Goal: Information Seeking & Learning: Find specific fact

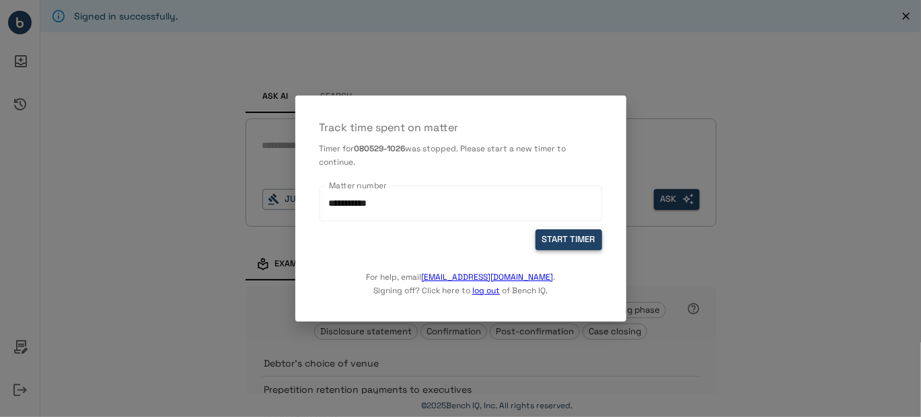
click at [567, 237] on button "START TIMER" at bounding box center [568, 239] width 67 height 21
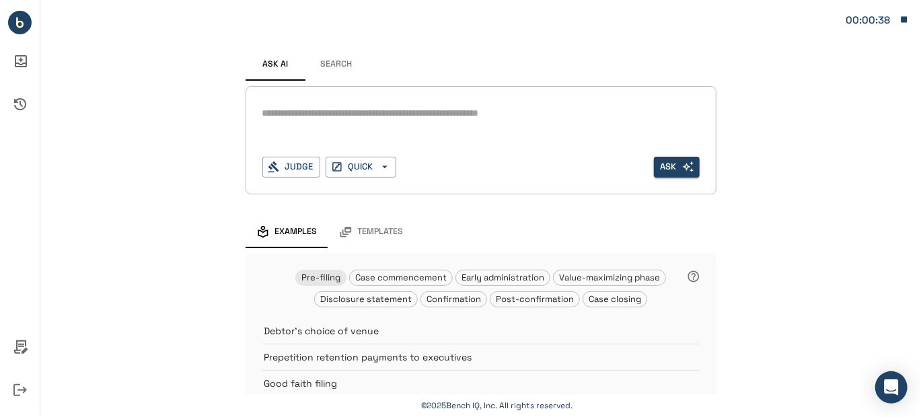
click at [339, 63] on button "Search" at bounding box center [336, 64] width 61 height 32
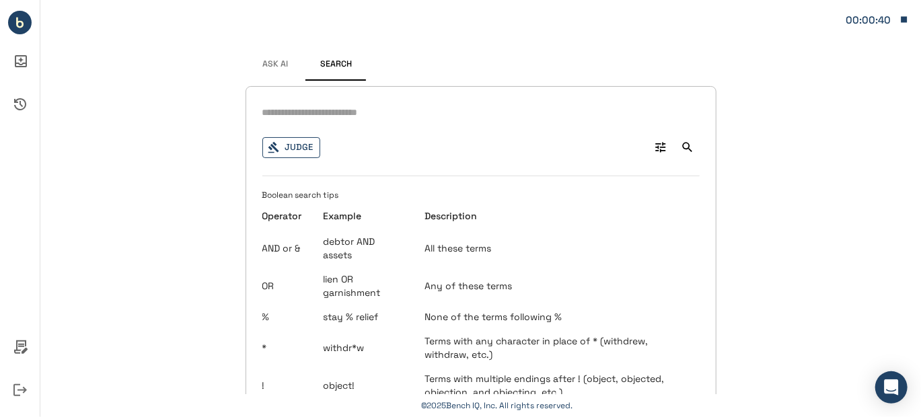
click at [292, 149] on button "Judge" at bounding box center [291, 147] width 58 height 21
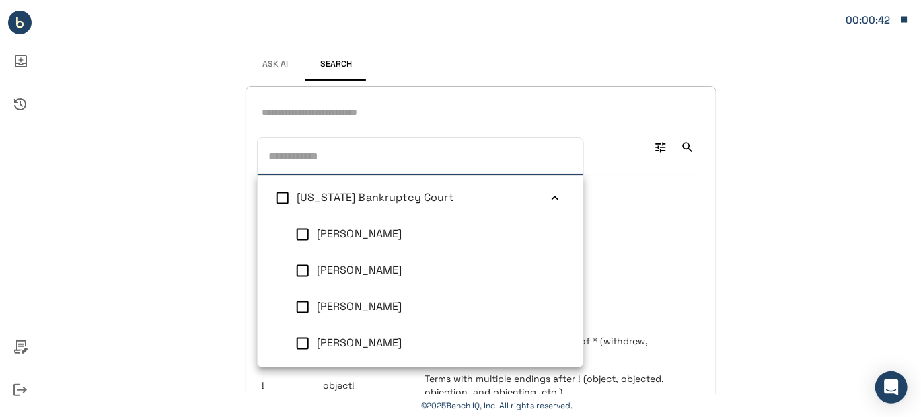
click at [548, 201] on icon at bounding box center [554, 198] width 13 height 13
click at [548, 236] on icon at bounding box center [554, 234] width 13 height 13
click at [548, 270] on icon at bounding box center [554, 270] width 13 height 13
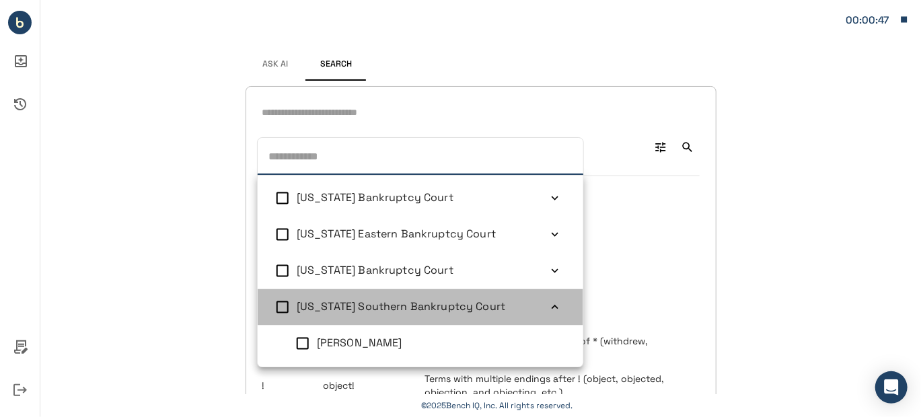
drag, startPoint x: 539, startPoint y: 304, endPoint x: 524, endPoint y: 304, distance: 14.8
click at [548, 304] on icon at bounding box center [554, 307] width 13 height 13
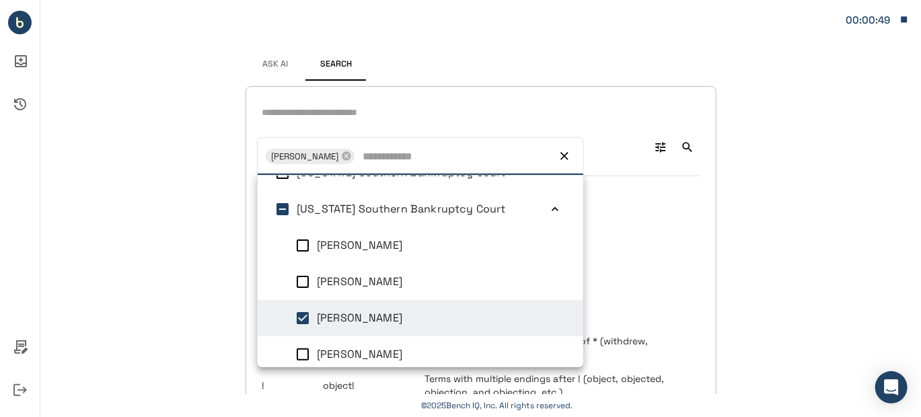
scroll to position [217, 0]
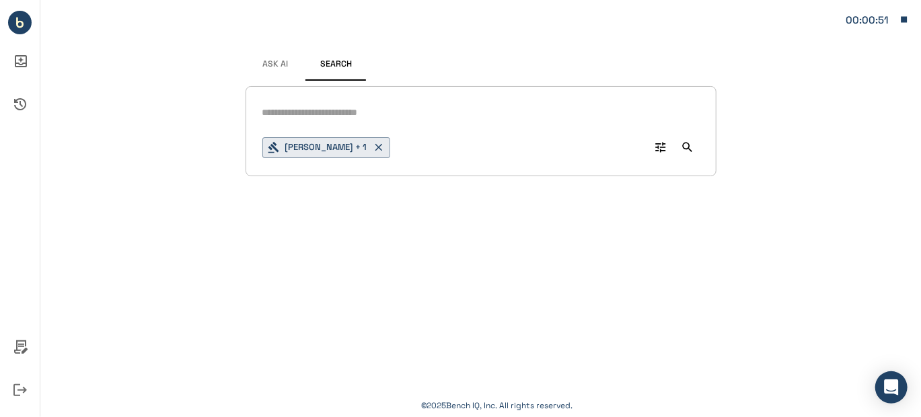
click at [750, 223] on div "Signed in successfully. Ask AI Search Christopher M Lopez + 1 0 © 2025 Bench IQ…" at bounding box center [480, 208] width 880 height 417
click at [292, 112] on input "text" at bounding box center [480, 112] width 437 height 19
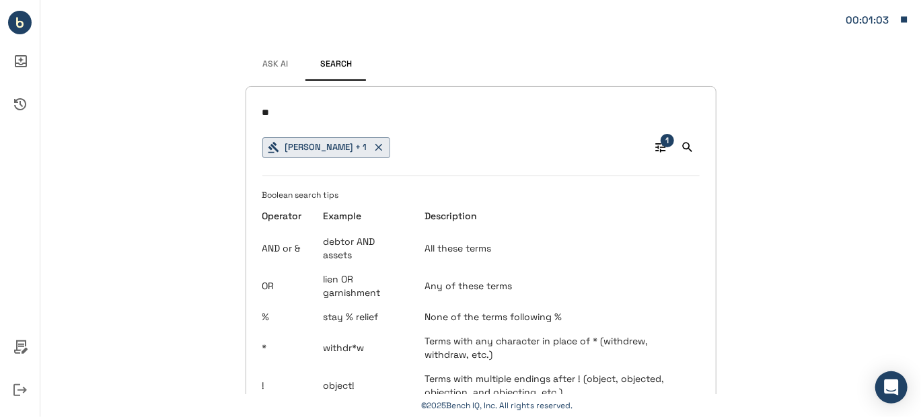
type input "*"
type input "**********"
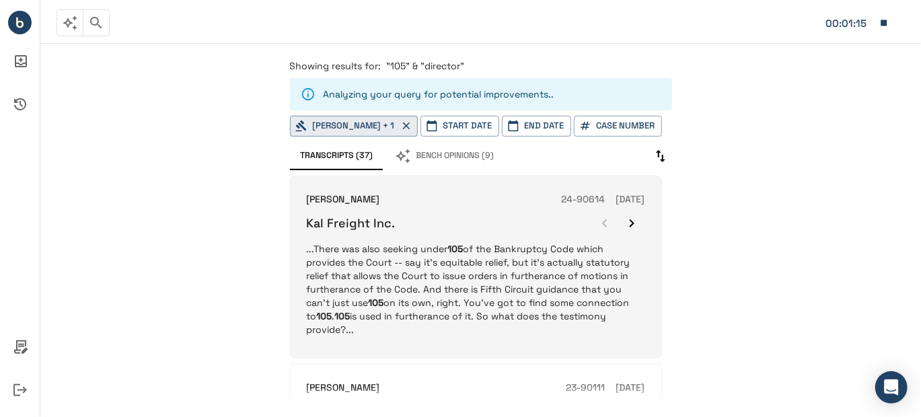
click at [632, 220] on icon "button" at bounding box center [631, 223] width 16 height 16
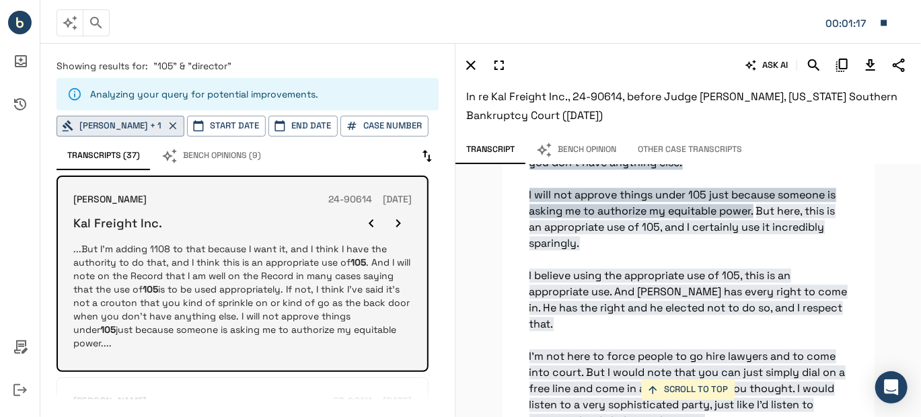
scroll to position [38049, 0]
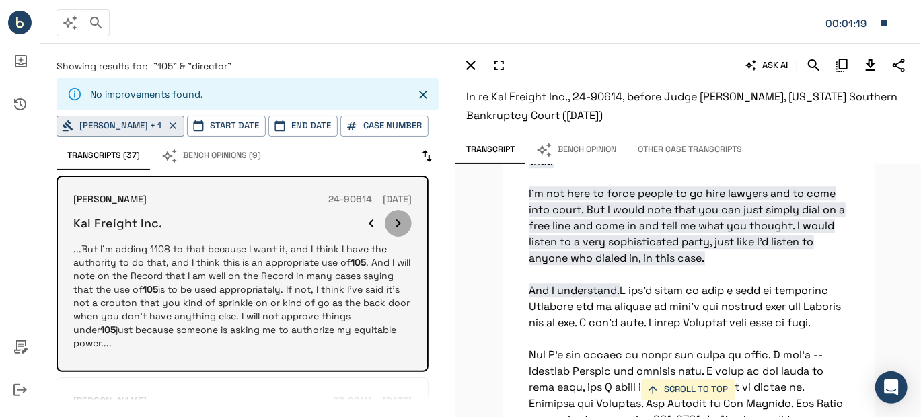
click at [397, 223] on icon "button" at bounding box center [398, 223] width 16 height 16
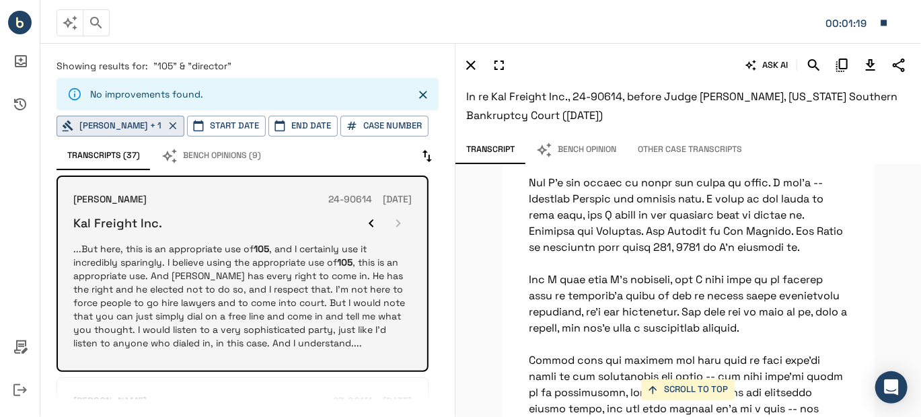
scroll to position [38250, 0]
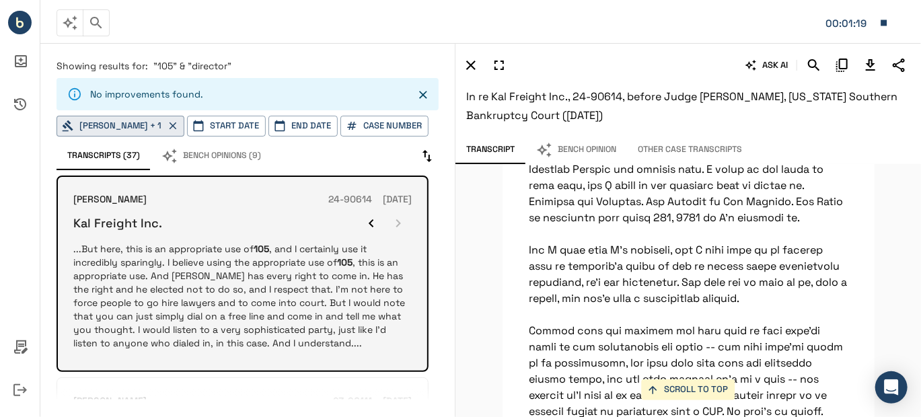
click at [397, 223] on div at bounding box center [385, 223] width 54 height 27
click at [371, 222] on icon "button" at bounding box center [371, 223] width 16 height 16
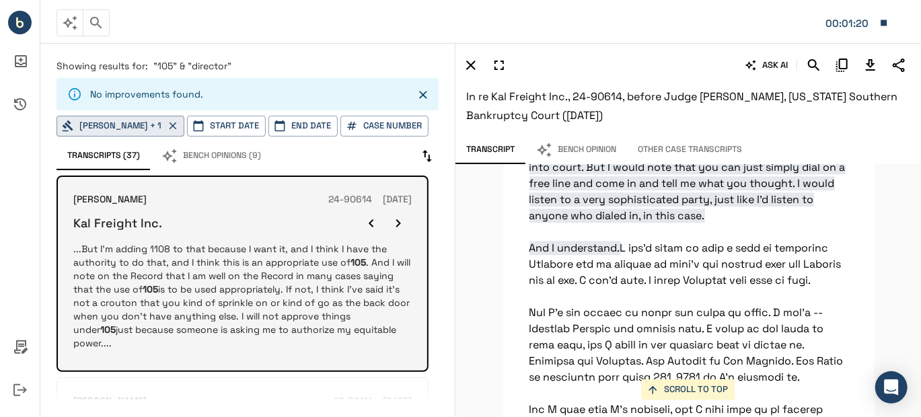
scroll to position [38049, 0]
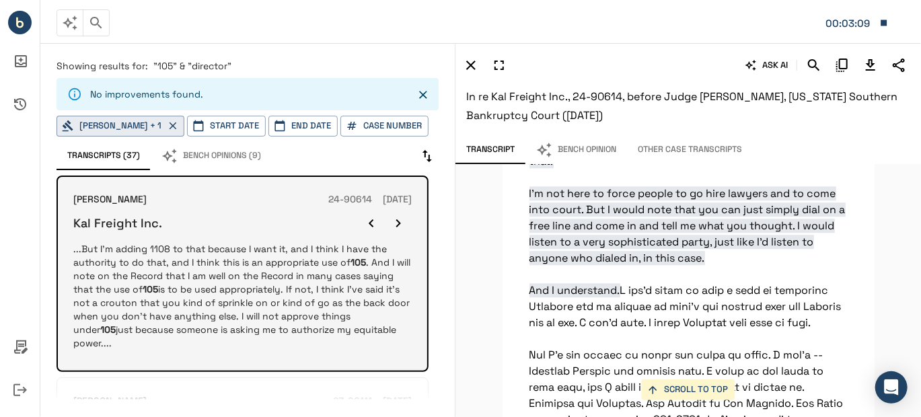
click at [395, 221] on icon "button" at bounding box center [398, 223] width 16 height 16
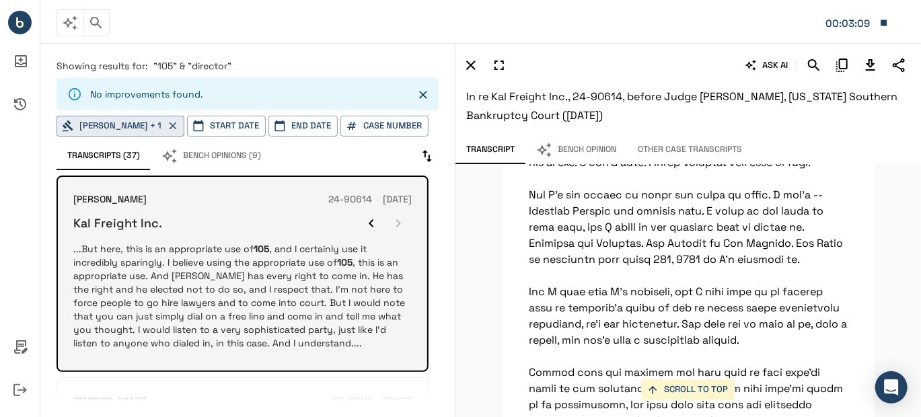
scroll to position [38250, 0]
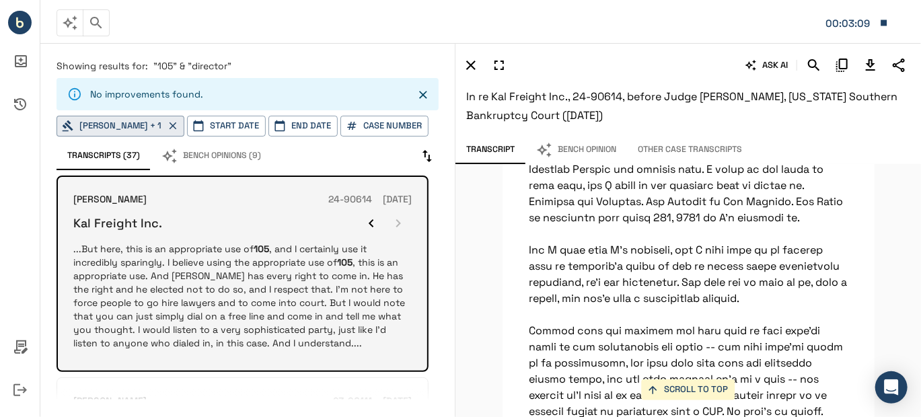
click at [395, 221] on div at bounding box center [385, 223] width 54 height 27
click at [373, 221] on icon "button" at bounding box center [371, 223] width 16 height 16
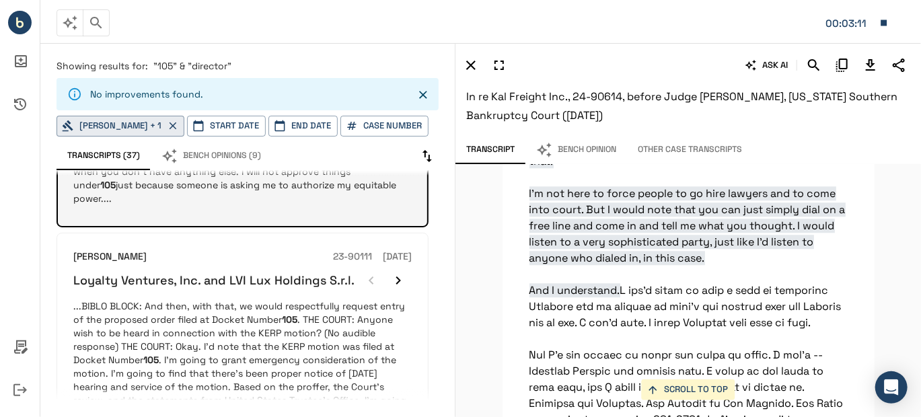
scroll to position [134, 0]
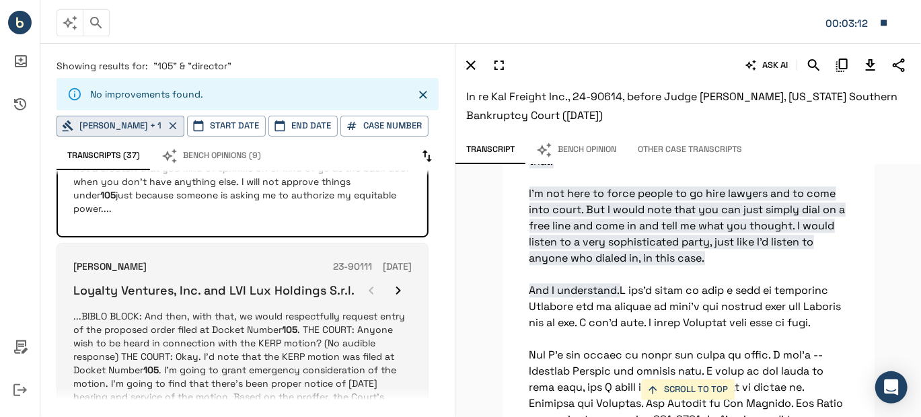
click at [397, 282] on icon "button" at bounding box center [398, 290] width 16 height 16
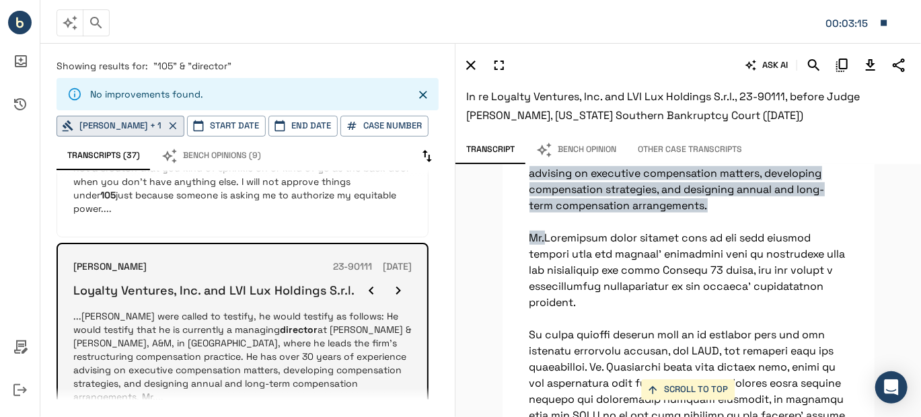
click at [397, 282] on icon "button" at bounding box center [398, 290] width 16 height 16
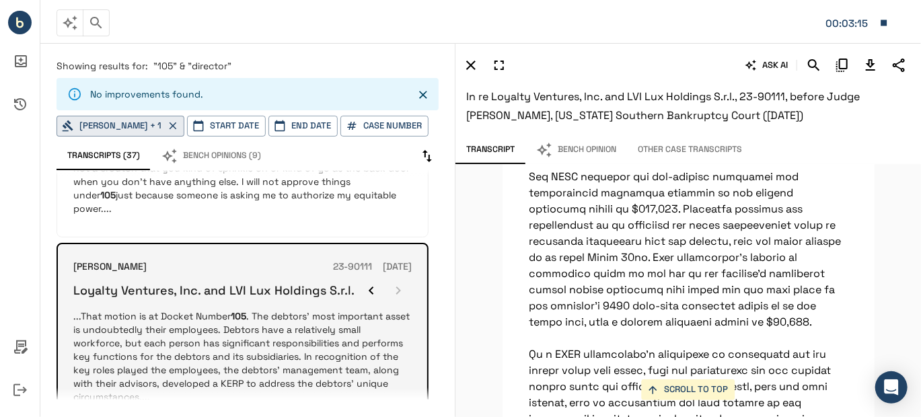
scroll to position [16170, 0]
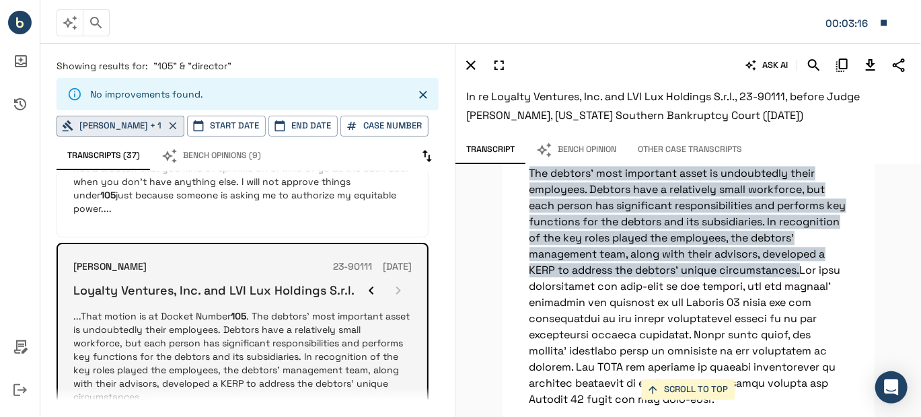
click at [397, 277] on div at bounding box center [385, 290] width 54 height 27
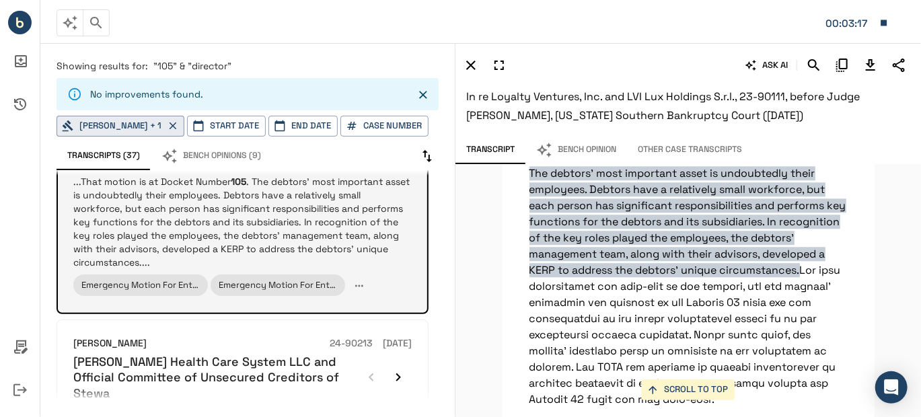
scroll to position [403, 0]
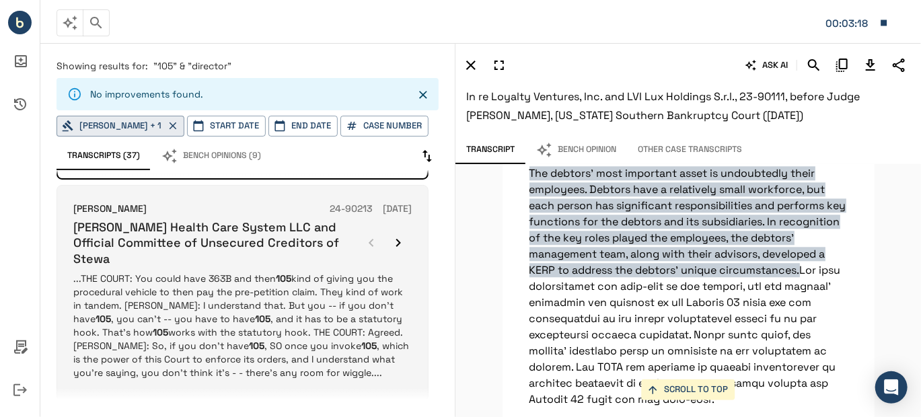
click at [401, 235] on icon "button" at bounding box center [398, 243] width 16 height 16
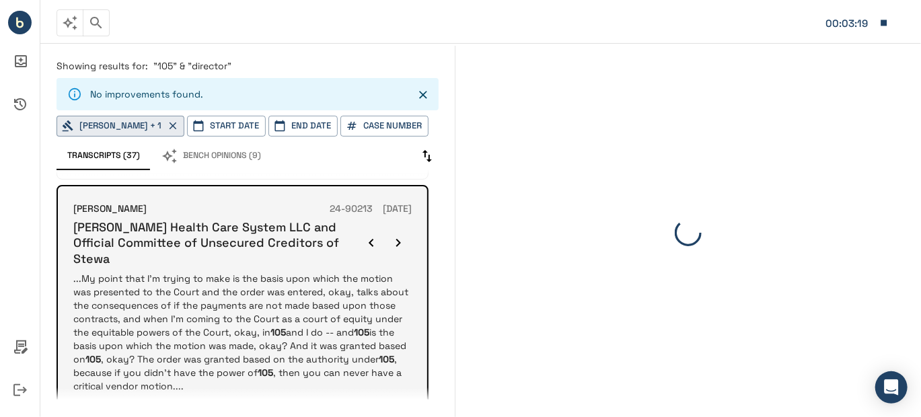
click at [401, 235] on icon "button" at bounding box center [398, 243] width 16 height 16
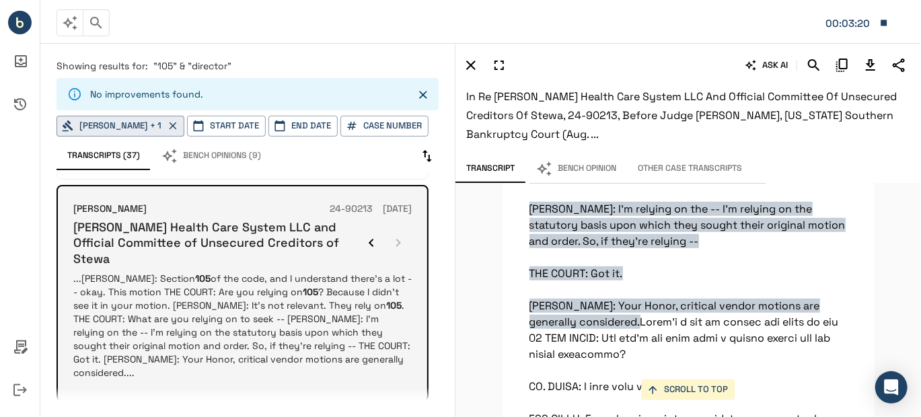
scroll to position [10130, 0]
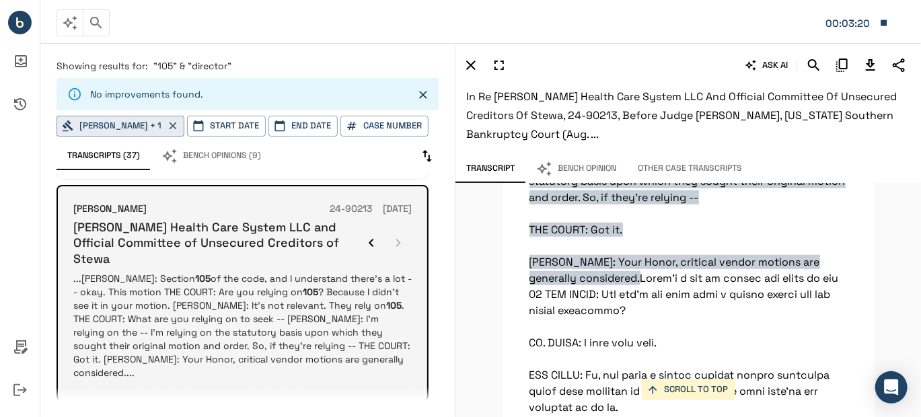
click at [401, 229] on div at bounding box center [385, 242] width 54 height 27
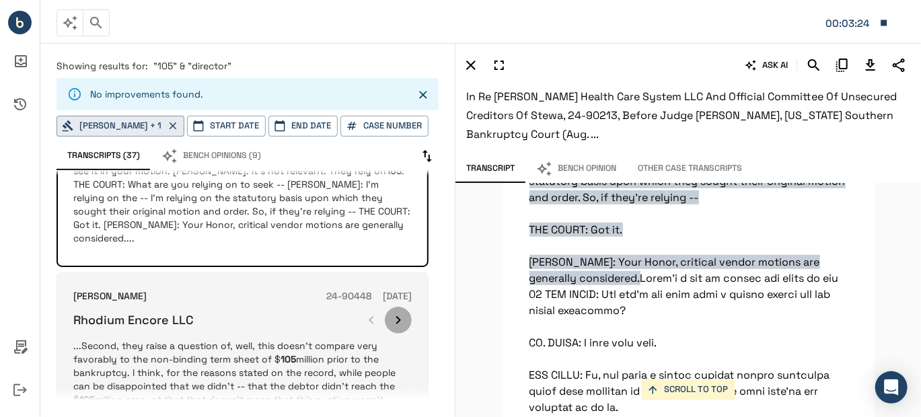
click at [399, 312] on icon "button" at bounding box center [398, 320] width 16 height 16
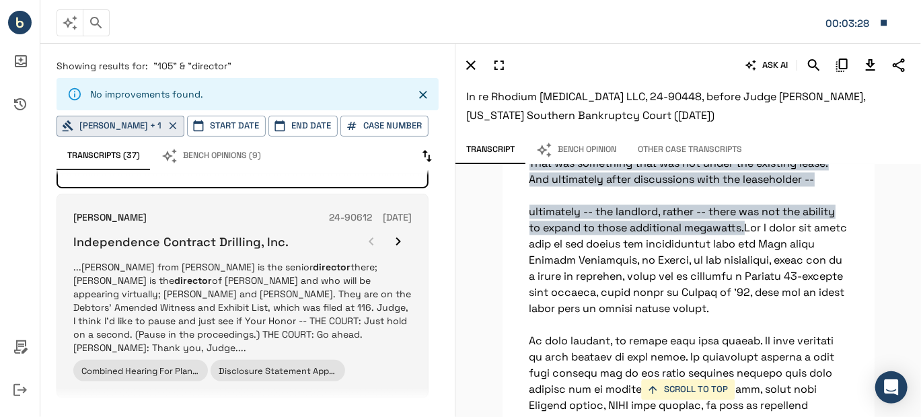
scroll to position [807, 0]
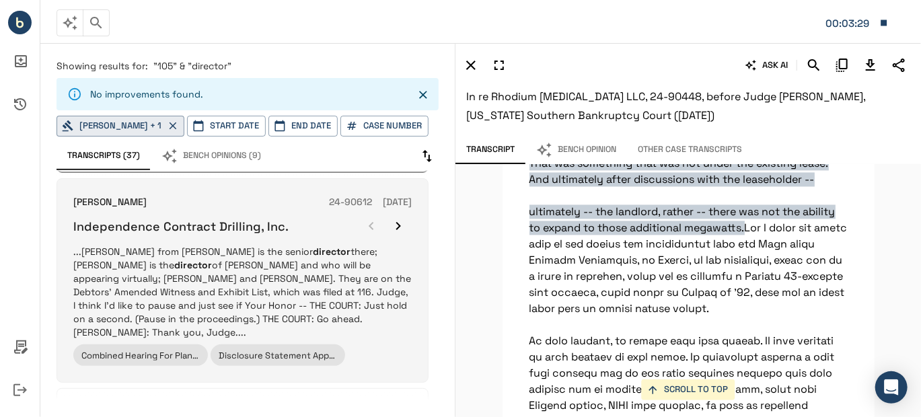
click at [403, 218] on icon "button" at bounding box center [398, 226] width 16 height 16
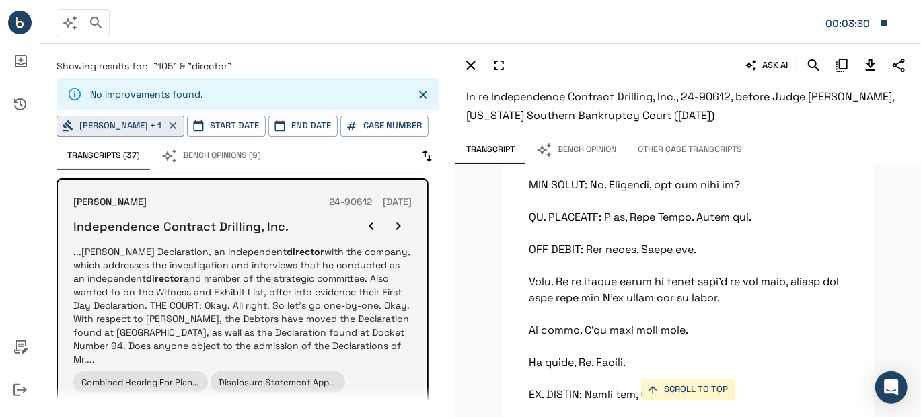
scroll to position [3424, 0]
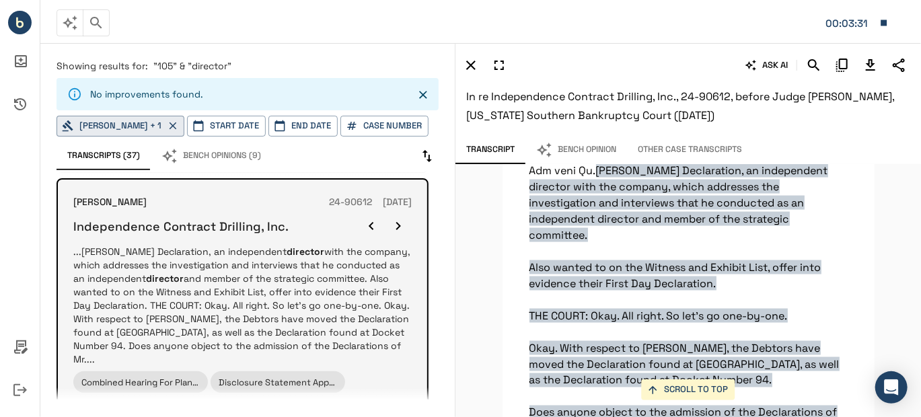
click at [397, 218] on icon "button" at bounding box center [398, 226] width 16 height 16
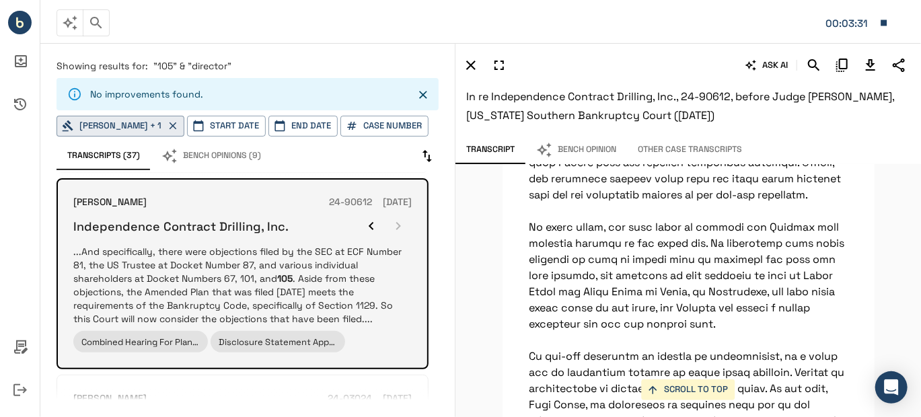
scroll to position [11629, 0]
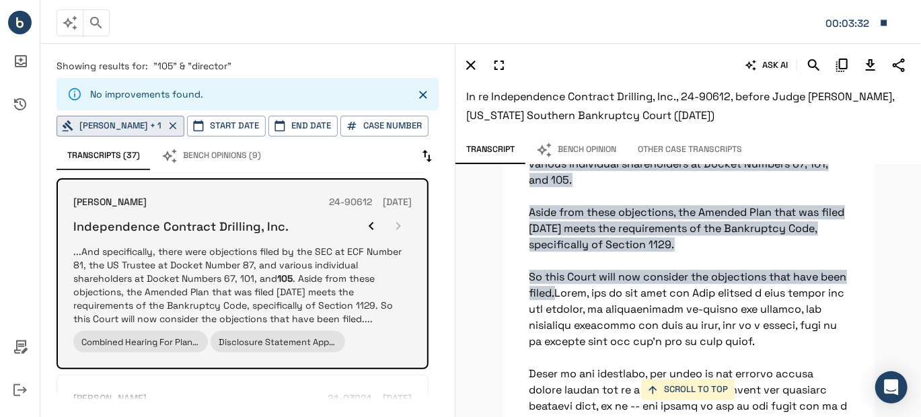
click at [397, 212] on div at bounding box center [385, 225] width 54 height 27
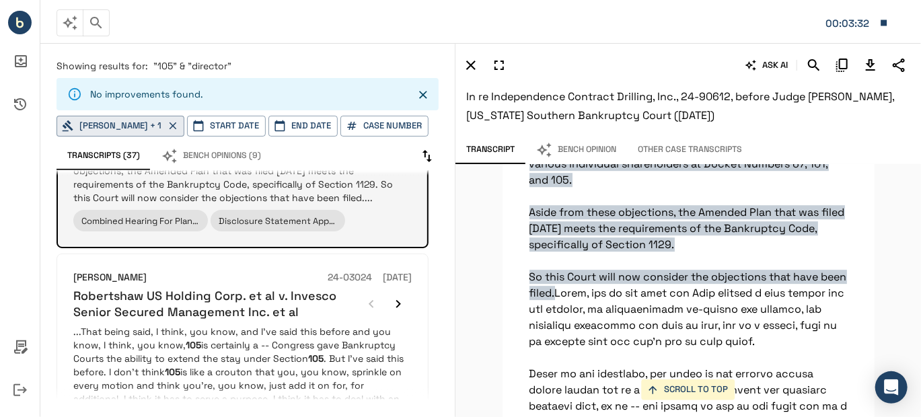
scroll to position [941, 0]
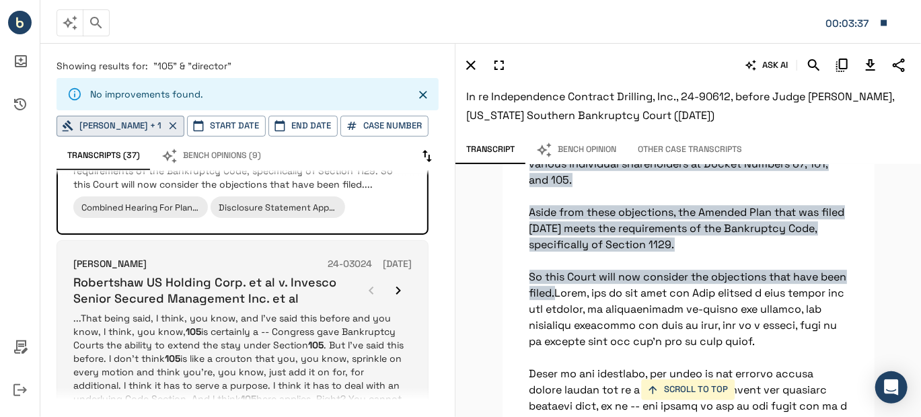
click at [397, 282] on icon "button" at bounding box center [398, 290] width 16 height 16
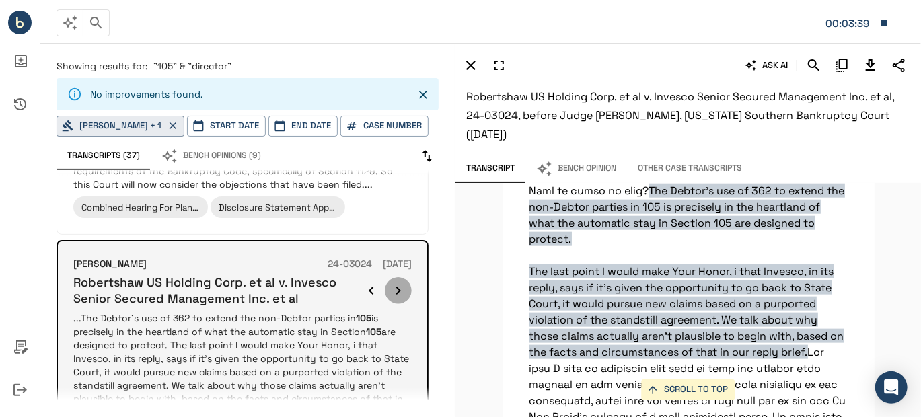
click at [397, 282] on icon "button" at bounding box center [398, 290] width 16 height 16
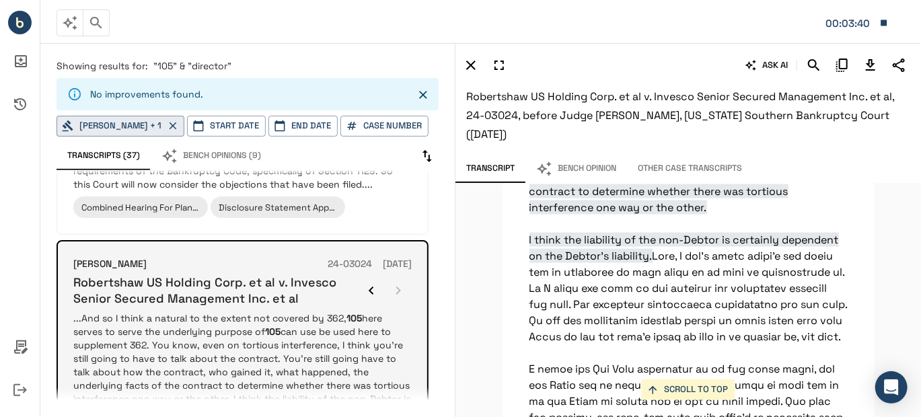
scroll to position [44673, 0]
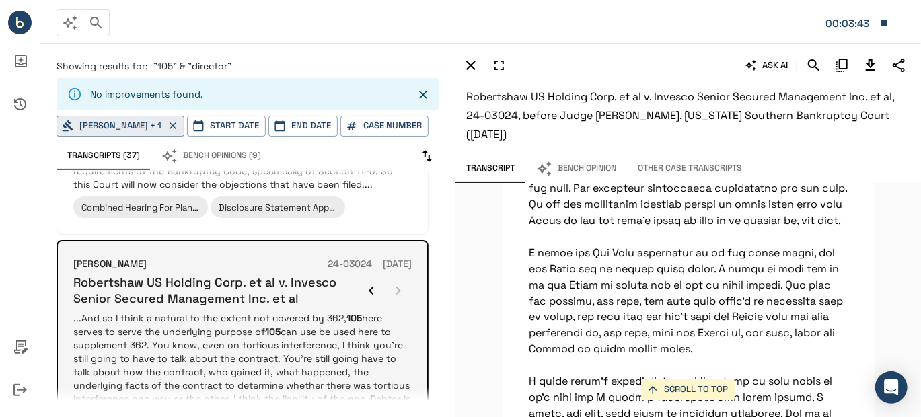
click at [397, 277] on div at bounding box center [385, 290] width 54 height 27
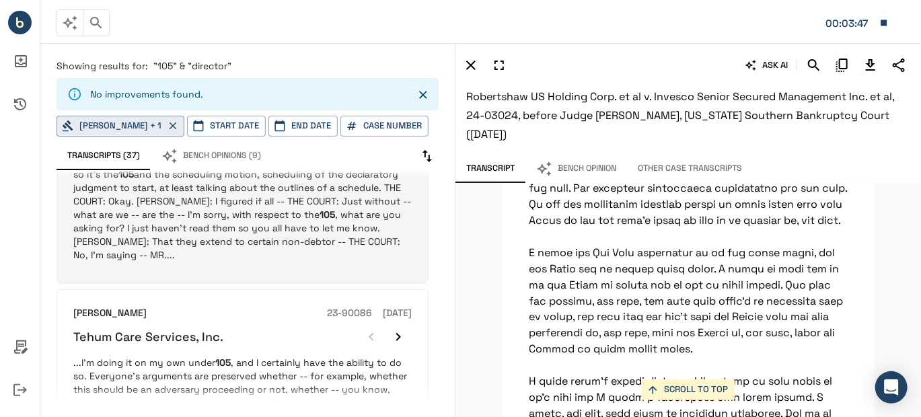
scroll to position [1613, 0]
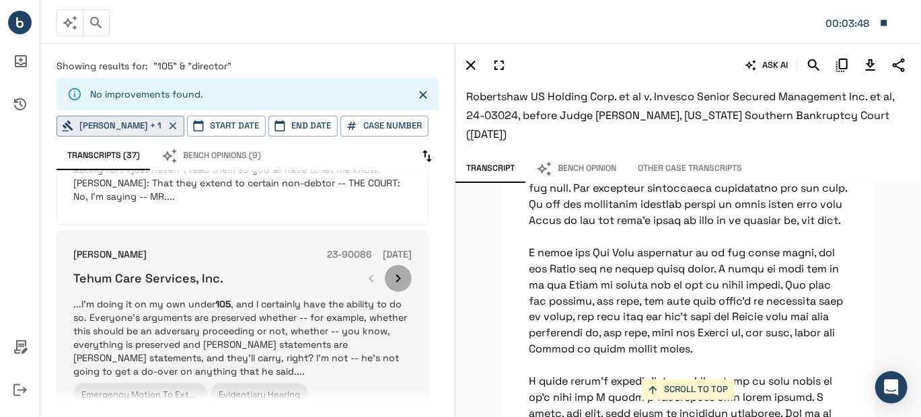
click at [401, 270] on icon "button" at bounding box center [398, 278] width 16 height 16
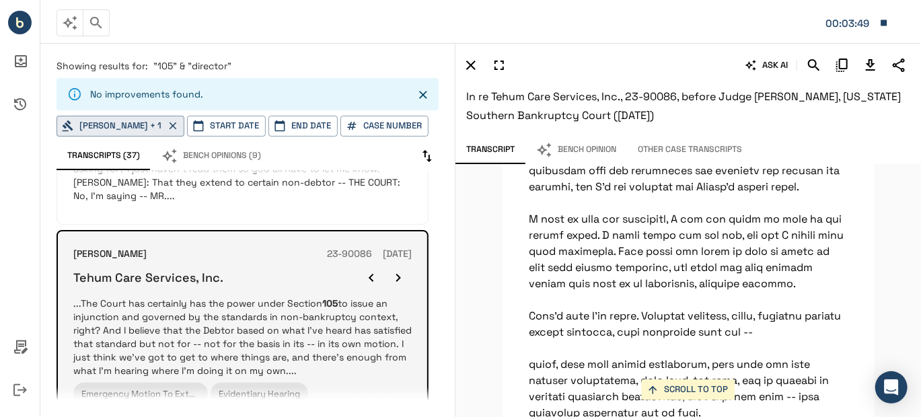
click at [401, 270] on icon "button" at bounding box center [398, 278] width 16 height 16
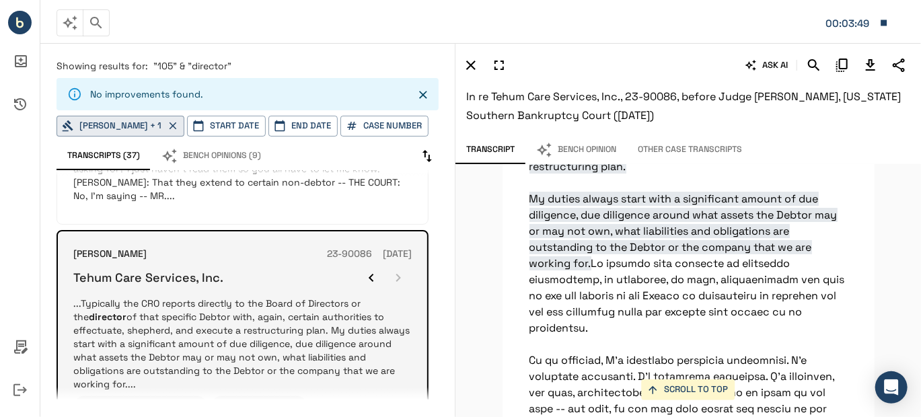
scroll to position [26496, 0]
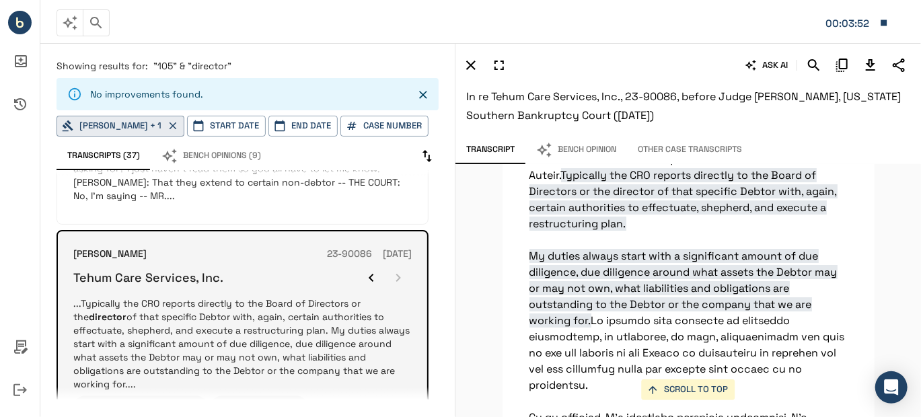
click at [401, 264] on div at bounding box center [385, 277] width 54 height 27
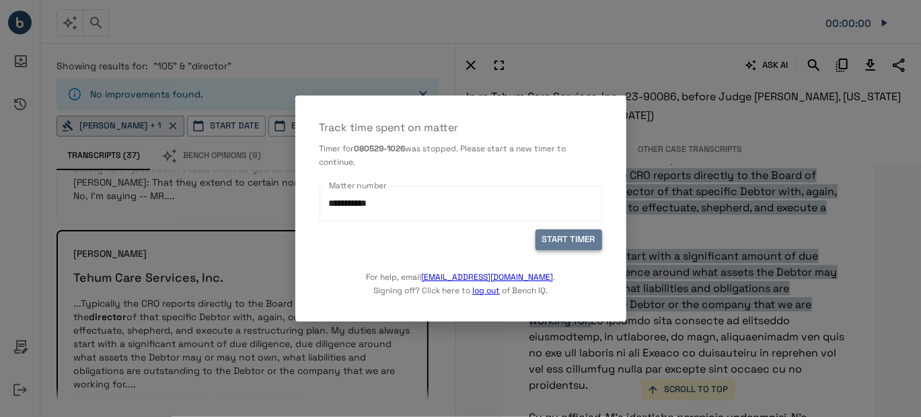
click at [559, 239] on button "START TIMER" at bounding box center [568, 239] width 67 height 21
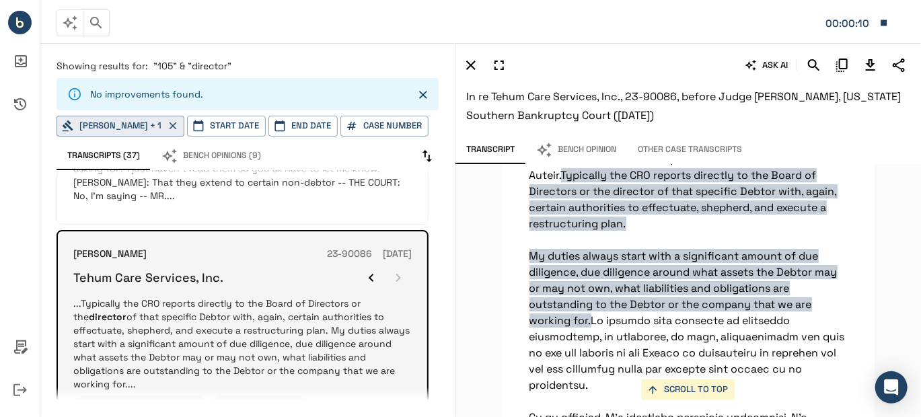
scroll to position [1748, 0]
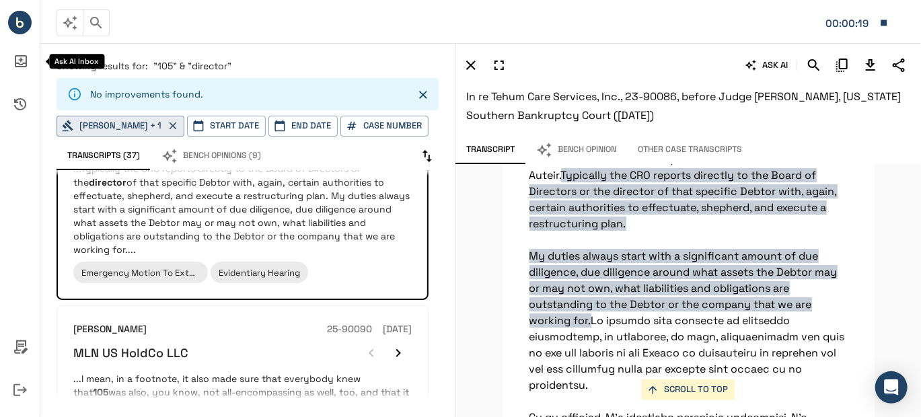
click at [22, 61] on icon "Ask AI Inbox" at bounding box center [20, 61] width 32 height 32
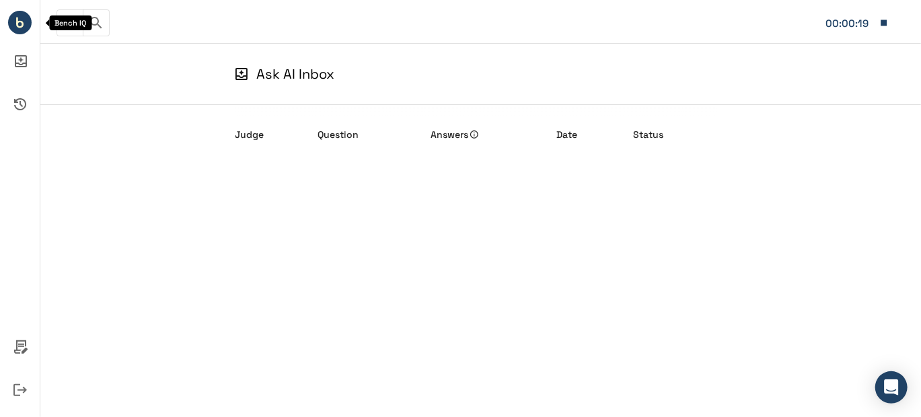
click at [14, 13] on circle "Bench IQ" at bounding box center [20, 23] width 24 height 24
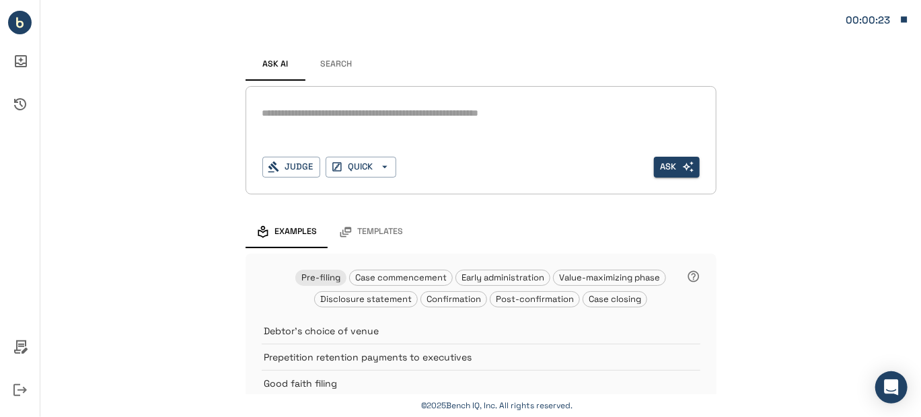
click at [327, 65] on button "Search" at bounding box center [336, 64] width 61 height 32
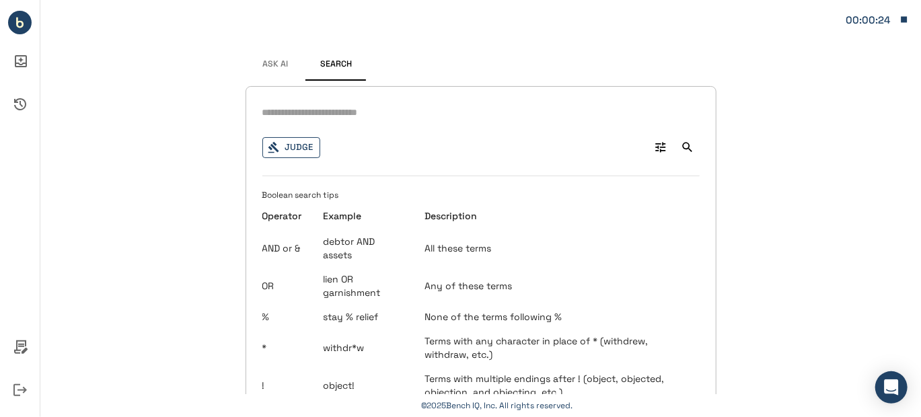
click at [297, 145] on button "Judge" at bounding box center [291, 147] width 58 height 21
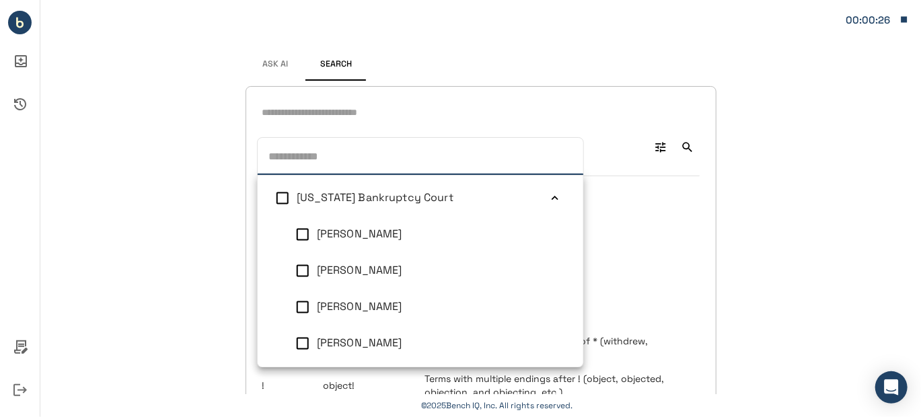
click at [548, 196] on icon at bounding box center [554, 198] width 13 height 13
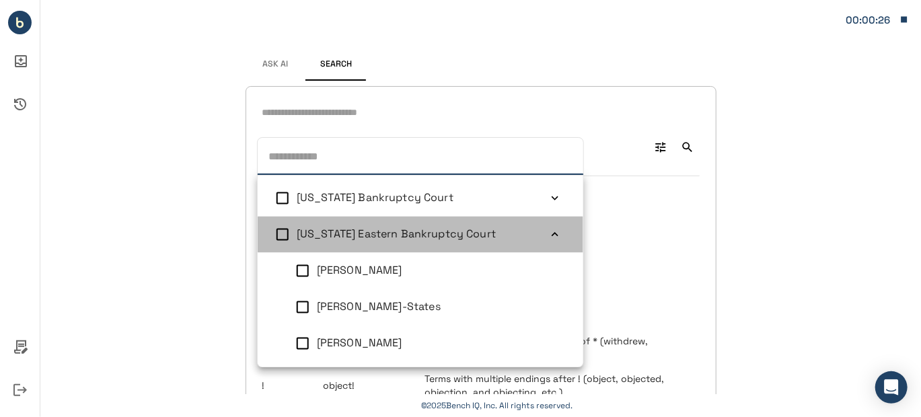
click at [548, 233] on icon at bounding box center [554, 234] width 13 height 13
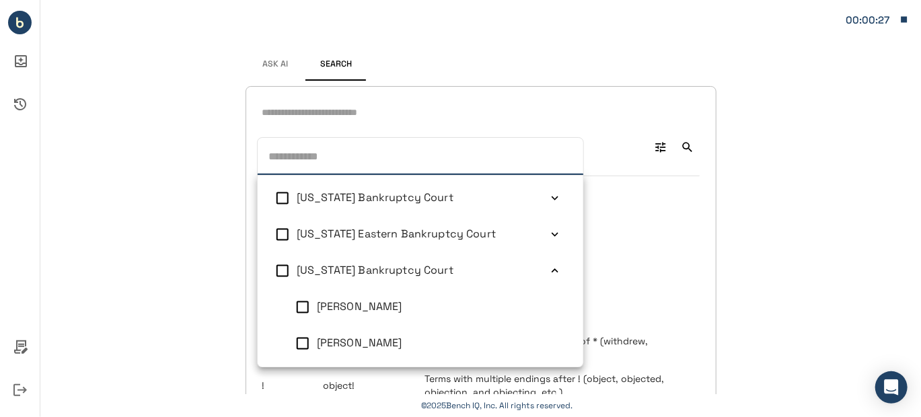
click at [548, 270] on icon at bounding box center [554, 270] width 13 height 13
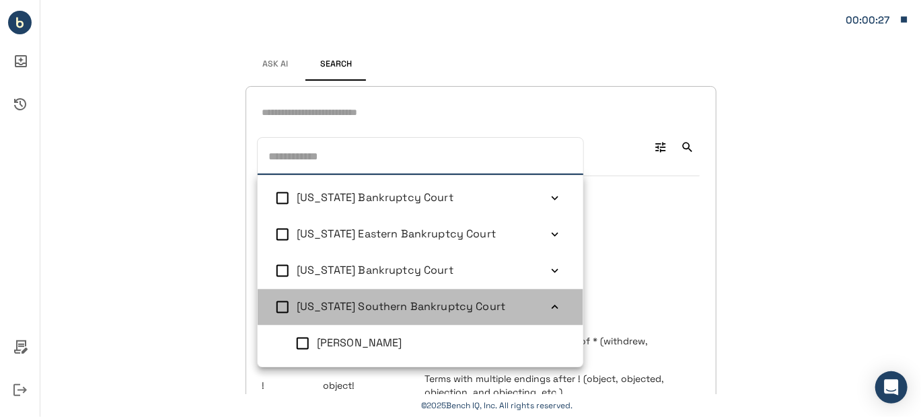
click at [548, 305] on icon at bounding box center [554, 307] width 13 height 13
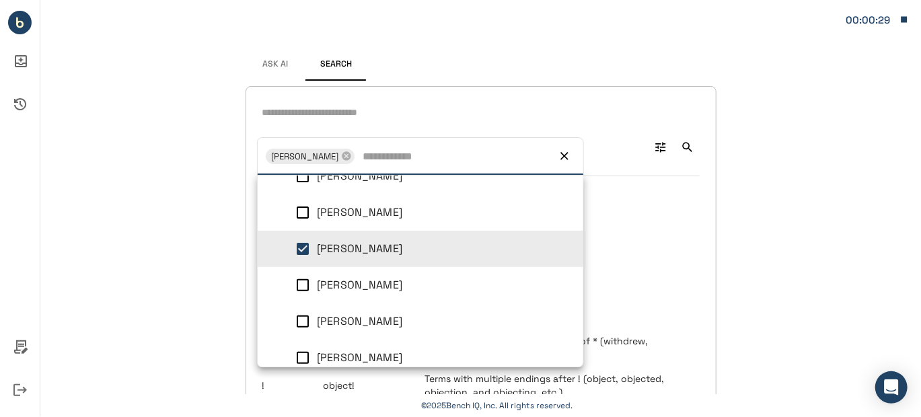
scroll to position [217, 0]
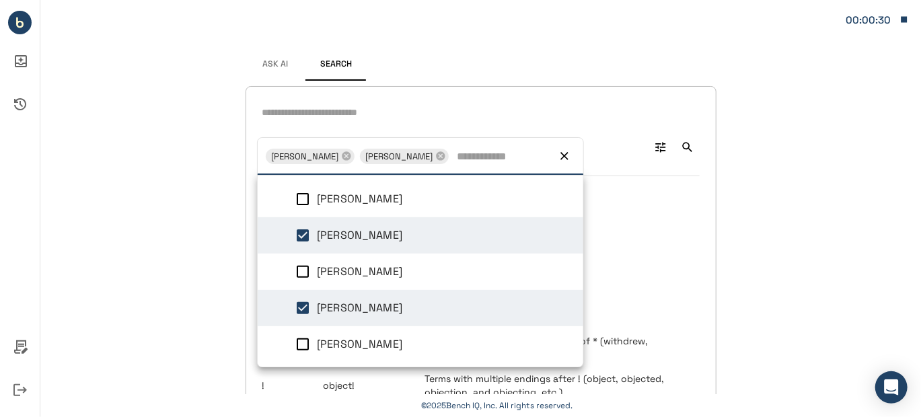
click at [361, 135] on div "Christopher M Lopez + 1 Christopher M Lopez Alfredo R Perez Christopher M Lopez…" at bounding box center [480, 147] width 437 height 24
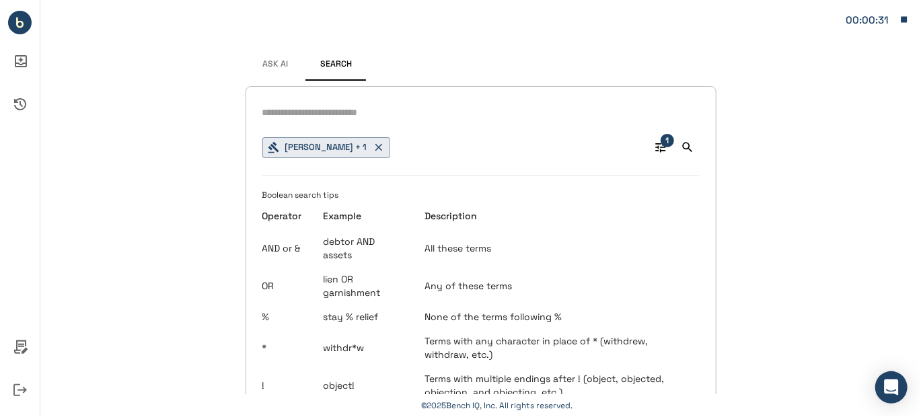
click at [347, 114] on input "text" at bounding box center [480, 112] width 437 height 19
paste input "**********"
click at [275, 110] on input "**********" at bounding box center [480, 112] width 437 height 19
click at [404, 110] on input "**********" at bounding box center [480, 112] width 437 height 19
type input "**********"
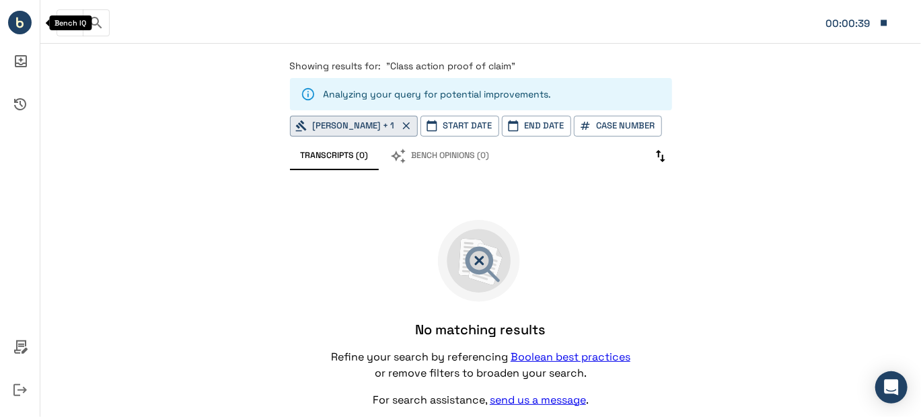
click at [17, 20] on icon "Bench IQ" at bounding box center [17, 20] width 2 height 7
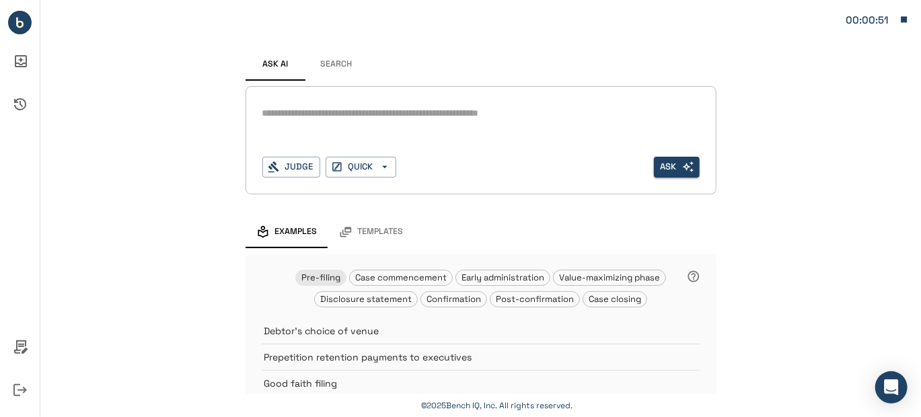
click at [331, 62] on button "Search" at bounding box center [336, 64] width 61 height 32
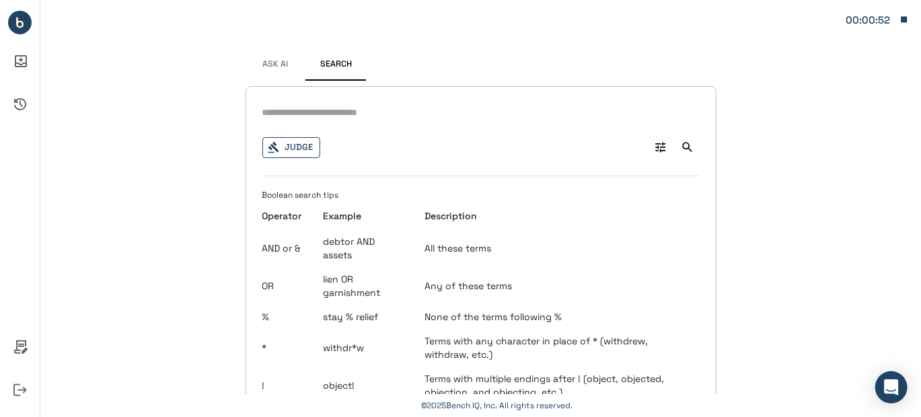
click at [280, 149] on button "Judge" at bounding box center [291, 147] width 58 height 21
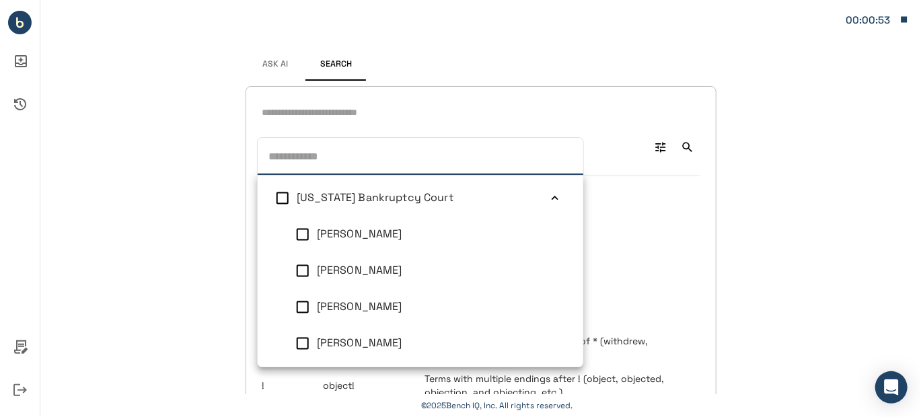
click at [548, 198] on icon at bounding box center [554, 198] width 13 height 13
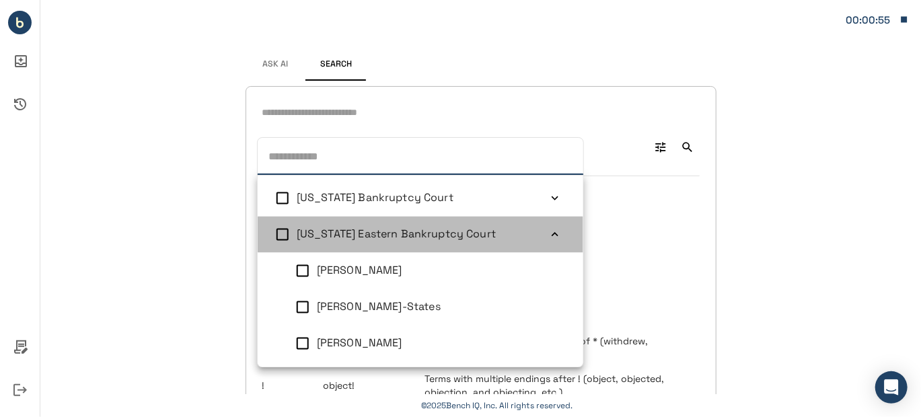
click at [549, 232] on icon at bounding box center [554, 234] width 13 height 13
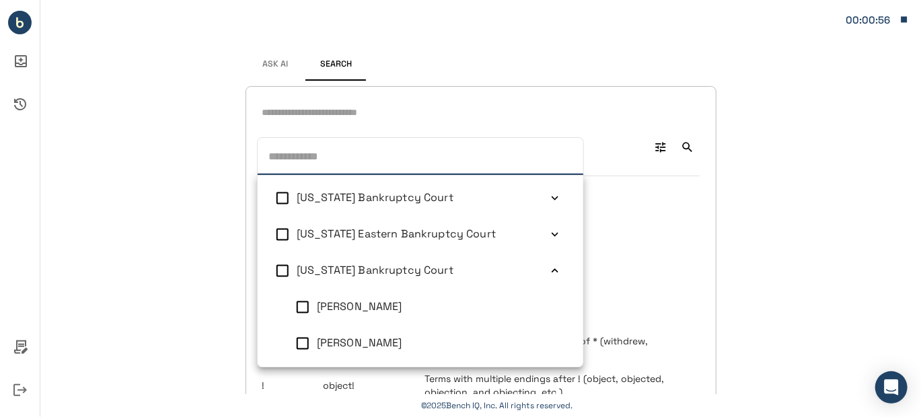
click at [548, 267] on icon at bounding box center [554, 270] width 13 height 13
click at [548, 304] on icon at bounding box center [554, 307] width 13 height 13
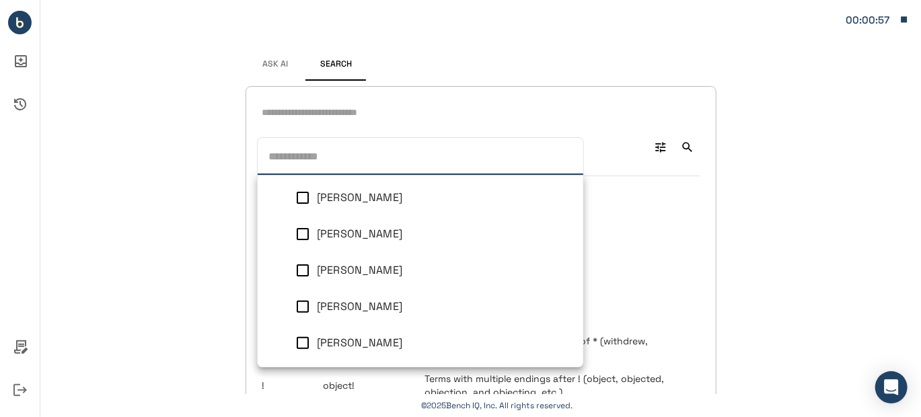
scroll to position [217, 0]
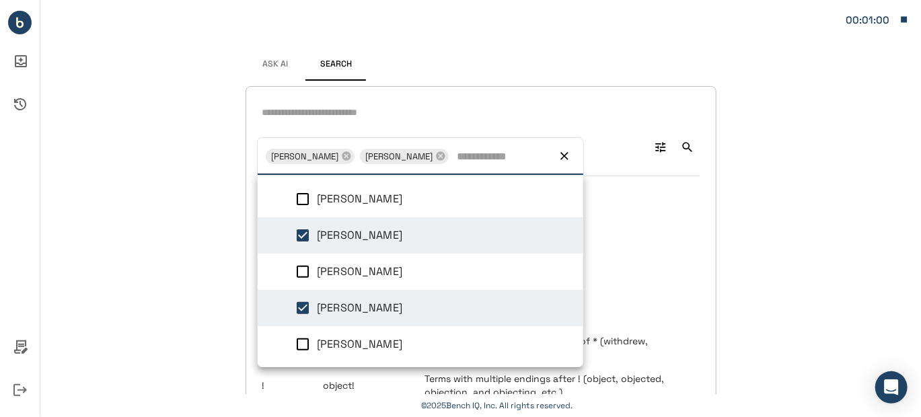
click at [294, 126] on div "Christopher M Lopez + 1 Christopher M Lopez Alfredo R Perez Christopher M Lopez…" at bounding box center [480, 308] width 471 height 445
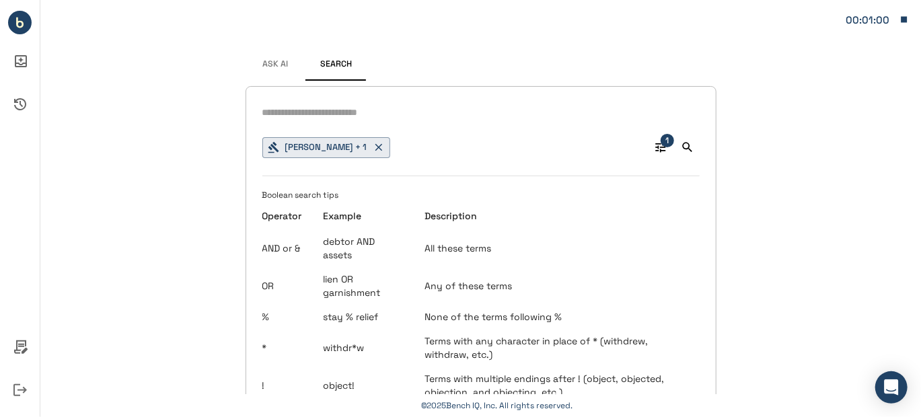
click at [297, 118] on input "text" at bounding box center [480, 112] width 437 height 19
type input "**********"
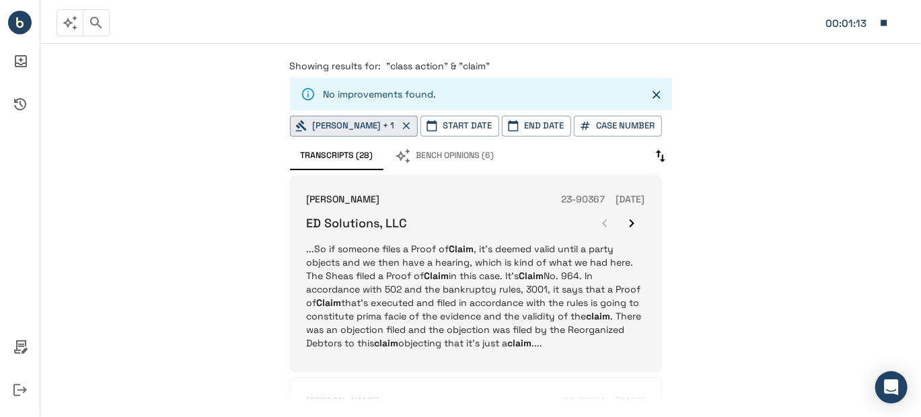
click at [510, 235] on div "ED Solutions, LLC" at bounding box center [476, 223] width 338 height 27
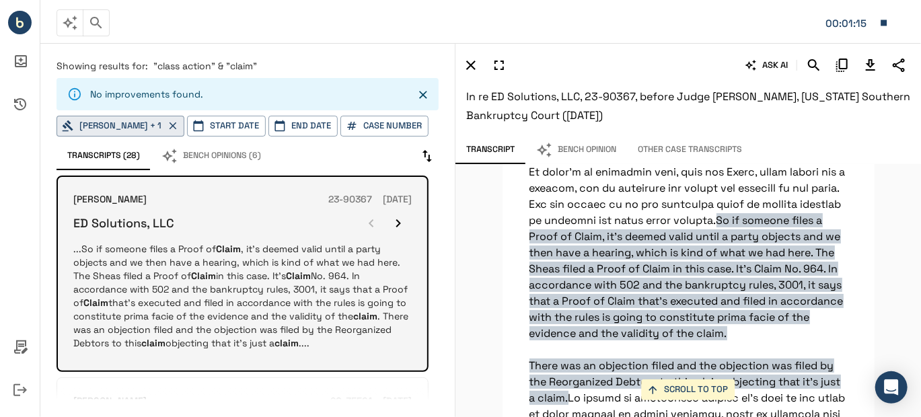
scroll to position [4908, 0]
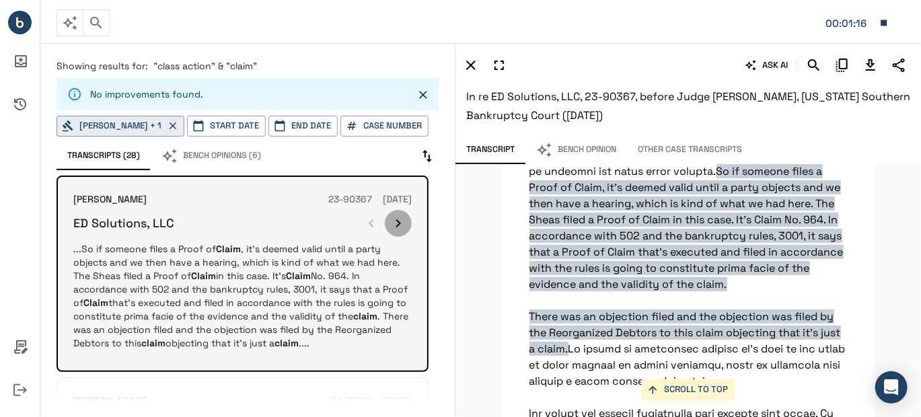
click at [401, 218] on icon "button" at bounding box center [398, 223] width 16 height 16
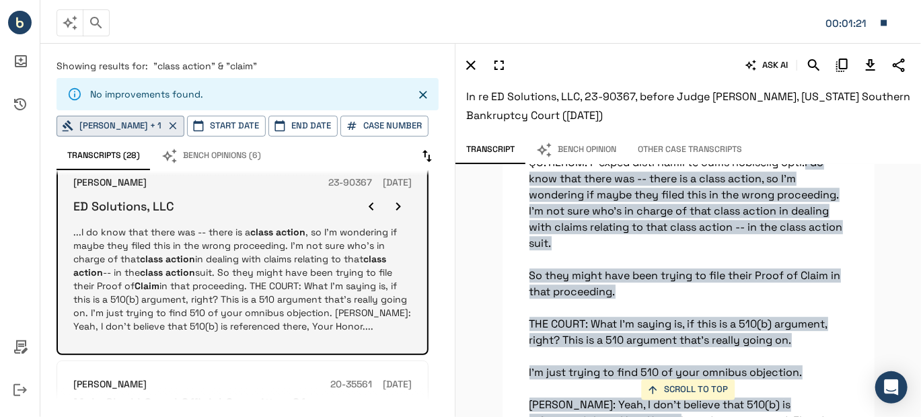
scroll to position [0, 0]
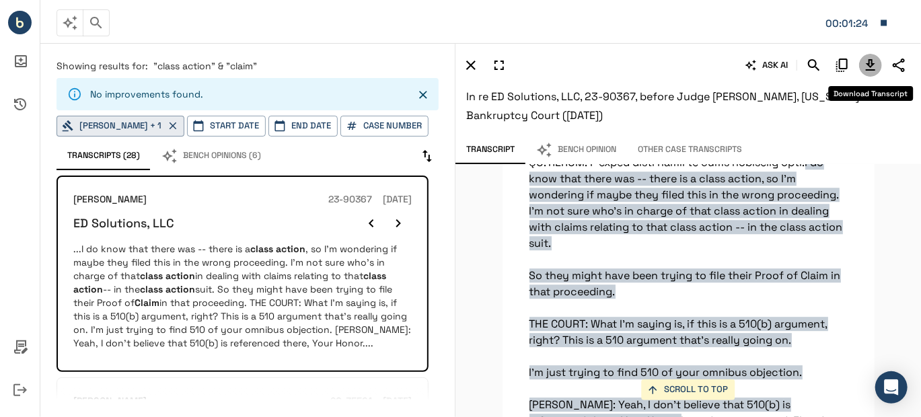
click at [873, 63] on icon "Download Transcript" at bounding box center [870, 65] width 16 height 16
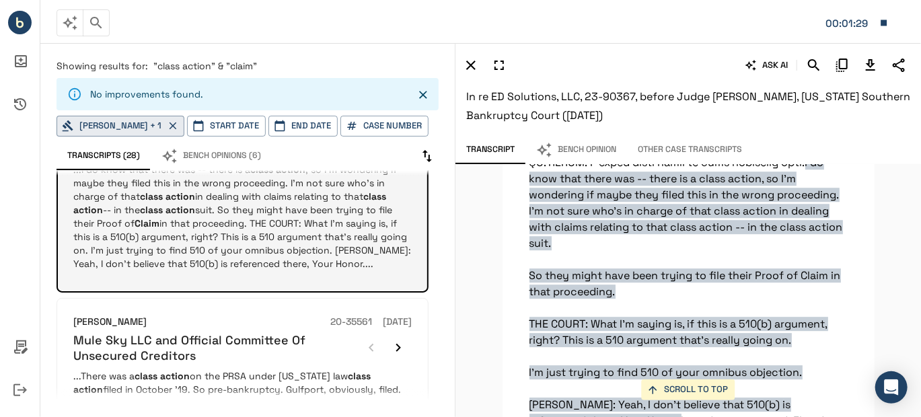
scroll to position [134, 0]
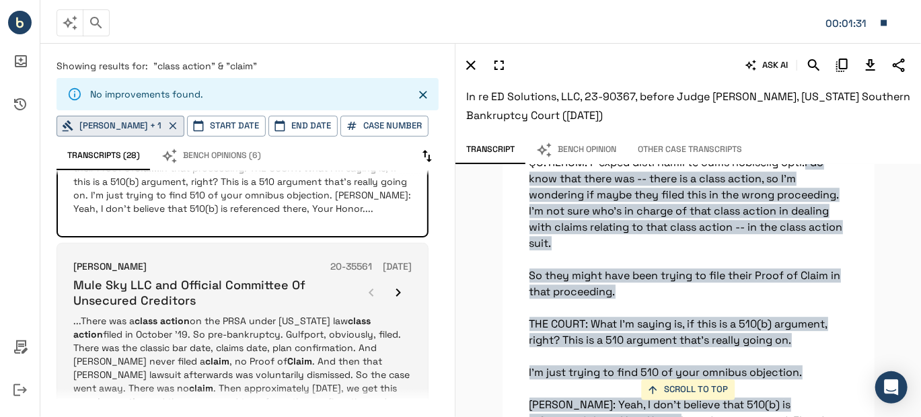
click at [292, 342] on p "...There was a class action on the PRSA under Oklahoma law class action filed i…" at bounding box center [242, 368] width 338 height 108
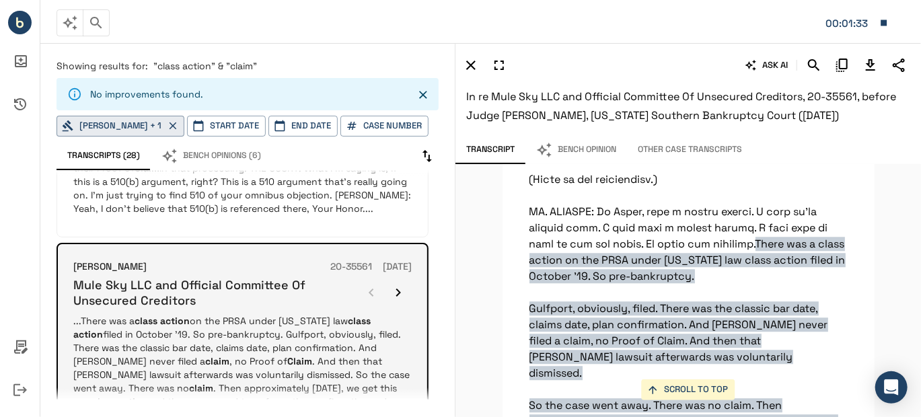
scroll to position [1754, 0]
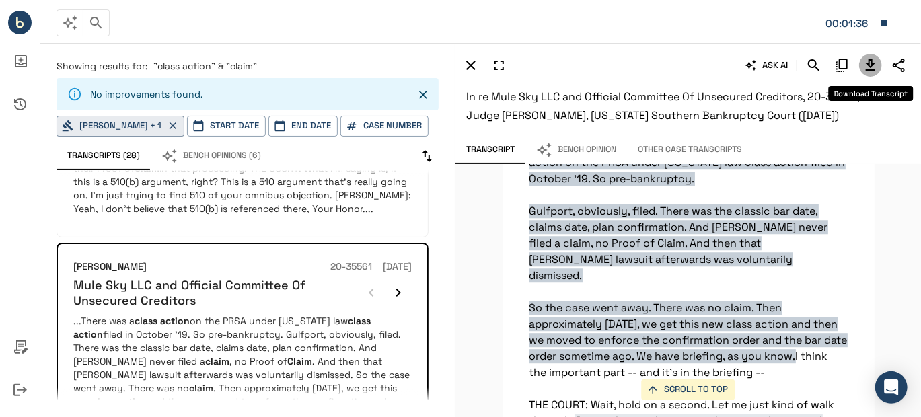
click at [869, 59] on icon "Download Transcript" at bounding box center [869, 64] width 9 height 11
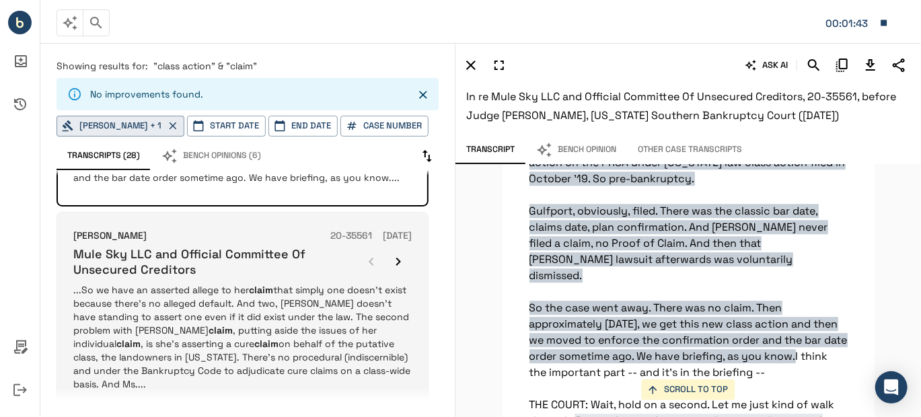
scroll to position [403, 0]
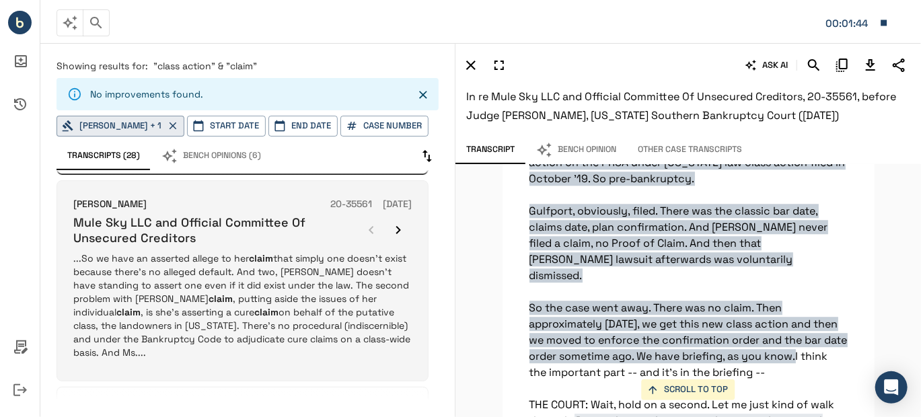
click at [262, 289] on p "...So we have an asserted allege to her claim that simply one doesn't exist bec…" at bounding box center [242, 305] width 338 height 108
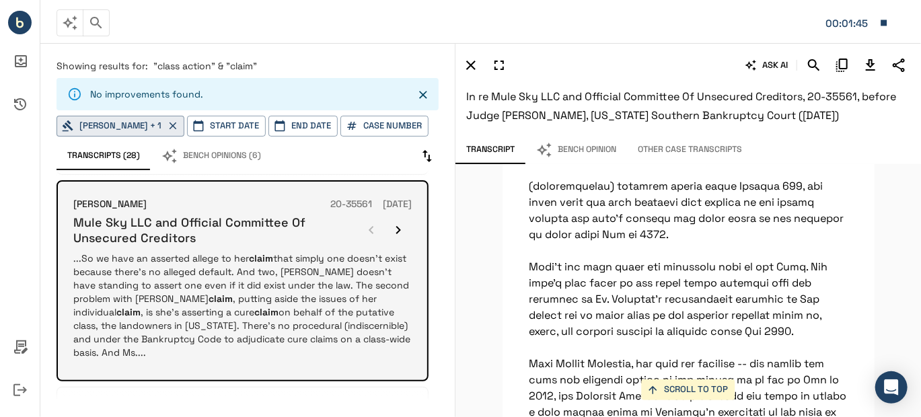
scroll to position [2416, 0]
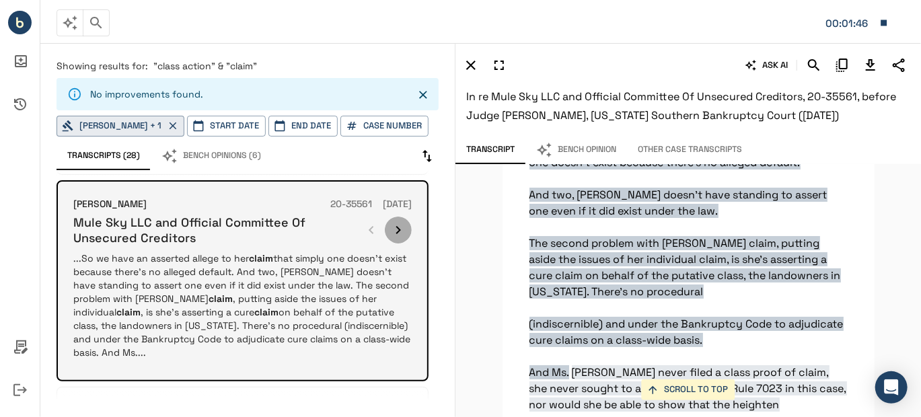
click at [397, 226] on icon "button" at bounding box center [398, 230] width 5 height 8
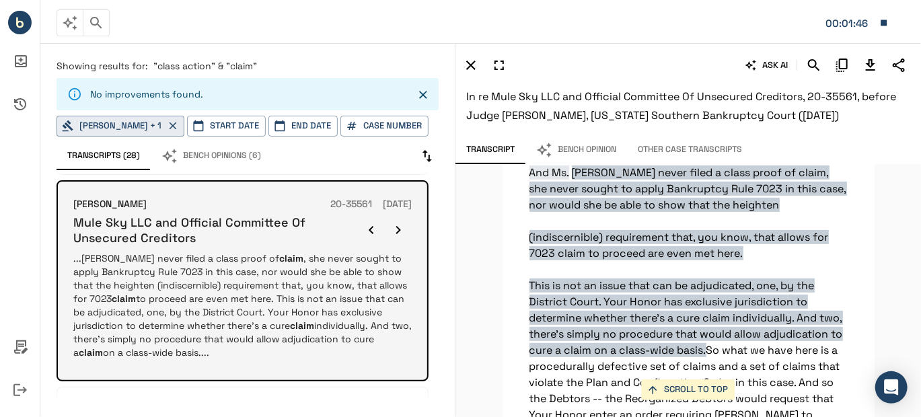
scroll to position [2618, 0]
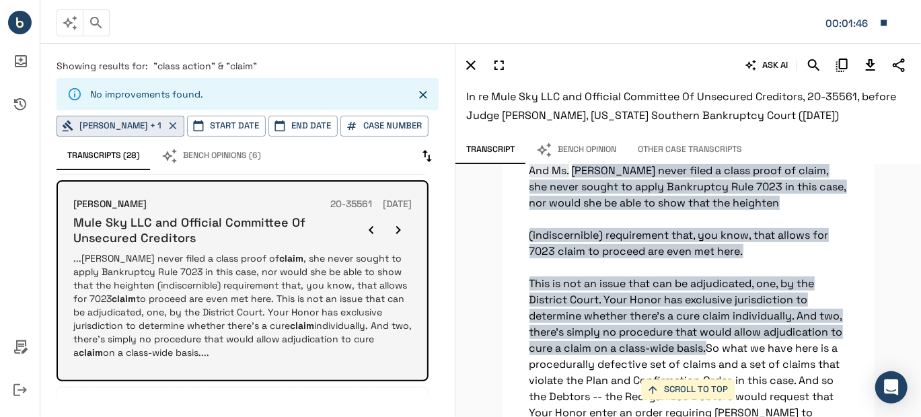
click at [397, 226] on icon "button" at bounding box center [398, 230] width 5 height 8
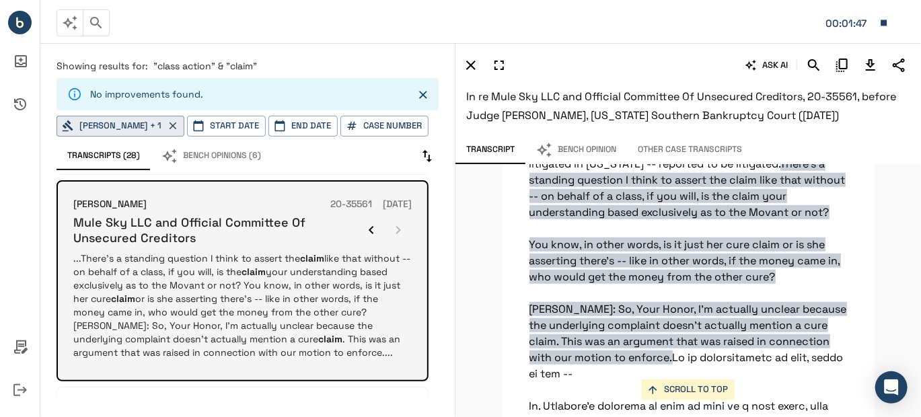
scroll to position [2965, 0]
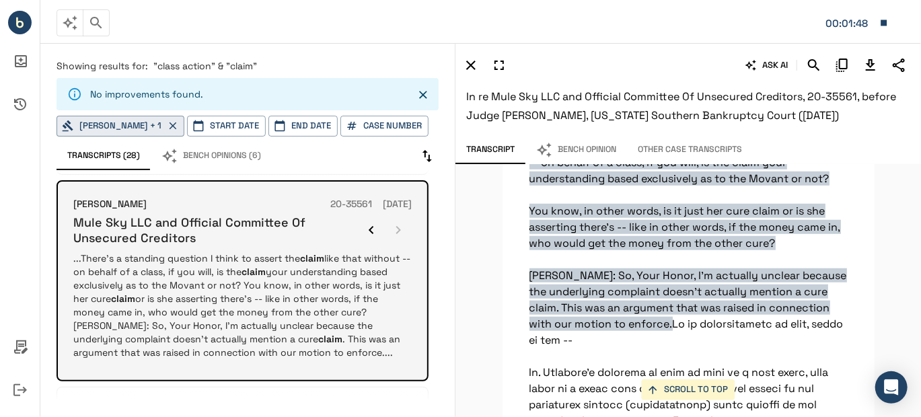
click at [397, 225] on div at bounding box center [385, 230] width 54 height 27
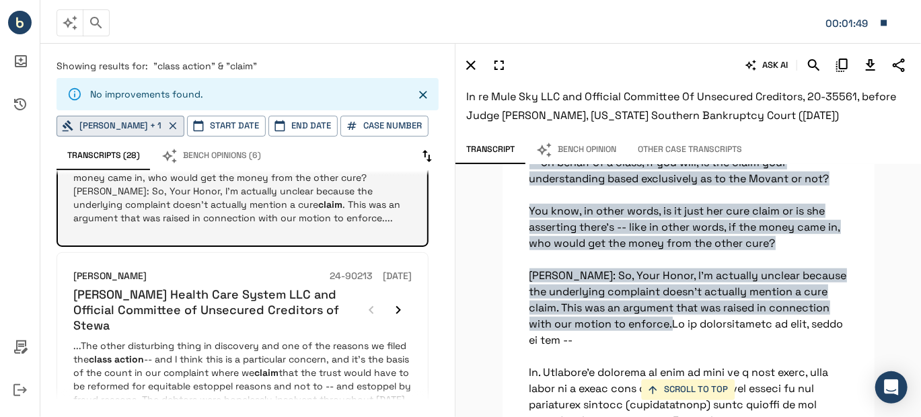
scroll to position [672, 0]
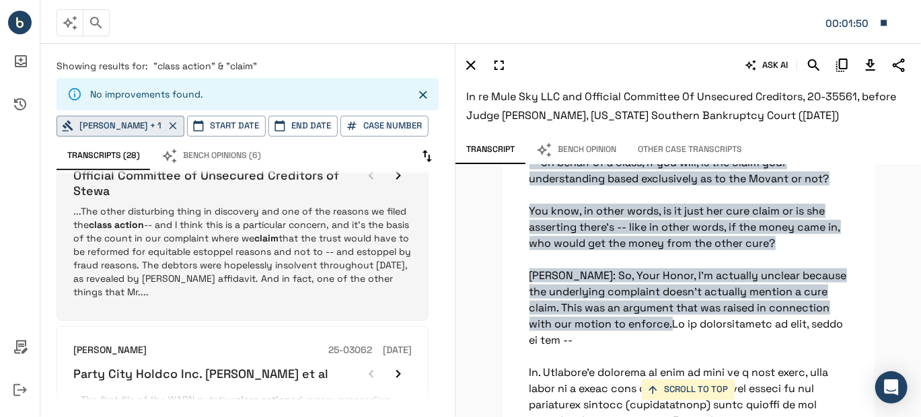
click at [293, 238] on p "...The other disturbing thing in discovery and one of the reasons we filed the …" at bounding box center [242, 251] width 338 height 94
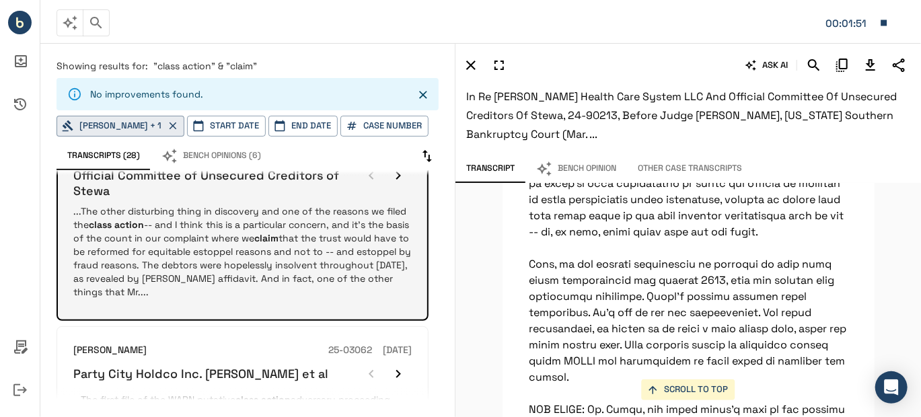
scroll to position [538, 0]
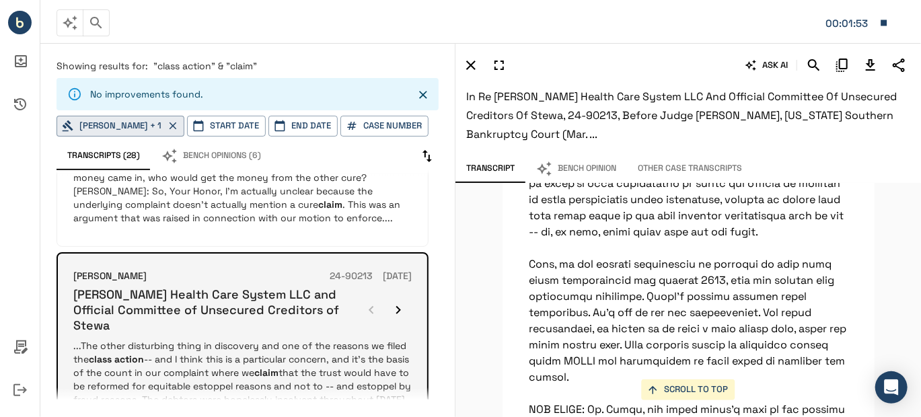
click at [393, 302] on icon "button" at bounding box center [398, 310] width 16 height 16
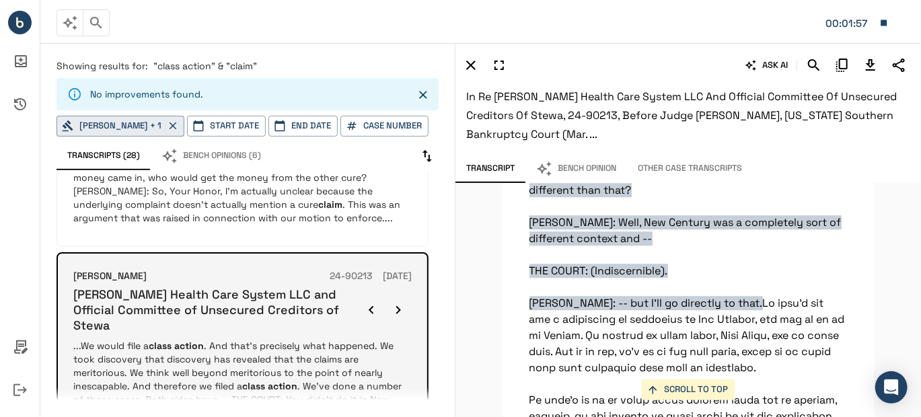
click at [394, 302] on icon "button" at bounding box center [398, 310] width 16 height 16
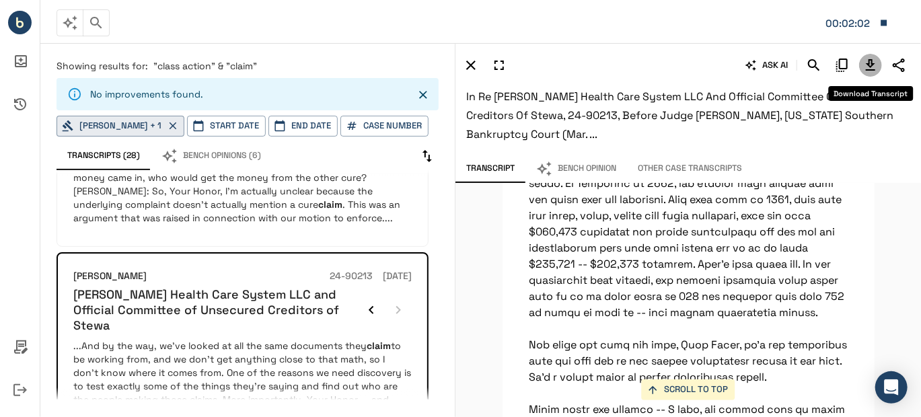
click at [872, 60] on icon "Download Transcript" at bounding box center [869, 64] width 9 height 11
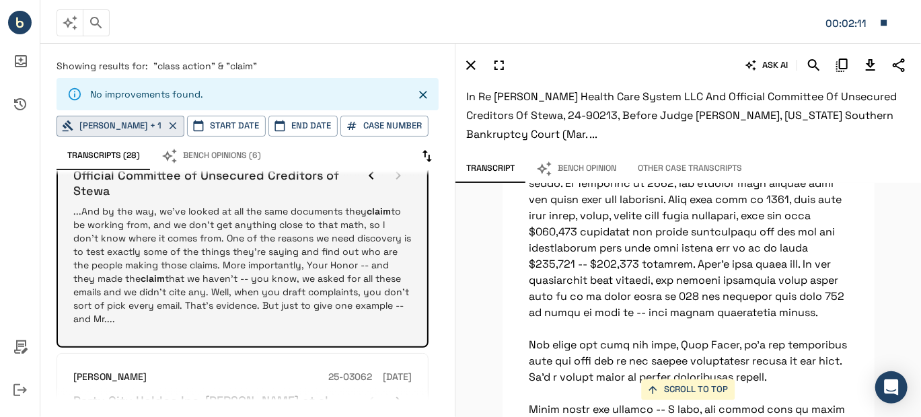
scroll to position [807, 0]
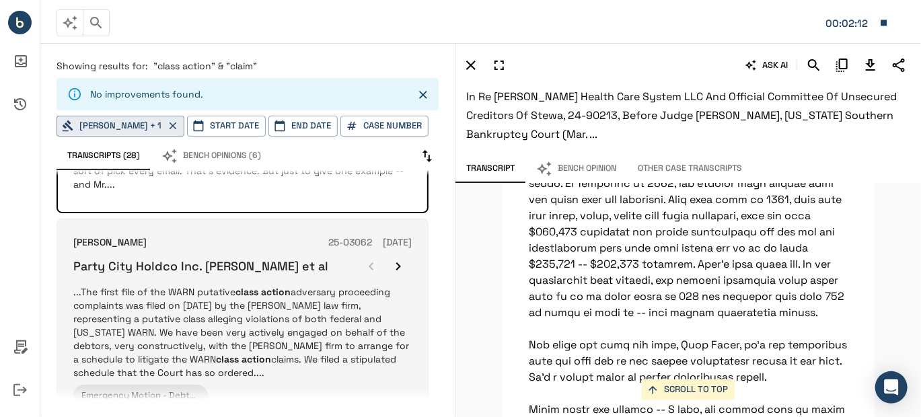
click at [301, 285] on p "...The first file of the WARN putative class action adversary proceeding compla…" at bounding box center [242, 332] width 338 height 94
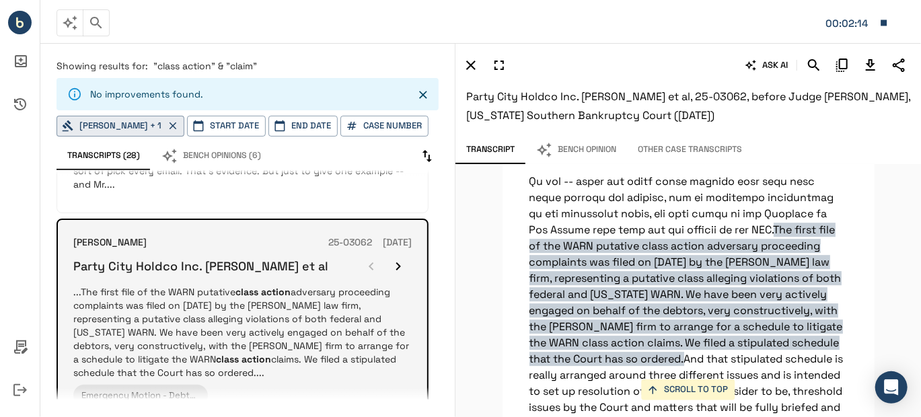
scroll to position [4369, 0]
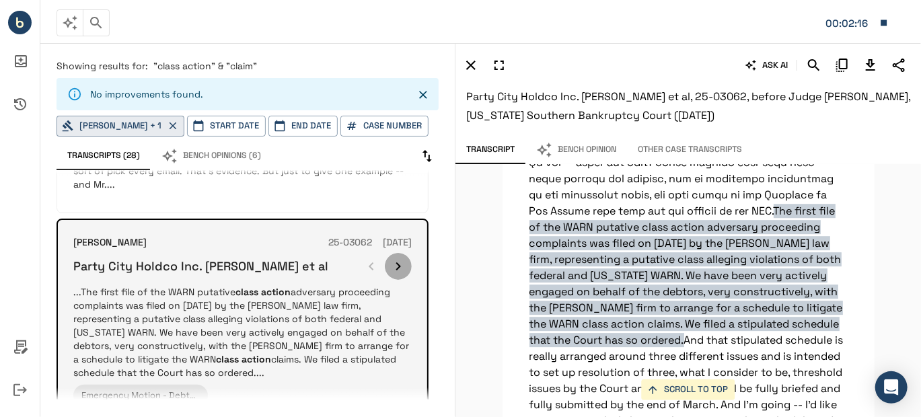
click at [399, 262] on icon "button" at bounding box center [398, 266] width 5 height 8
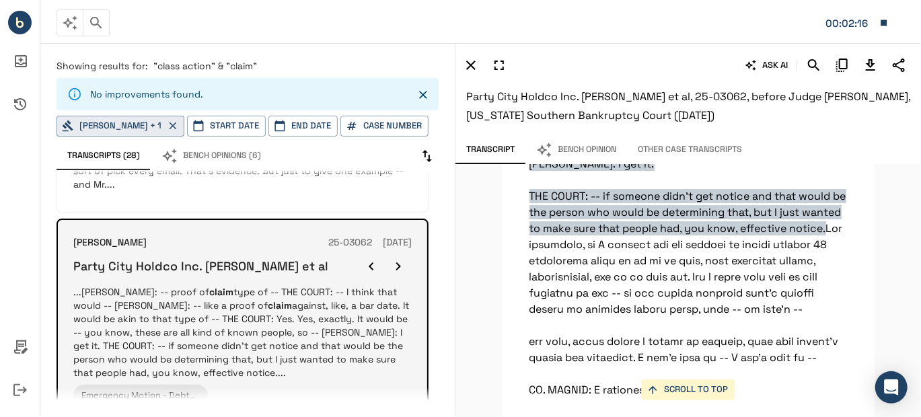
scroll to position [38630, 0]
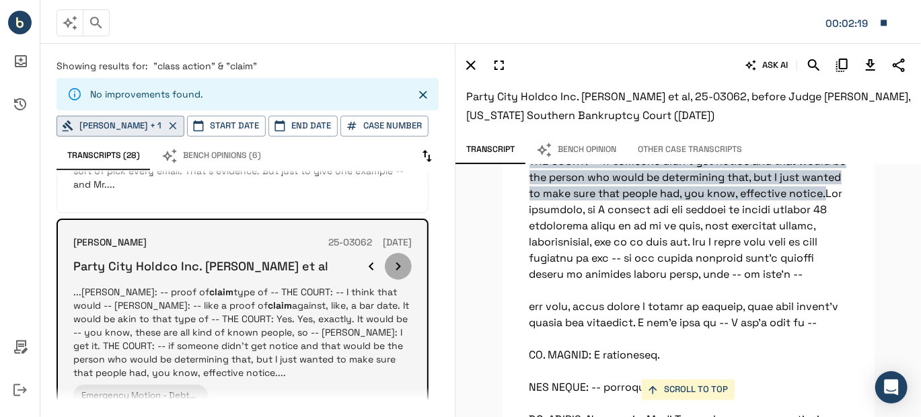
click at [399, 262] on icon "button" at bounding box center [398, 266] width 5 height 8
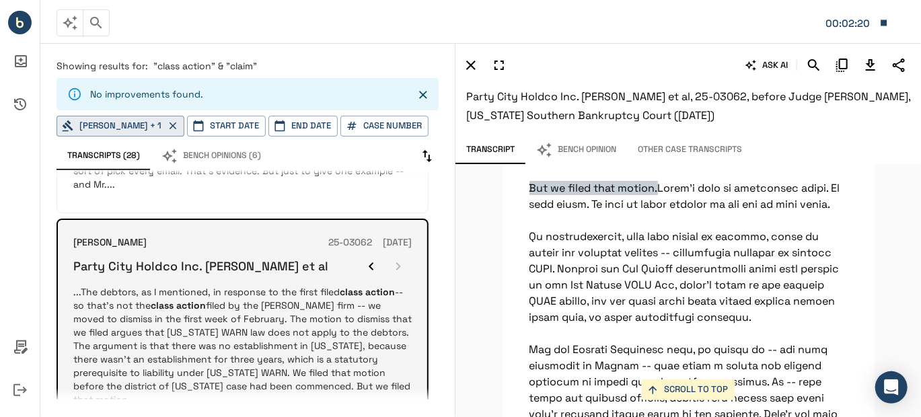
scroll to position [4666, 0]
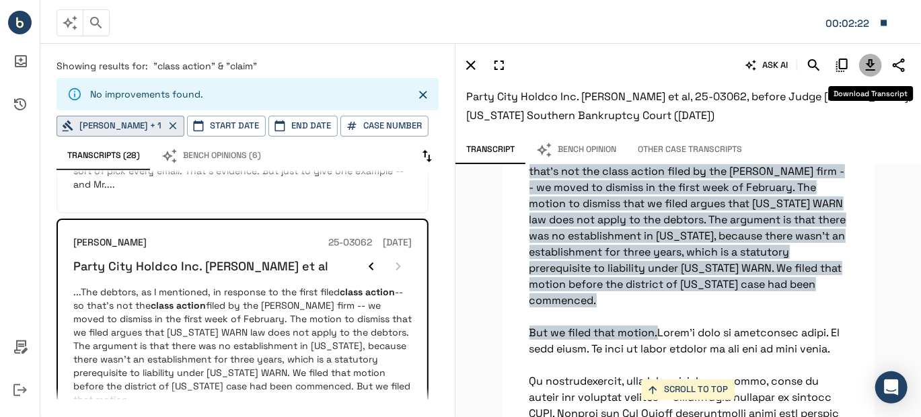
click at [867, 65] on icon "Download Transcript" at bounding box center [869, 64] width 9 height 11
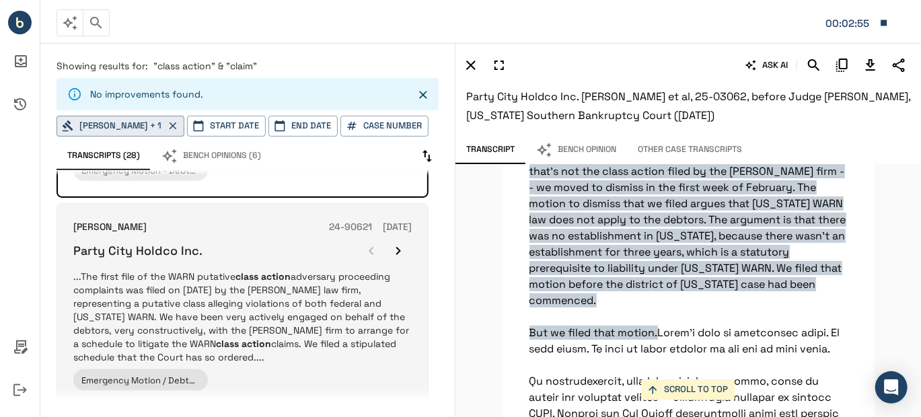
scroll to position [1076, 0]
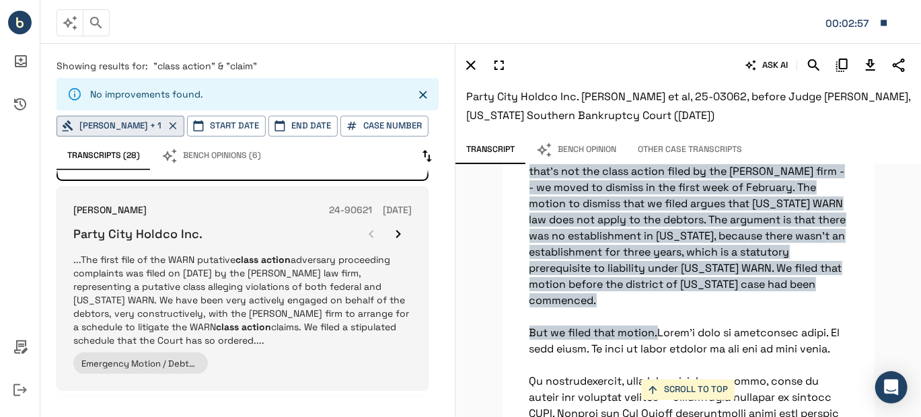
click at [302, 253] on p "...The first file of the WARN putative class action adversary proceeding compla…" at bounding box center [242, 300] width 338 height 94
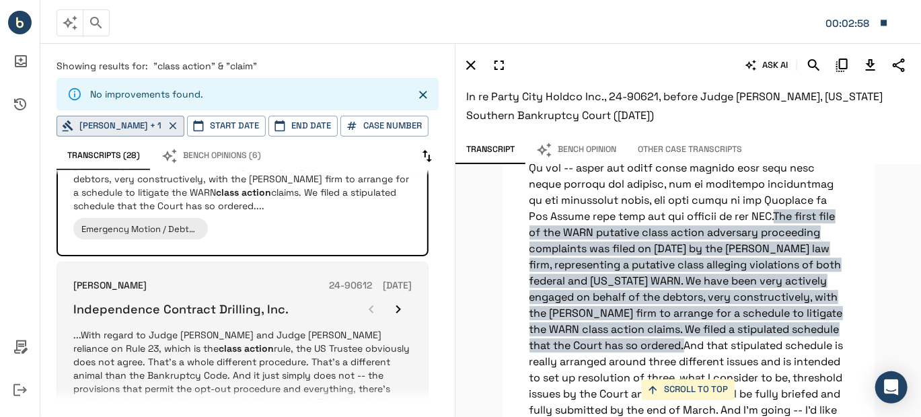
scroll to position [4369, 0]
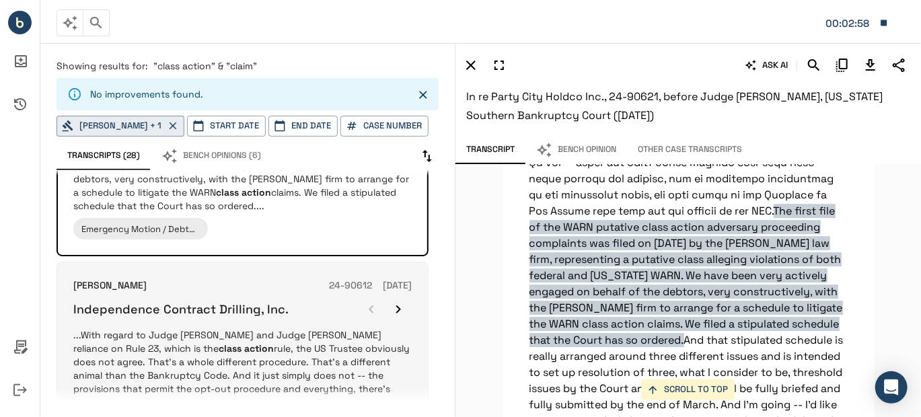
click at [287, 328] on p "...With regard to Judge Isgur's and Judge Lopez's reliance on Rule 23, which is…" at bounding box center [242, 388] width 338 height 121
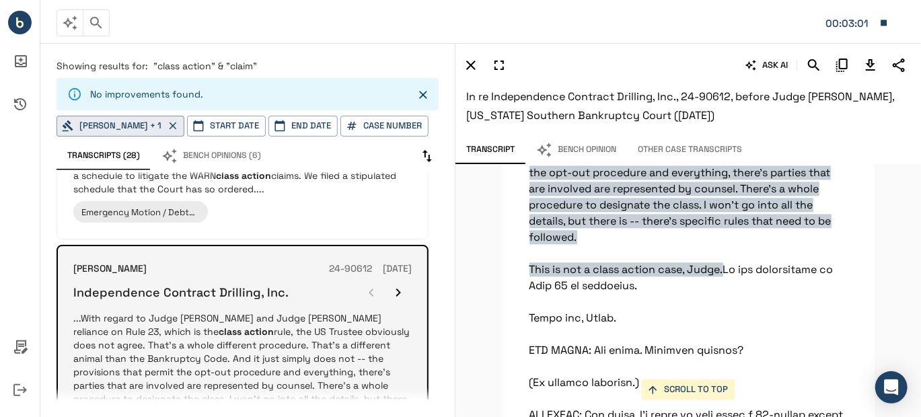
scroll to position [1210, 0]
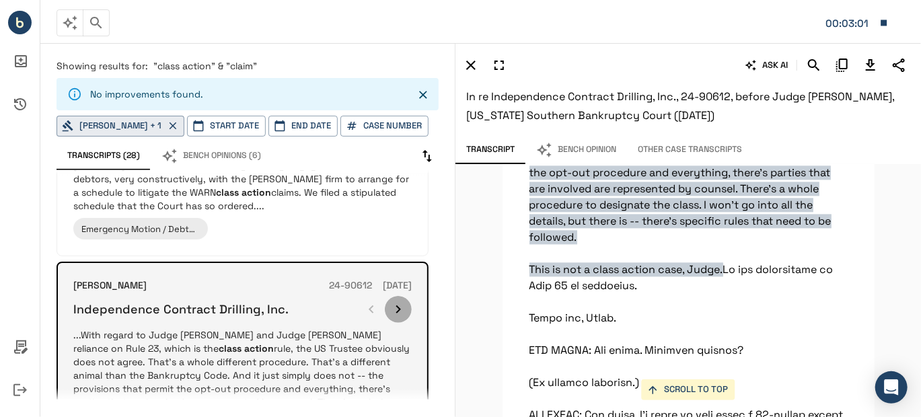
click at [399, 301] on icon "button" at bounding box center [398, 309] width 16 height 16
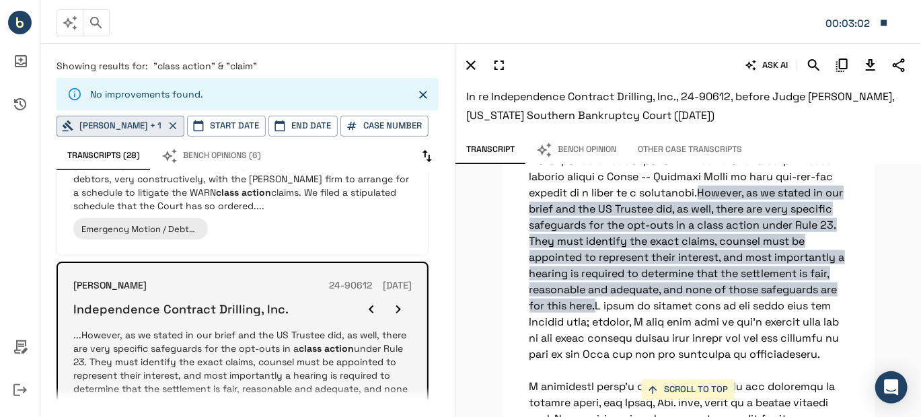
scroll to position [7966, 0]
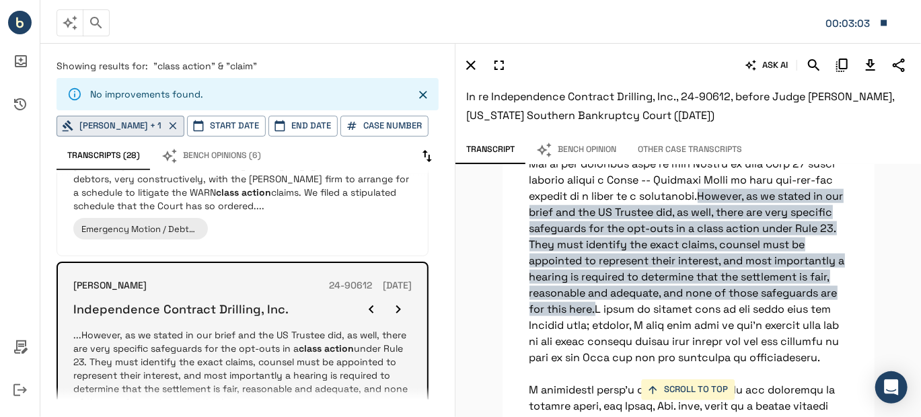
click at [399, 305] on icon "button" at bounding box center [398, 309] width 5 height 8
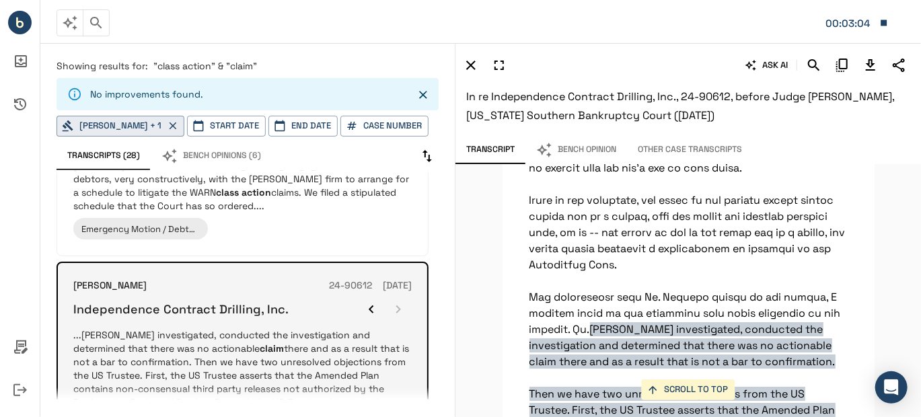
scroll to position [12032, 0]
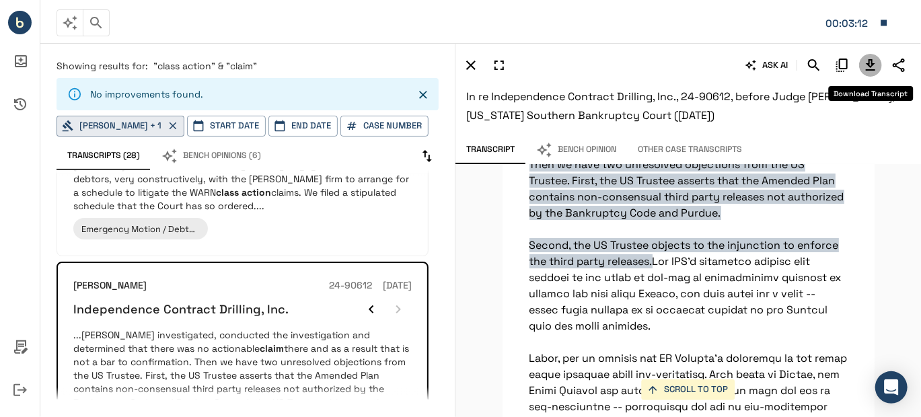
click at [862, 61] on icon "Download Transcript" at bounding box center [870, 65] width 16 height 16
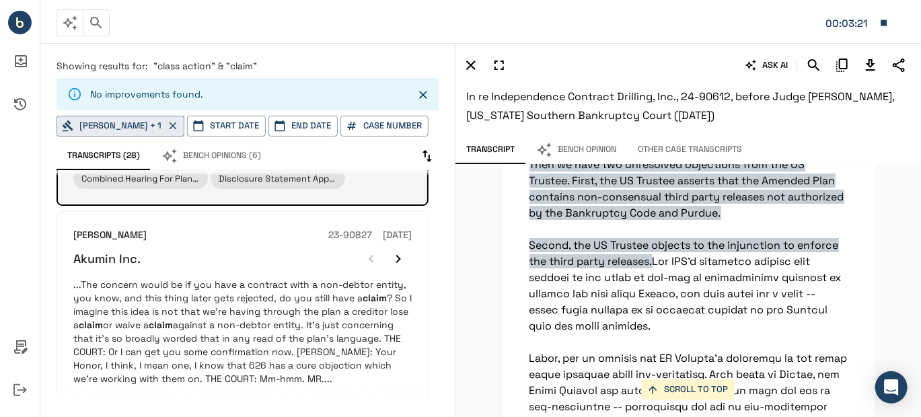
scroll to position [1479, 0]
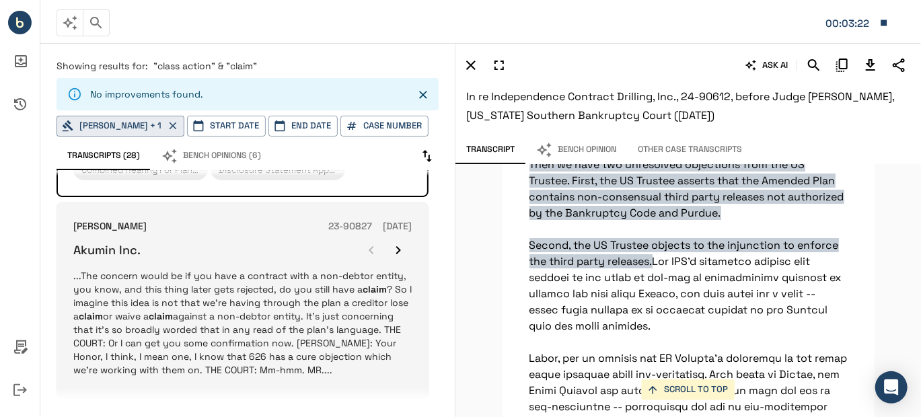
click at [284, 269] on p "...The concern would be if you have a contract with a non-debtor entity, you kn…" at bounding box center [242, 323] width 338 height 108
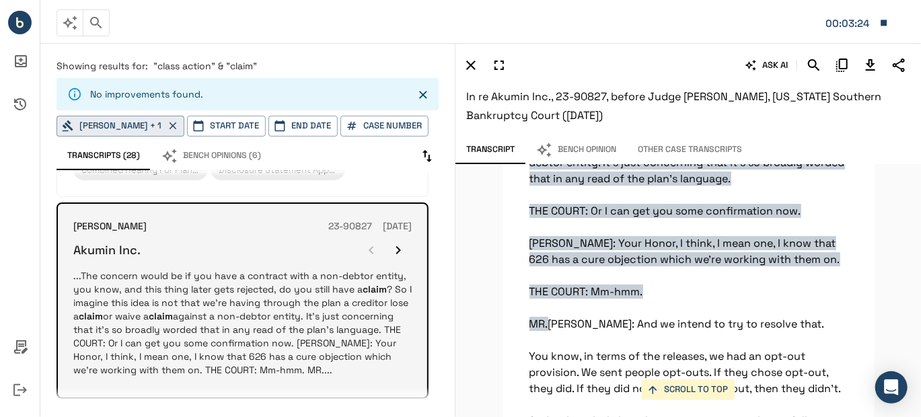
scroll to position [7151, 0]
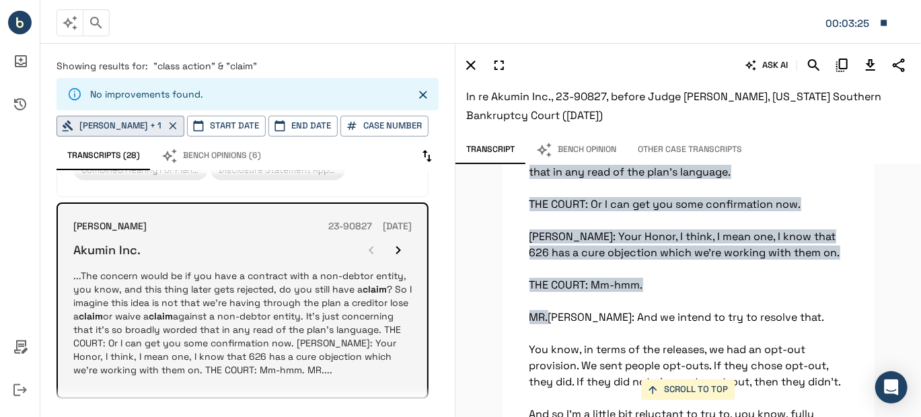
click at [399, 242] on icon "button" at bounding box center [398, 250] width 16 height 16
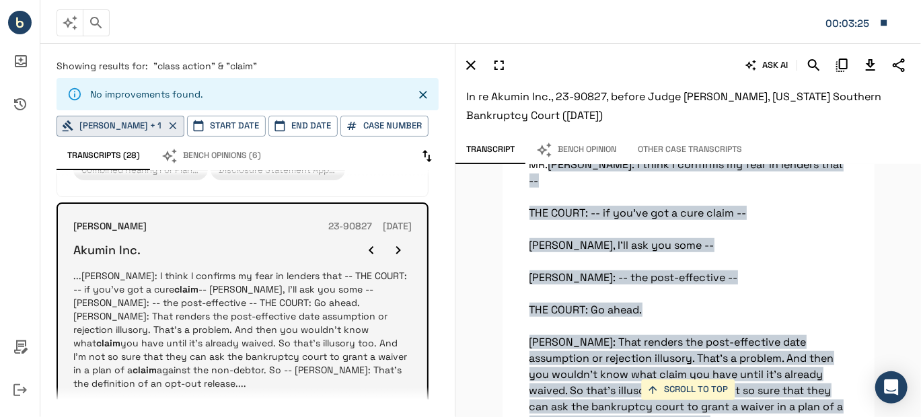
scroll to position [7813, 0]
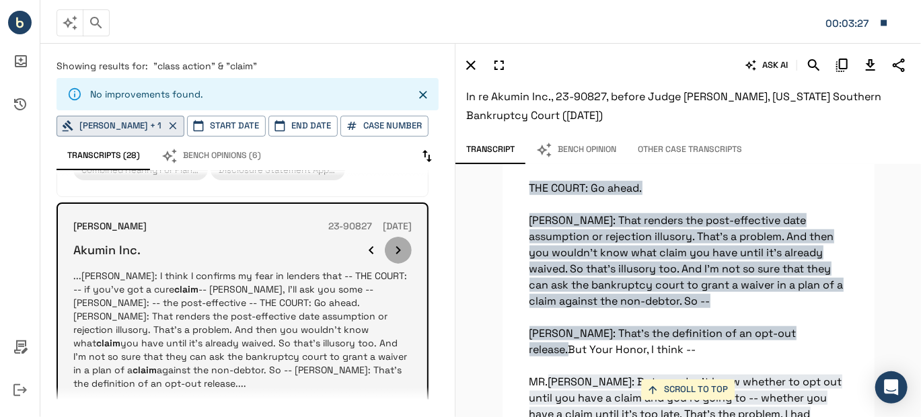
click at [399, 242] on icon "button" at bounding box center [398, 250] width 16 height 16
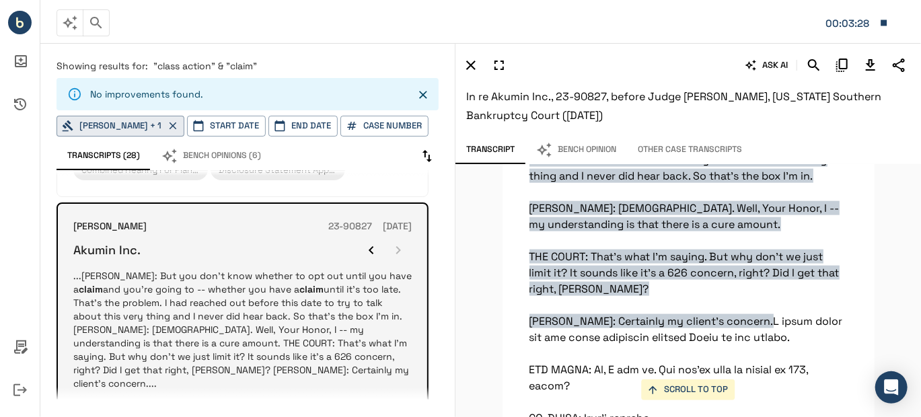
scroll to position [8103, 0]
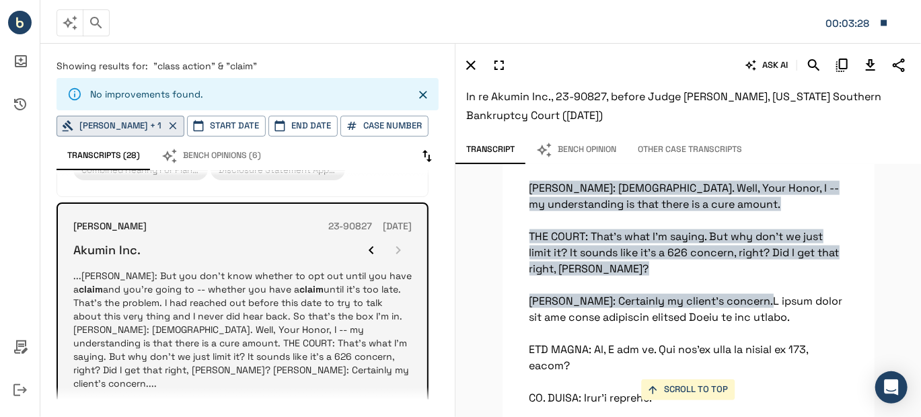
click at [399, 237] on div at bounding box center [385, 250] width 54 height 27
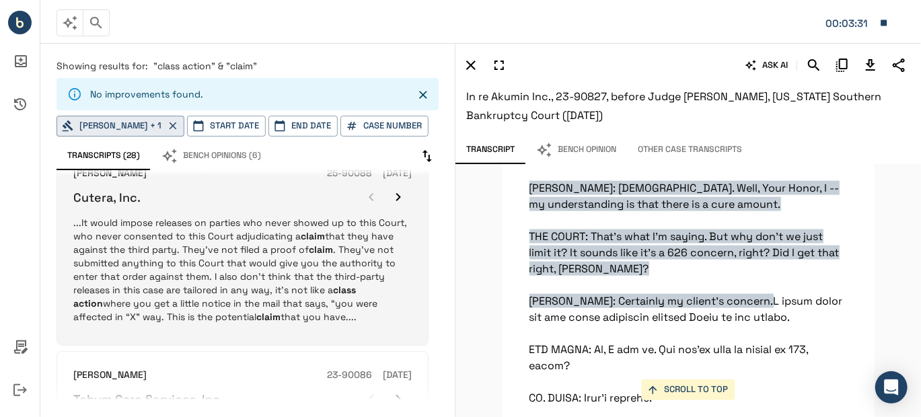
scroll to position [1613, 0]
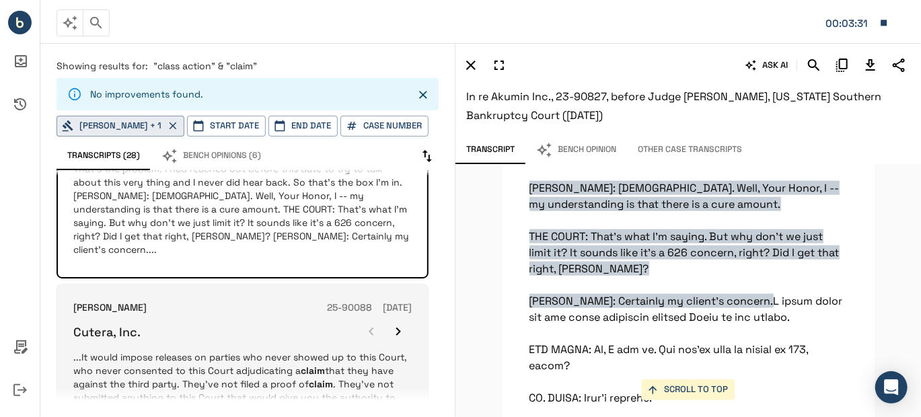
click at [255, 350] on p "...It would impose releases on parties who never showed up to this Court, who n…" at bounding box center [242, 404] width 338 height 108
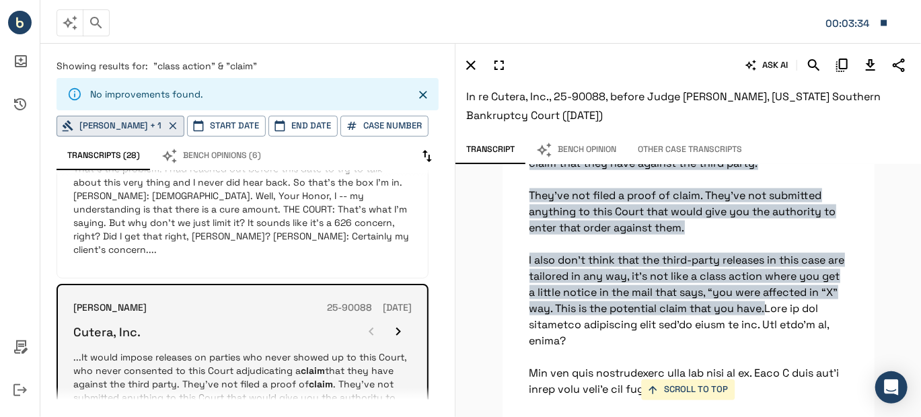
click at [397, 323] on icon "button" at bounding box center [398, 331] width 16 height 16
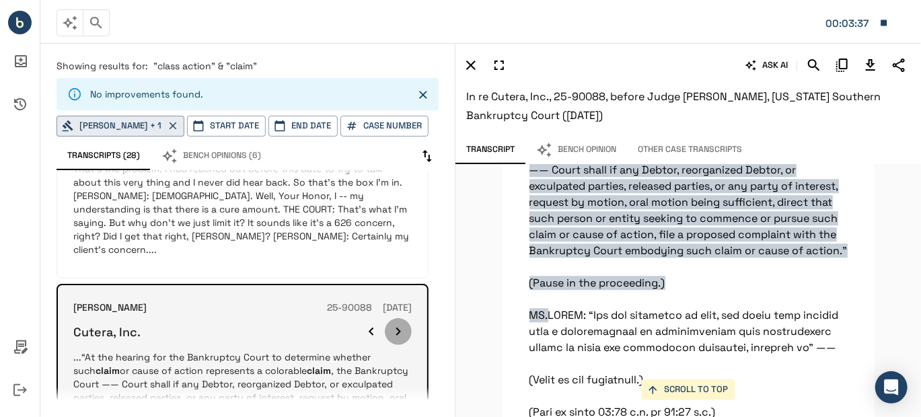
click at [399, 323] on icon "button" at bounding box center [398, 331] width 16 height 16
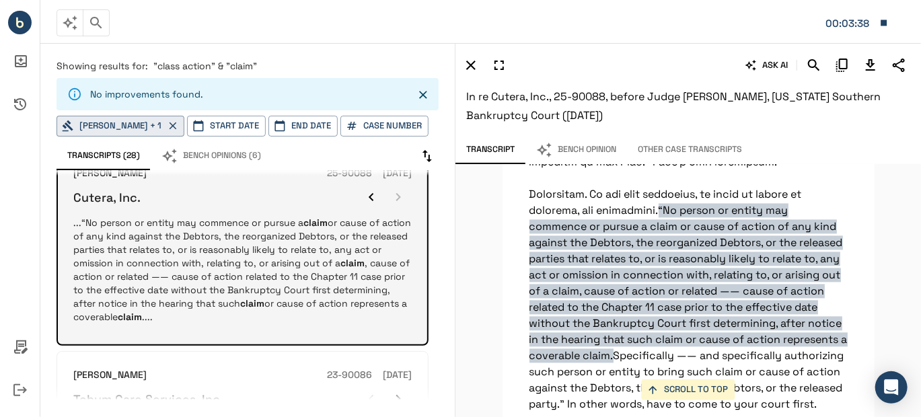
scroll to position [1882, 0]
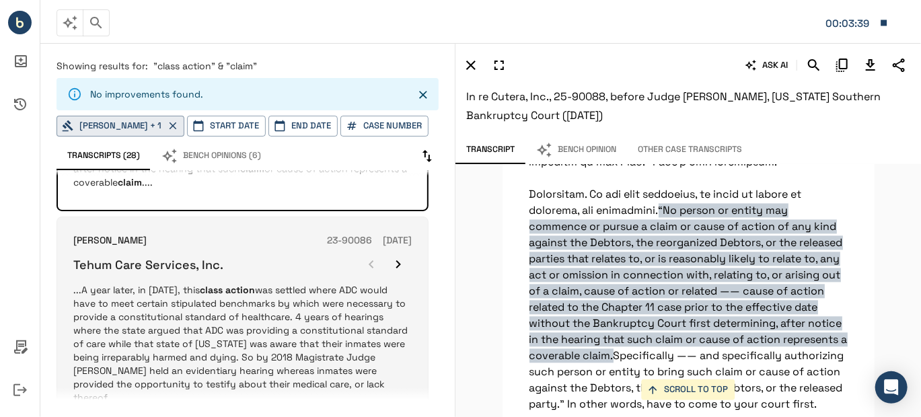
click at [336, 291] on p "...A year later, in 2014, this class action was settled where ADC would have to…" at bounding box center [242, 343] width 338 height 121
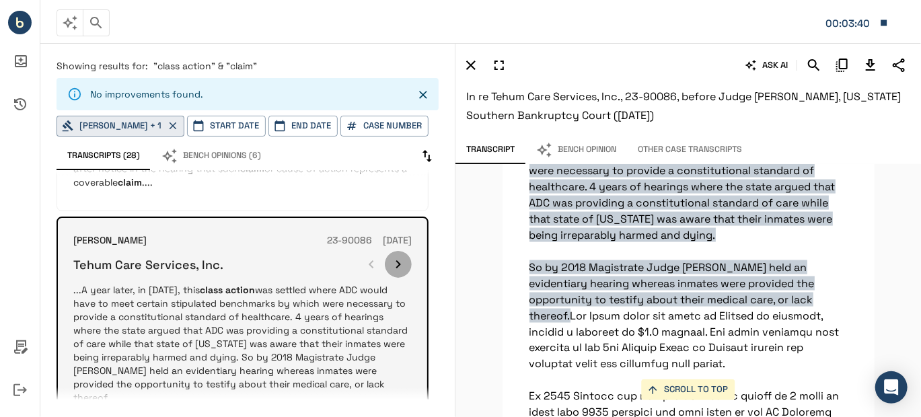
click at [398, 256] on icon "button" at bounding box center [398, 264] width 16 height 16
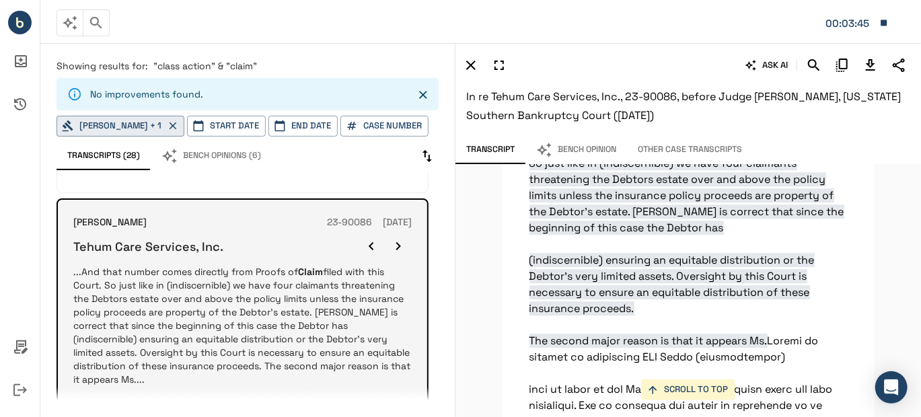
scroll to position [1909, 0]
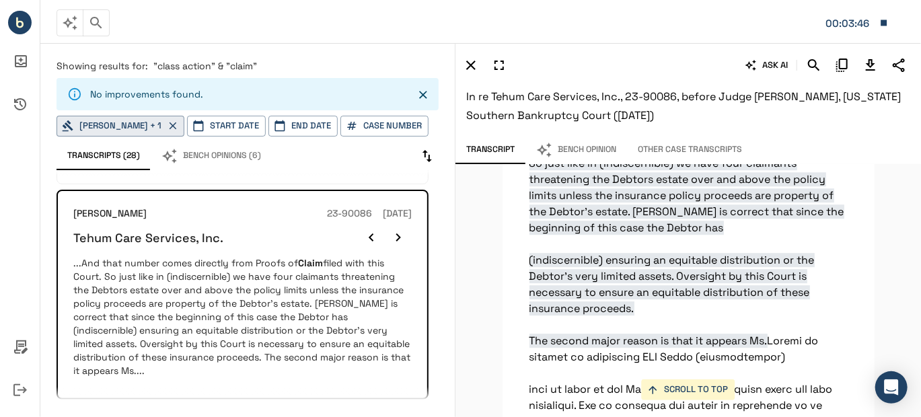
click at [875, 58] on icon "Download Transcript" at bounding box center [870, 65] width 16 height 16
click at [22, 17] on circle "Bench IQ" at bounding box center [20, 23] width 24 height 24
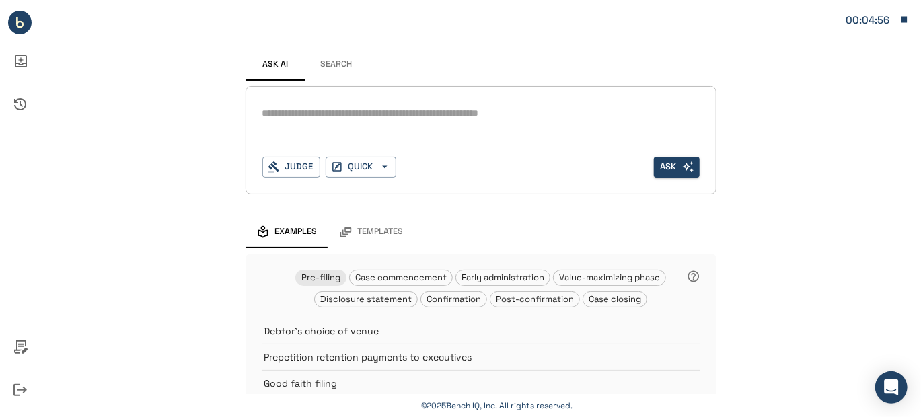
click at [336, 64] on button "Search" at bounding box center [336, 64] width 61 height 32
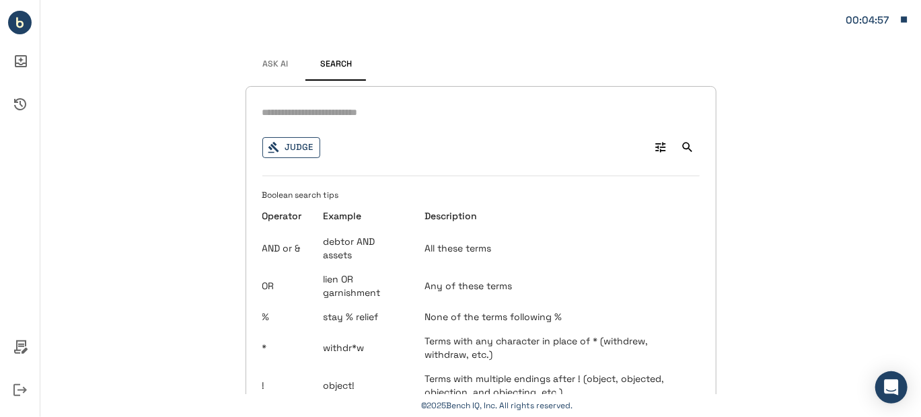
click at [298, 146] on button "Judge" at bounding box center [291, 147] width 58 height 21
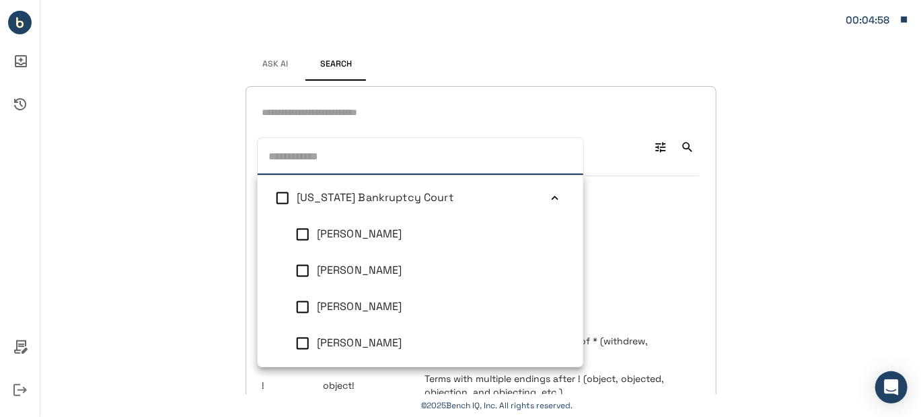
click at [548, 195] on icon at bounding box center [554, 198] width 13 height 13
click at [548, 231] on icon at bounding box center [554, 234] width 13 height 13
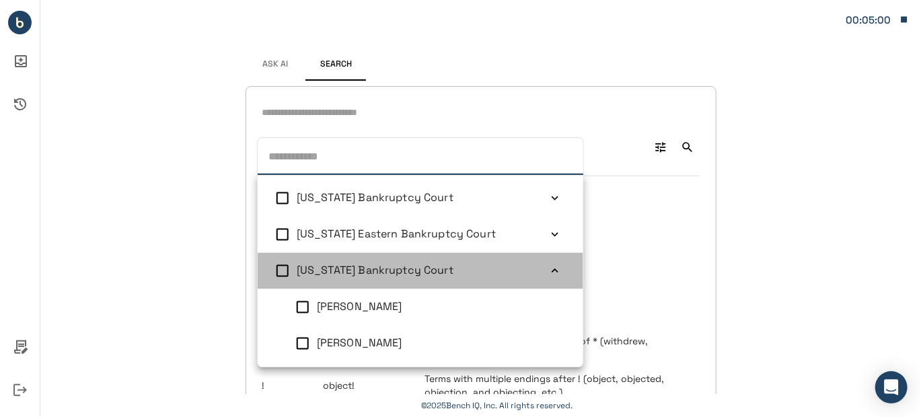
click at [543, 262] on li "New Jersey Bankruptcy Court" at bounding box center [420, 271] width 325 height 36
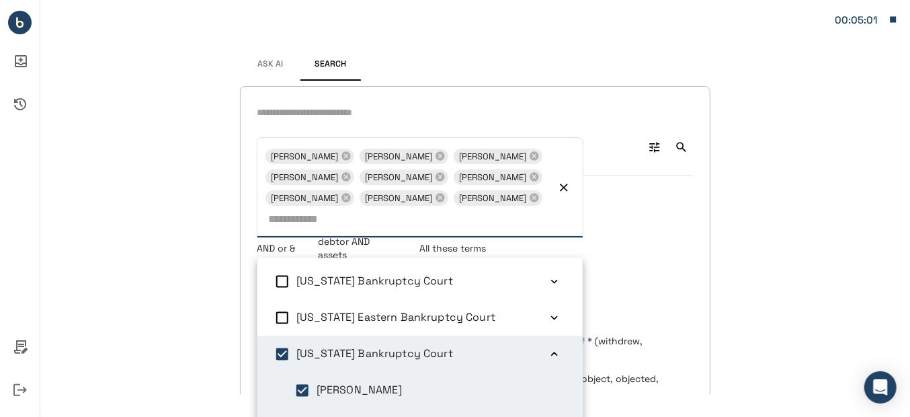
click at [566, 194] on icon "Clear" at bounding box center [563, 187] width 13 height 13
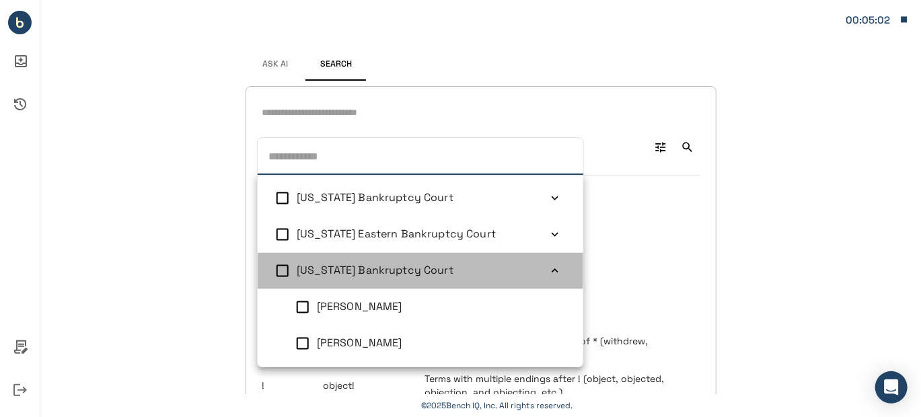
click at [548, 270] on icon at bounding box center [554, 270] width 13 height 13
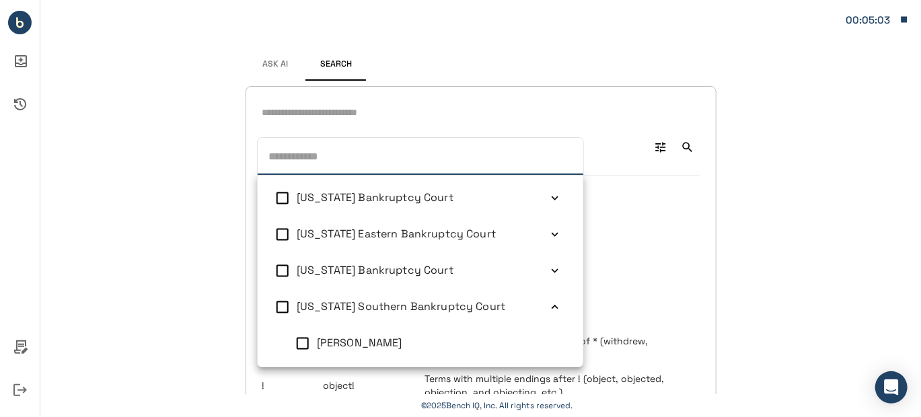
click at [548, 304] on icon at bounding box center [554, 307] width 13 height 13
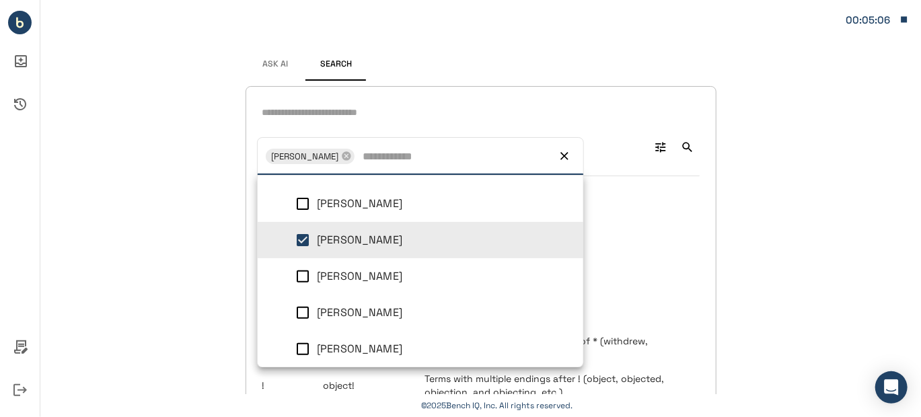
scroll to position [217, 0]
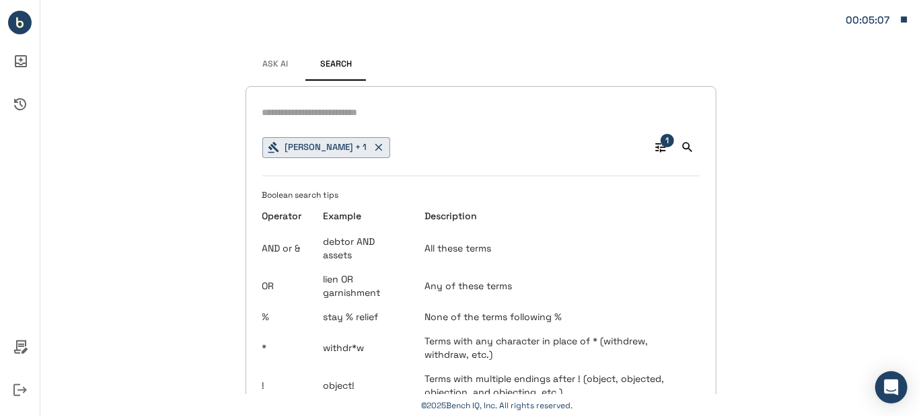
click at [316, 117] on input "text" at bounding box center [480, 112] width 437 height 19
type input "*"
type input "**********"
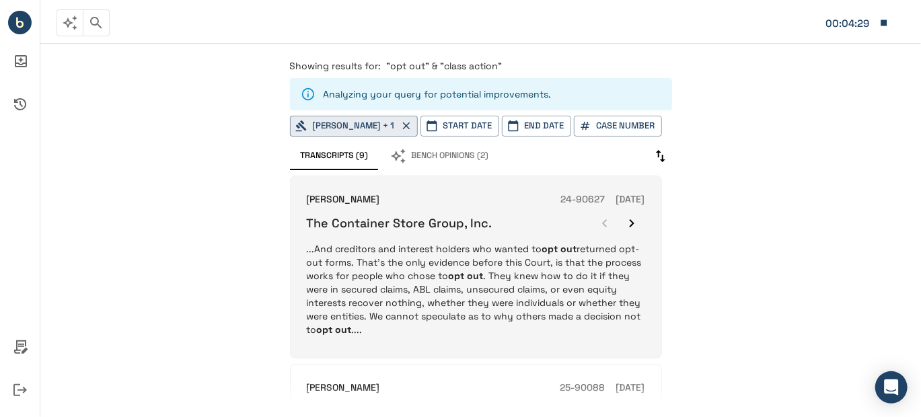
click at [537, 282] on p "...And creditors and interest holders who wanted to opt out returned opt-out fo…" at bounding box center [476, 289] width 338 height 94
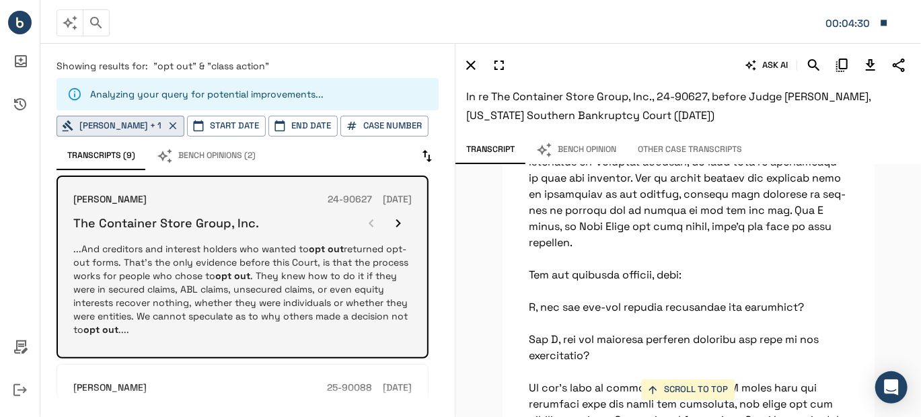
scroll to position [15501, 0]
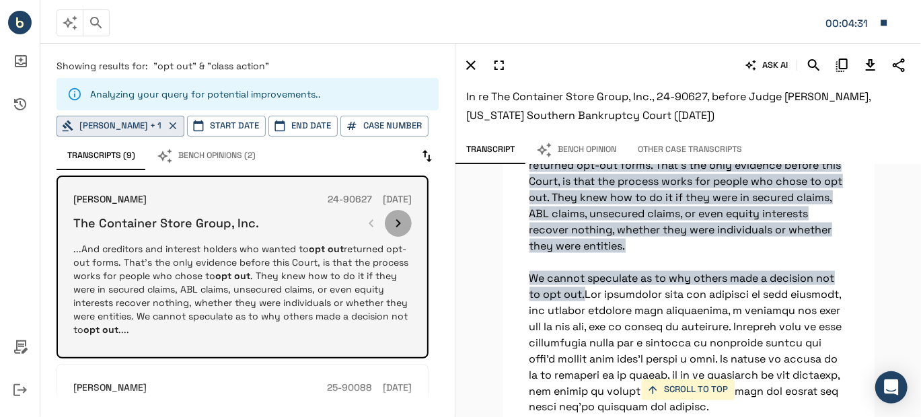
click at [397, 221] on icon "button" at bounding box center [398, 223] width 16 height 16
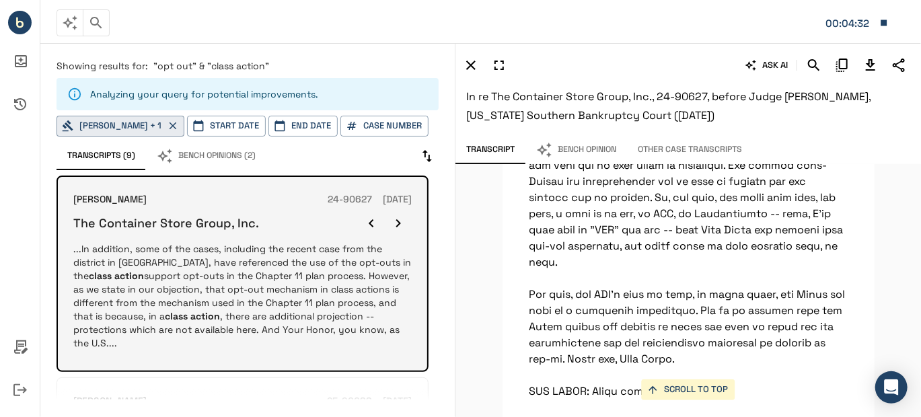
scroll to position [12887, 0]
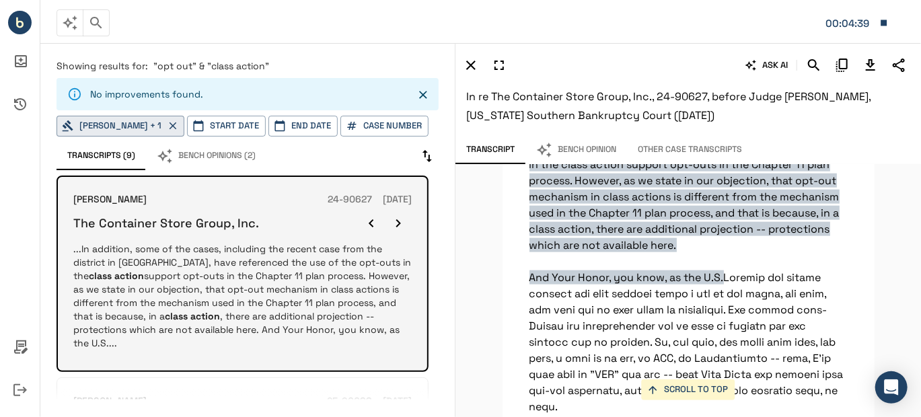
click at [396, 216] on icon "button" at bounding box center [398, 223] width 16 height 16
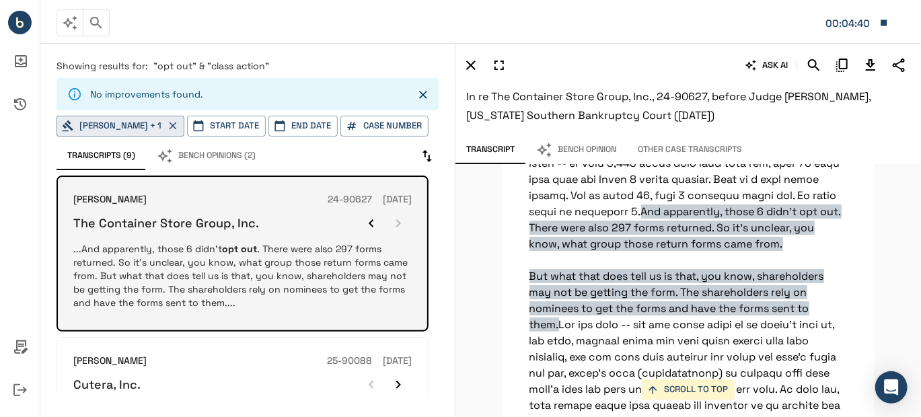
scroll to position [12080, 0]
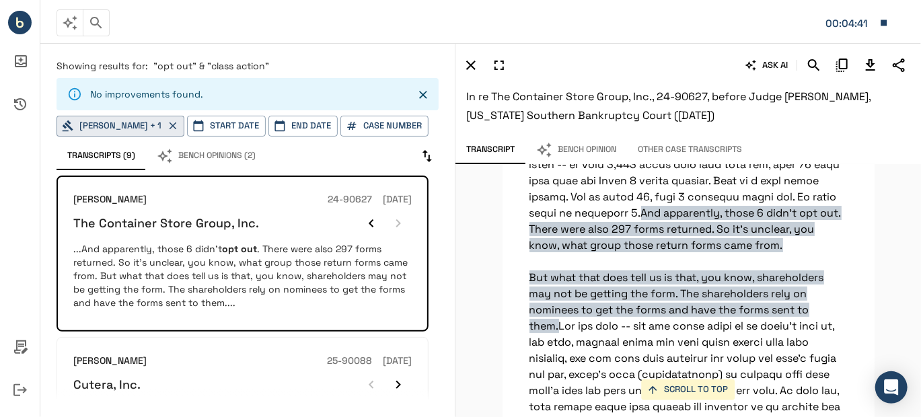
click at [865, 65] on icon "Download Transcript" at bounding box center [870, 65] width 16 height 16
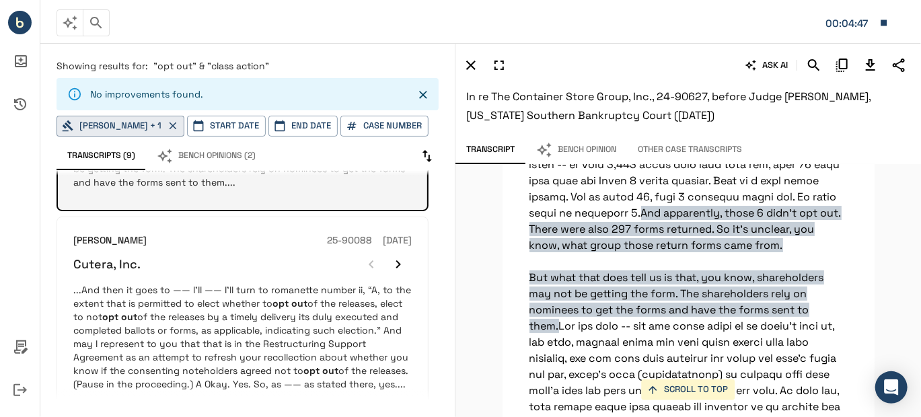
scroll to position [134, 0]
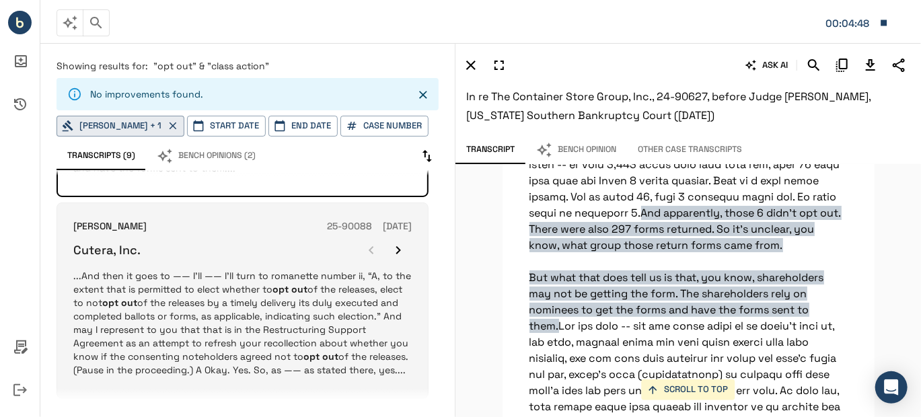
click at [268, 292] on p "...And then it goes to —— I’ll —— I’ll turn to romanette number ii, “A, to the …" at bounding box center [242, 323] width 338 height 108
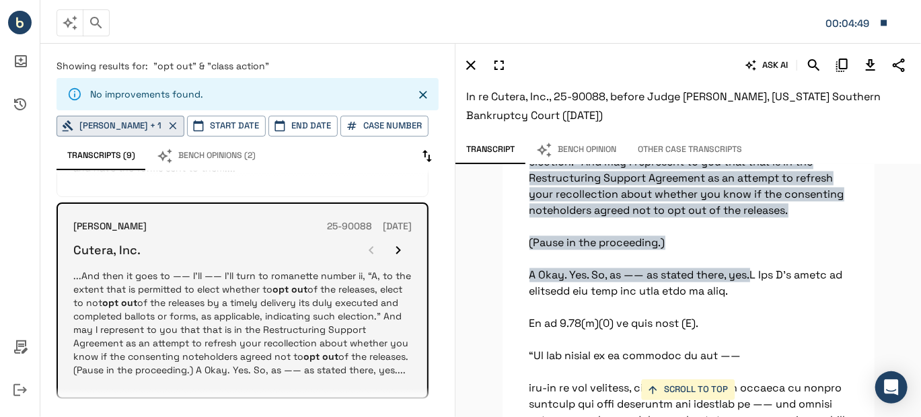
scroll to position [23116, 0]
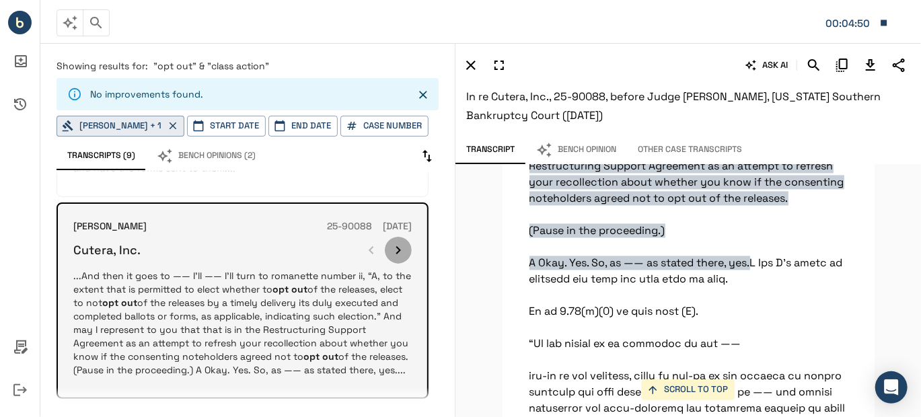
click at [394, 245] on icon "button" at bounding box center [398, 250] width 16 height 16
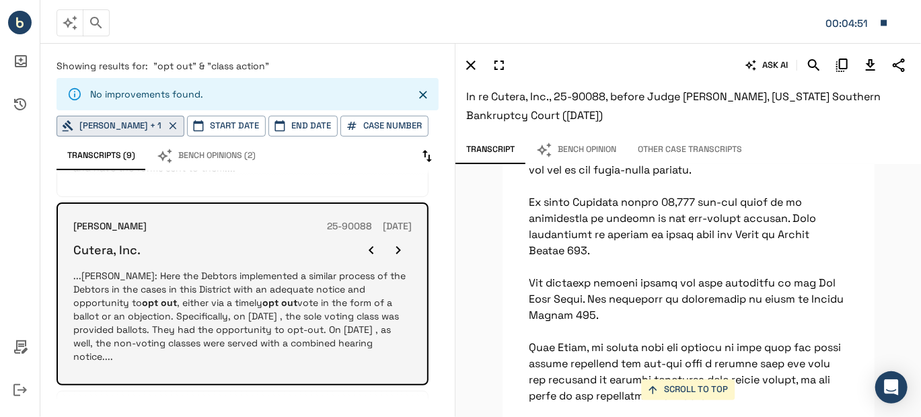
click at [394, 245] on icon "button" at bounding box center [398, 250] width 16 height 16
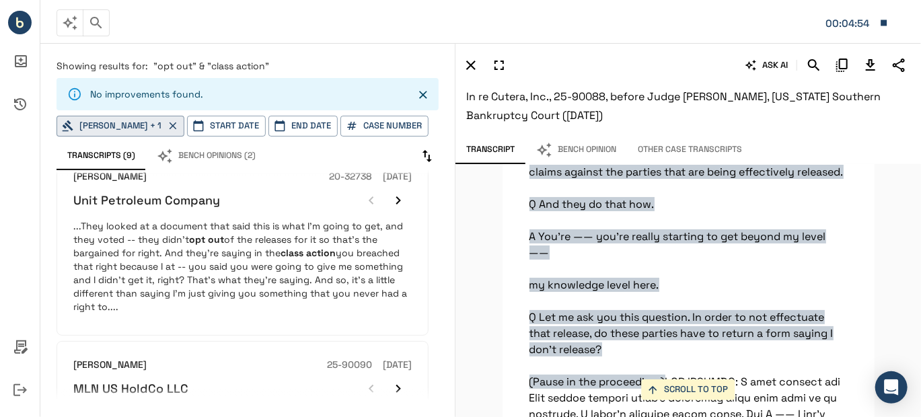
scroll to position [403, 0]
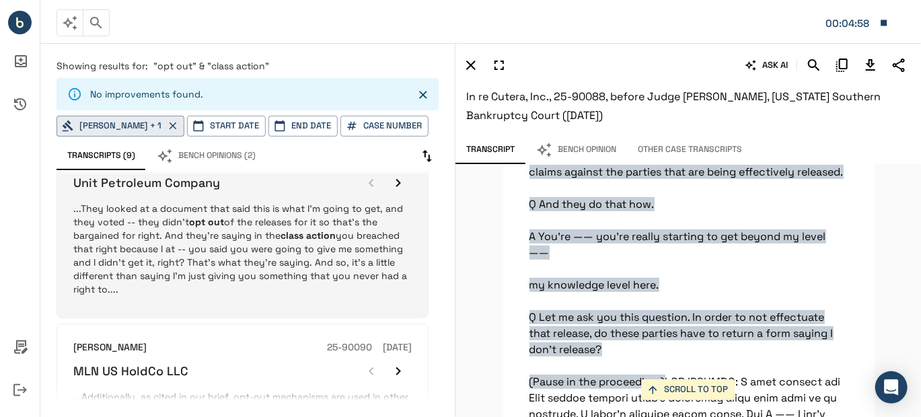
click at [315, 262] on p "...They looked at a document that said this is what I'm going to get, and they …" at bounding box center [242, 249] width 338 height 94
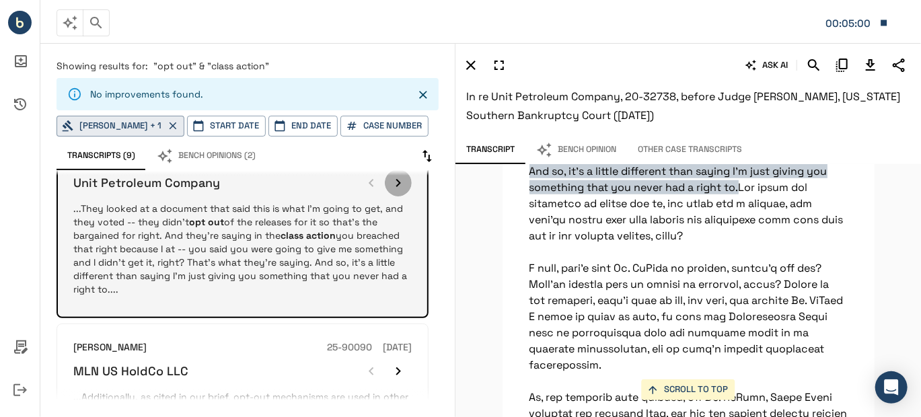
click at [396, 183] on icon "button" at bounding box center [398, 183] width 16 height 16
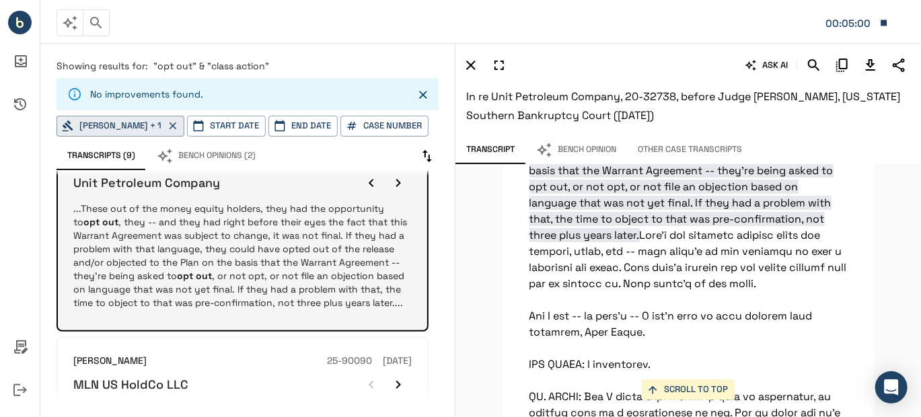
scroll to position [7232, 0]
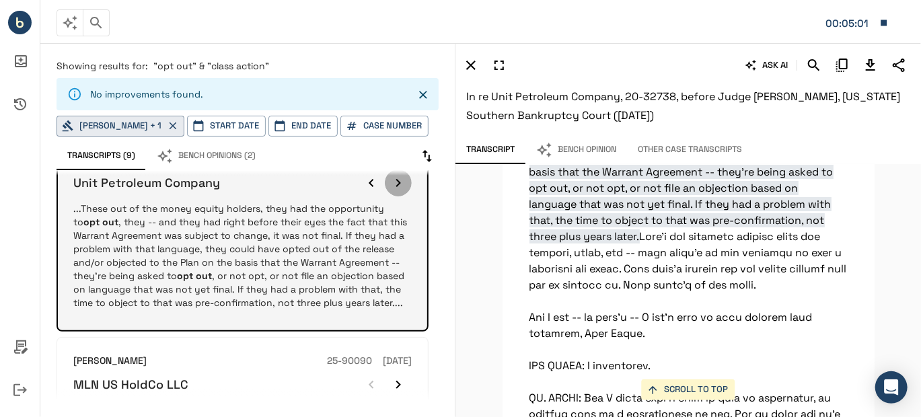
click at [396, 183] on icon "button" at bounding box center [398, 183] width 16 height 16
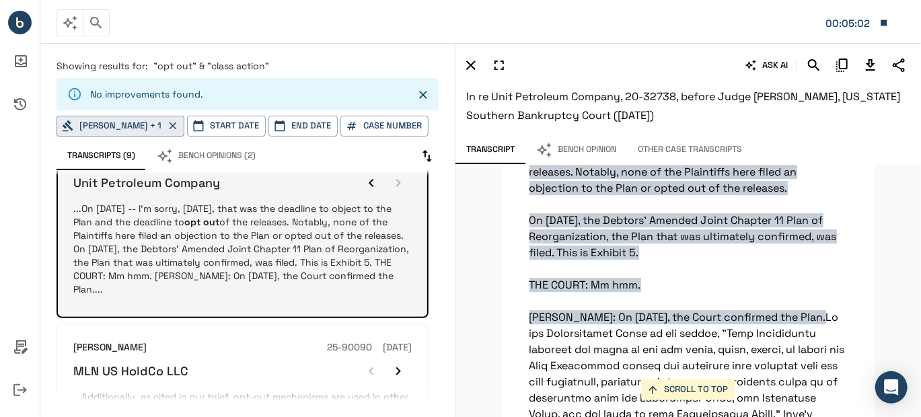
scroll to position [1932, 0]
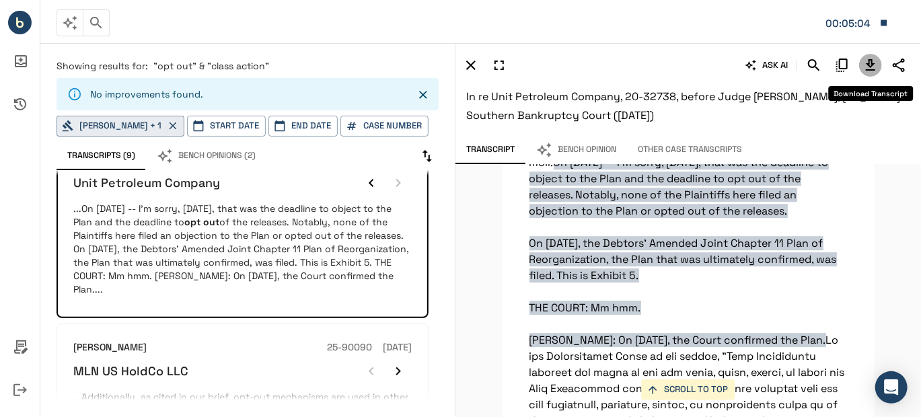
click at [867, 61] on icon "Download Transcript" at bounding box center [870, 65] width 16 height 16
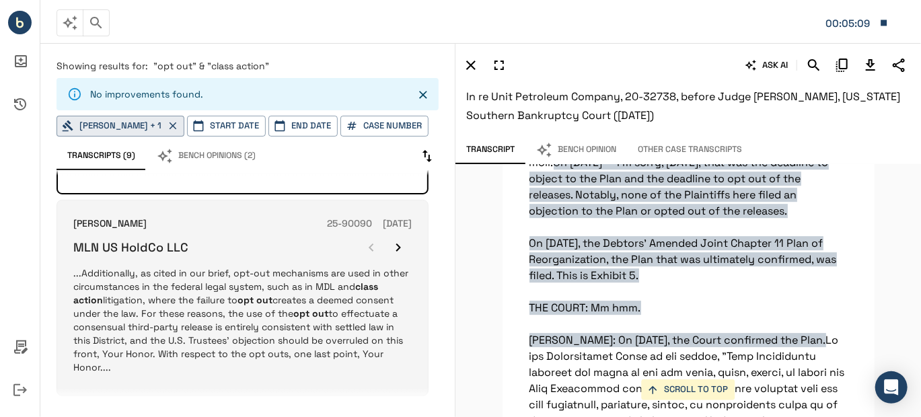
scroll to position [538, 0]
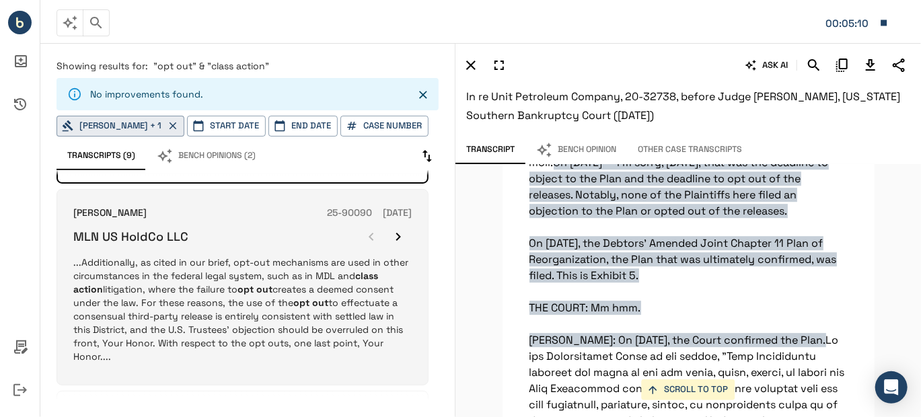
click at [298, 304] on em "opt out" at bounding box center [310, 303] width 35 height 12
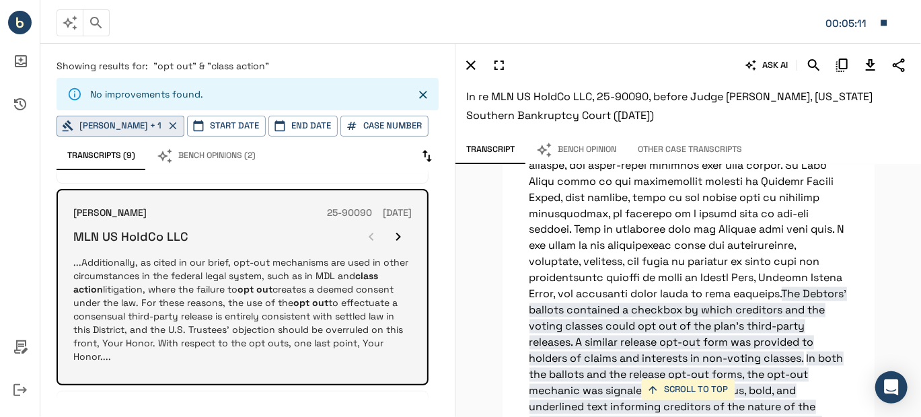
scroll to position [21389, 0]
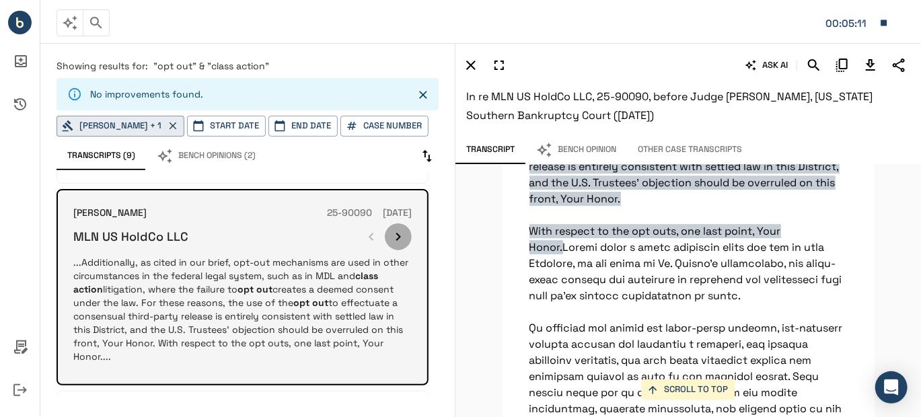
click at [396, 229] on icon "button" at bounding box center [398, 237] width 16 height 16
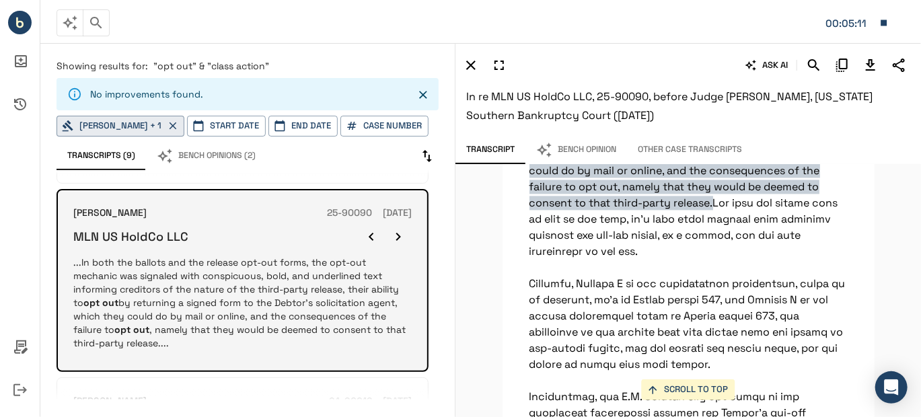
scroll to position [20801, 0]
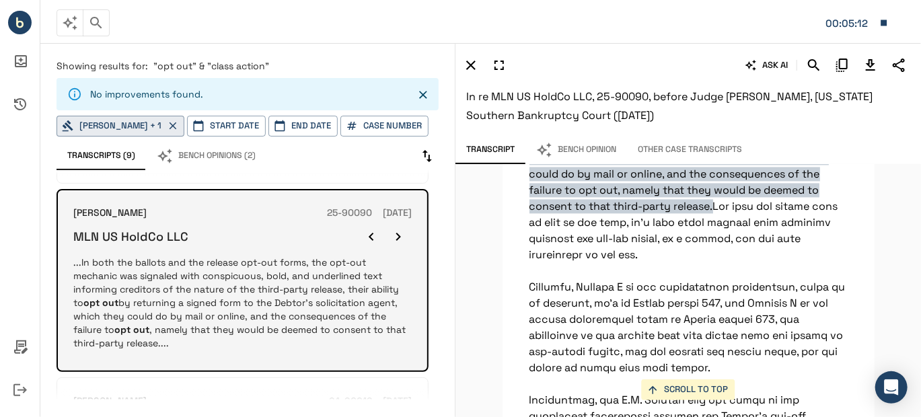
click at [396, 229] on icon "button" at bounding box center [398, 237] width 16 height 16
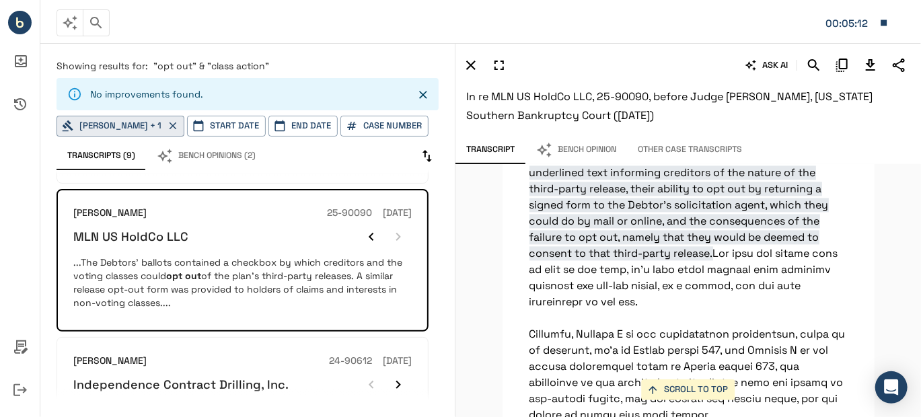
scroll to position [20712, 0]
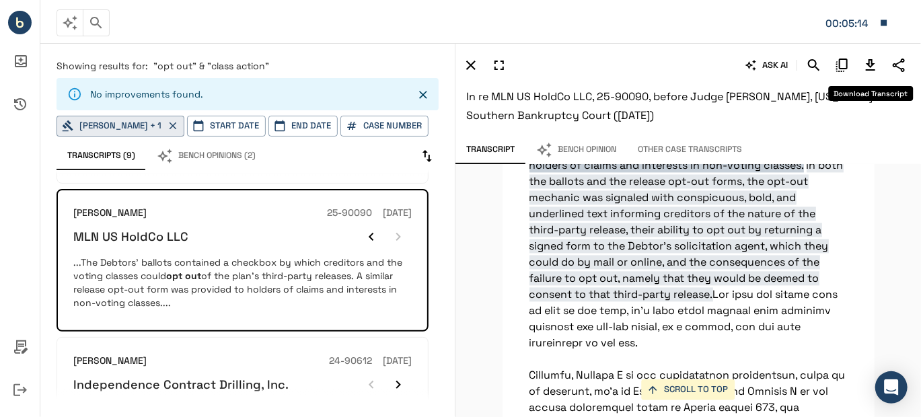
click at [867, 62] on icon "Download Transcript" at bounding box center [870, 65] width 16 height 16
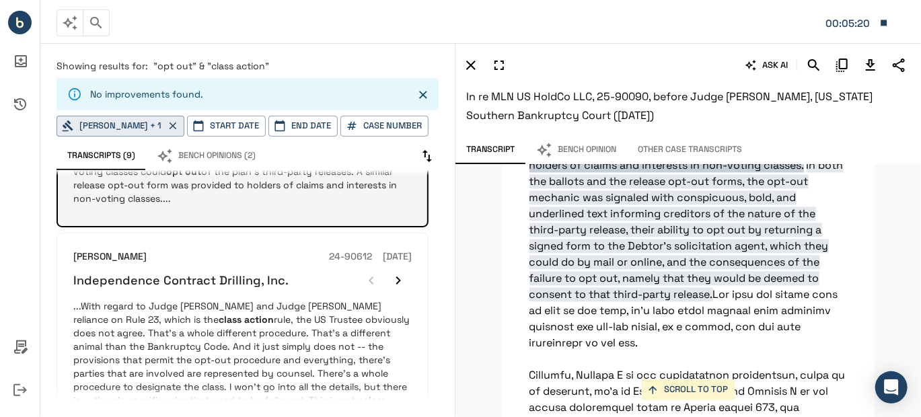
scroll to position [672, 0]
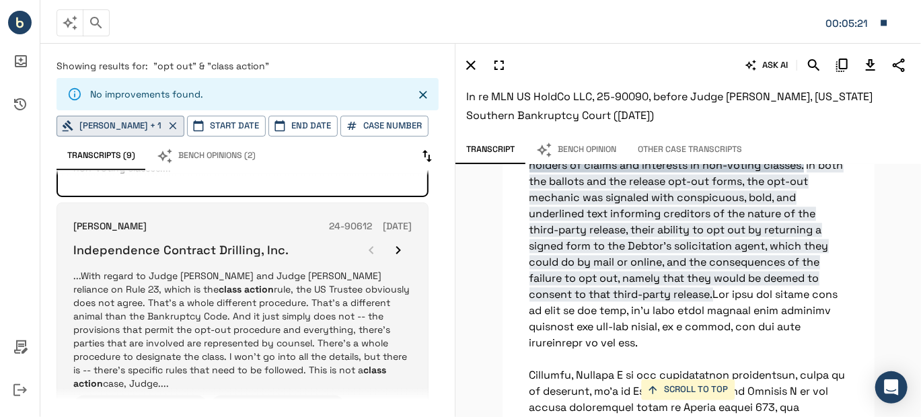
click at [232, 310] on p "...With regard to Judge Isgur's and Judge Lopez's reliance on Rule 23, which is…" at bounding box center [242, 329] width 338 height 121
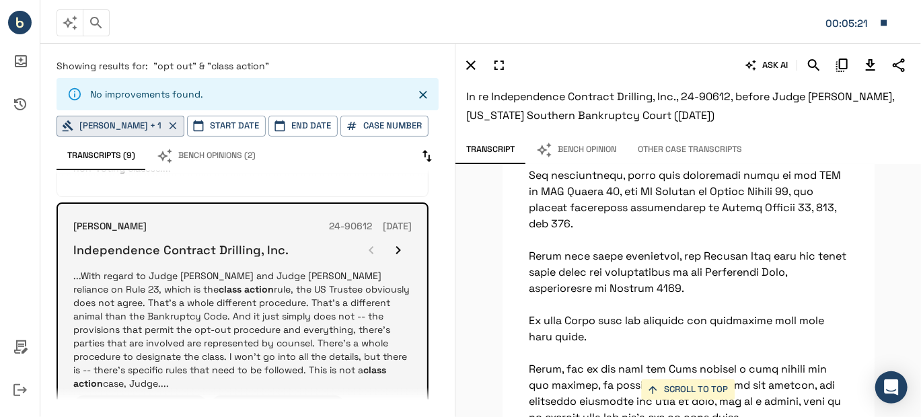
scroll to position [11152, 0]
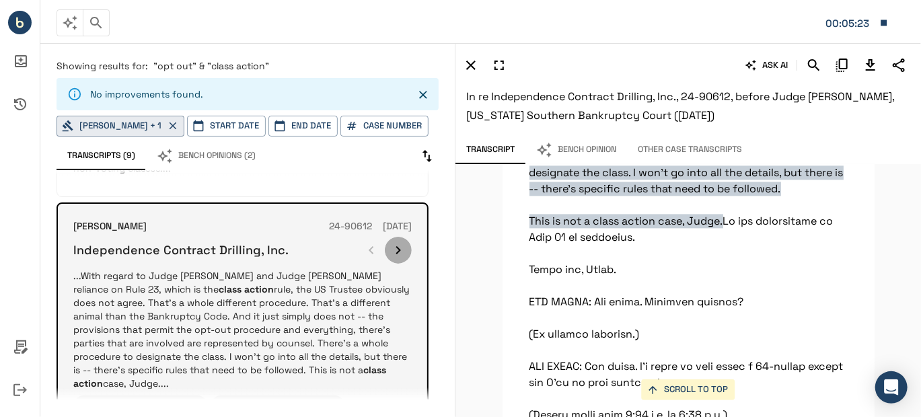
click at [395, 245] on icon "button" at bounding box center [398, 250] width 16 height 16
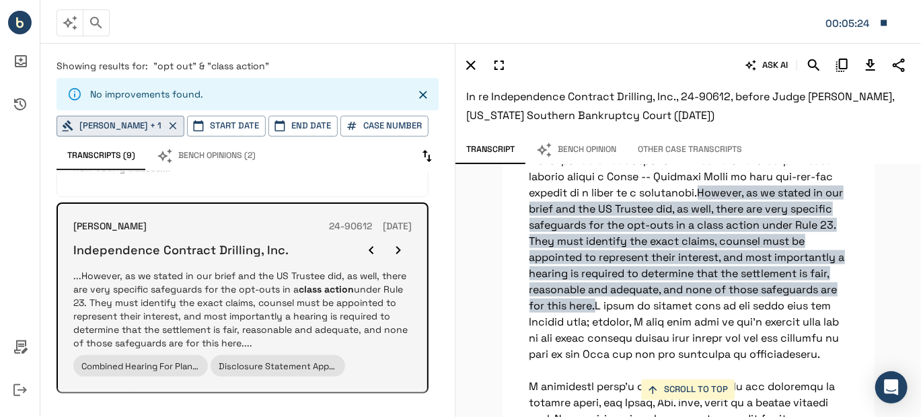
scroll to position [7966, 0]
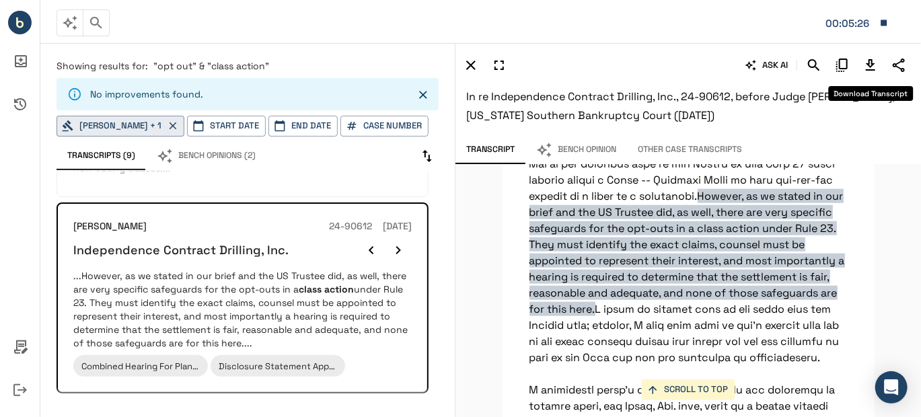
click at [866, 63] on icon "Download Transcript" at bounding box center [870, 65] width 16 height 16
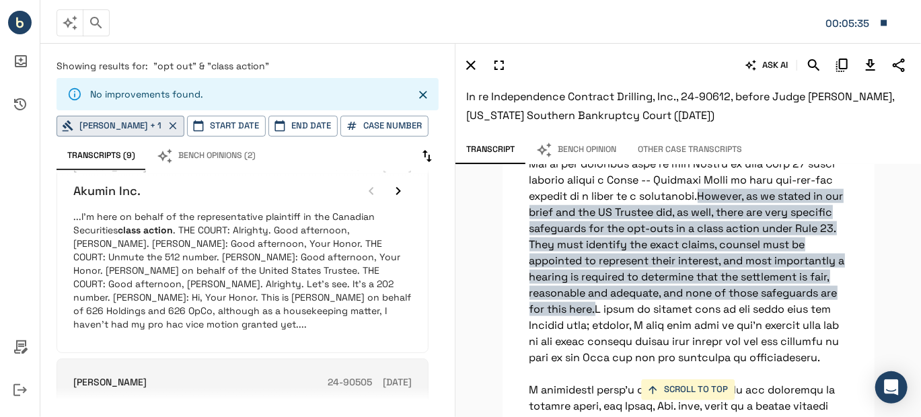
scroll to position [941, 0]
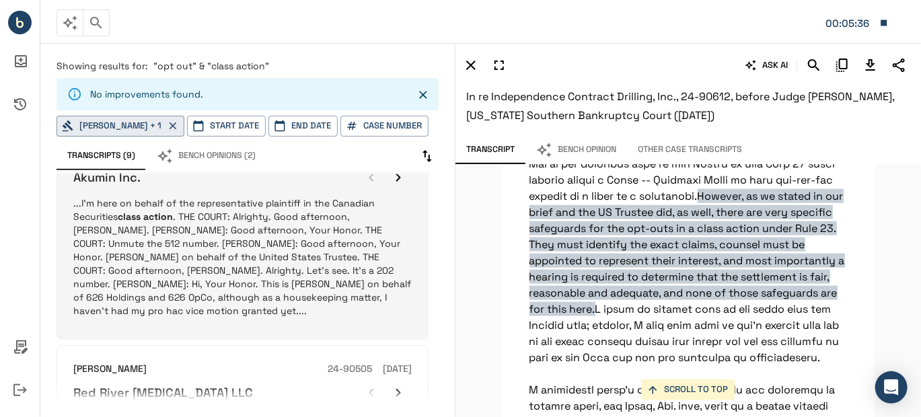
drag, startPoint x: 237, startPoint y: 242, endPoint x: 270, endPoint y: 233, distance: 33.6
click at [237, 242] on p "...I'm here on behalf of the representative plaintiff in the Canadian Securitie…" at bounding box center [242, 256] width 338 height 121
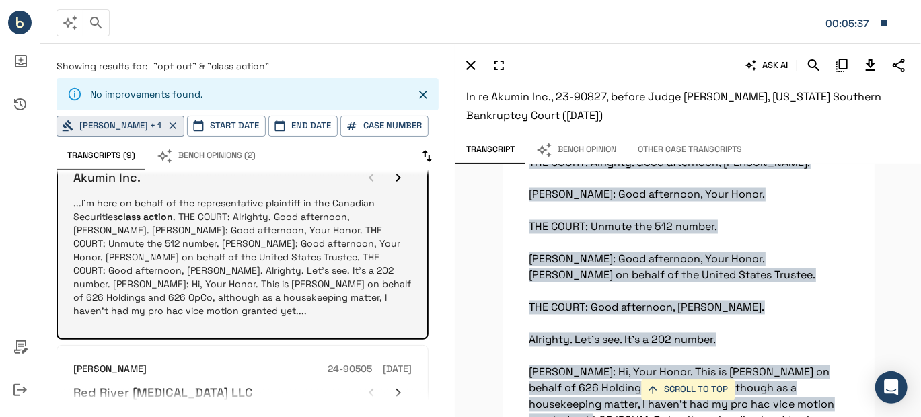
click at [397, 173] on icon "button" at bounding box center [398, 177] width 5 height 8
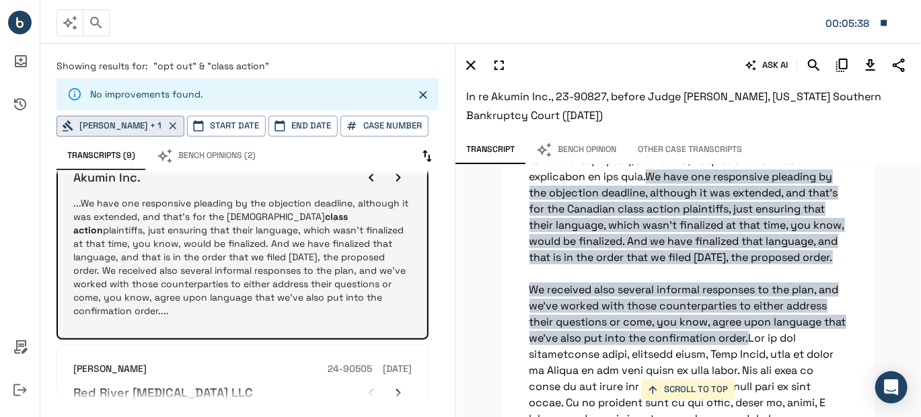
scroll to position [2601, 0]
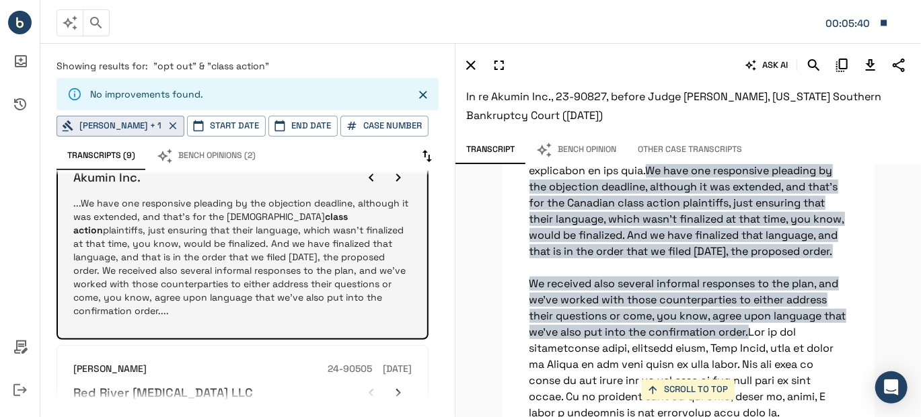
click at [397, 173] on icon "button" at bounding box center [398, 177] width 5 height 8
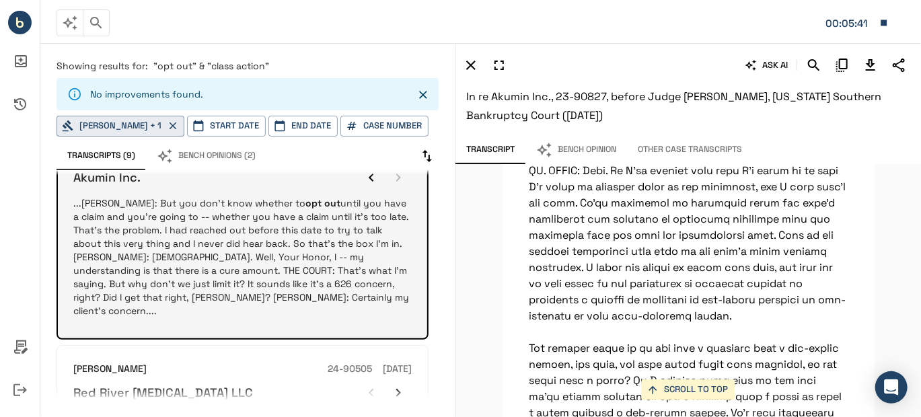
scroll to position [8103, 0]
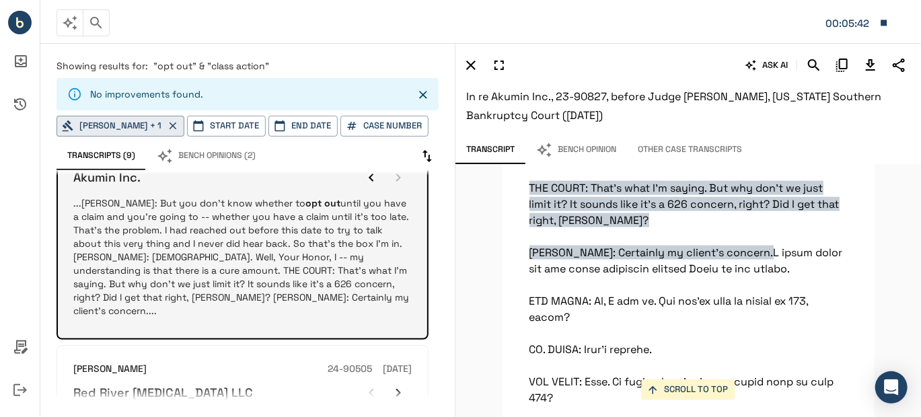
click at [397, 172] on div at bounding box center [385, 177] width 54 height 27
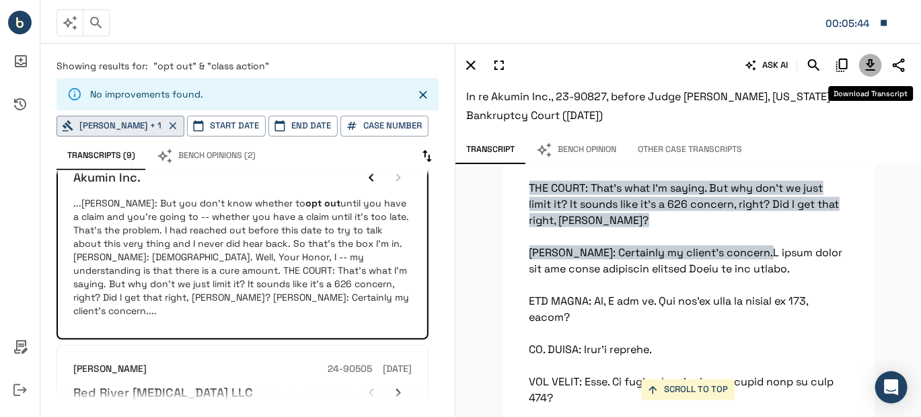
click at [872, 63] on icon "Download Transcript" at bounding box center [869, 64] width 9 height 11
click at [871, 61] on icon "Download Transcript" at bounding box center [869, 64] width 9 height 11
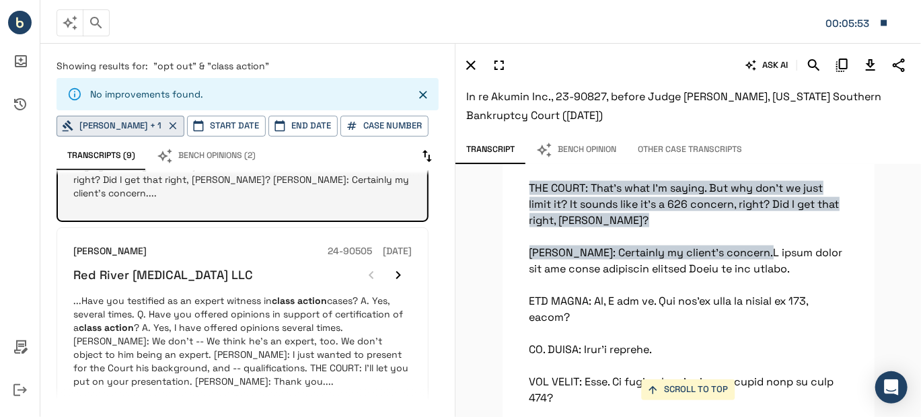
scroll to position [1076, 0]
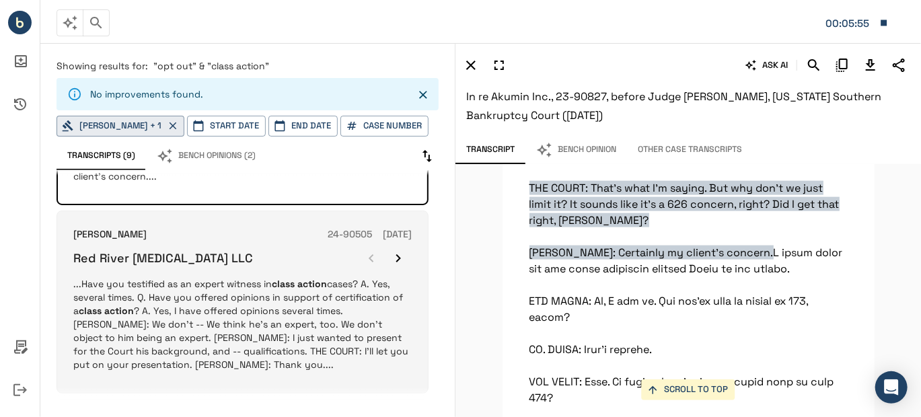
click at [334, 290] on p "...Have you testified as an expert witness in class action cases? A. Yes, sever…" at bounding box center [242, 324] width 338 height 94
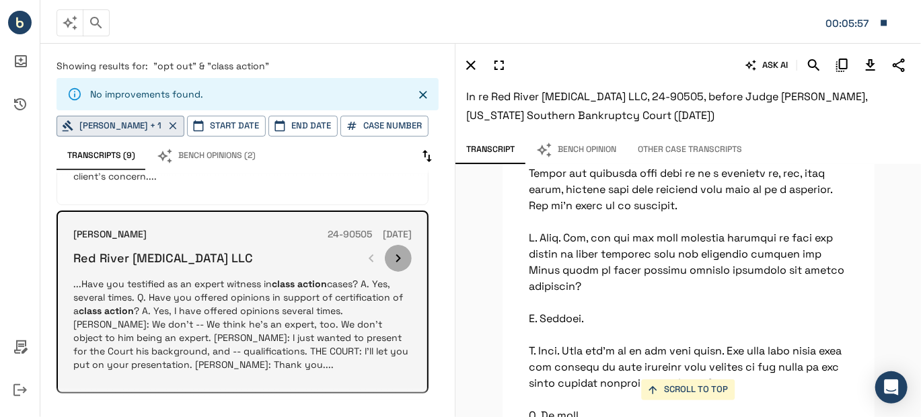
click at [395, 250] on icon "button" at bounding box center [398, 258] width 16 height 16
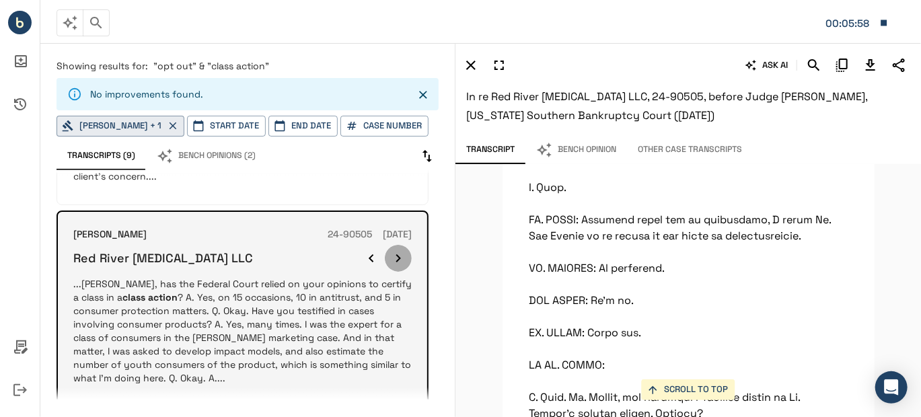
click at [395, 250] on icon "button" at bounding box center [398, 258] width 16 height 16
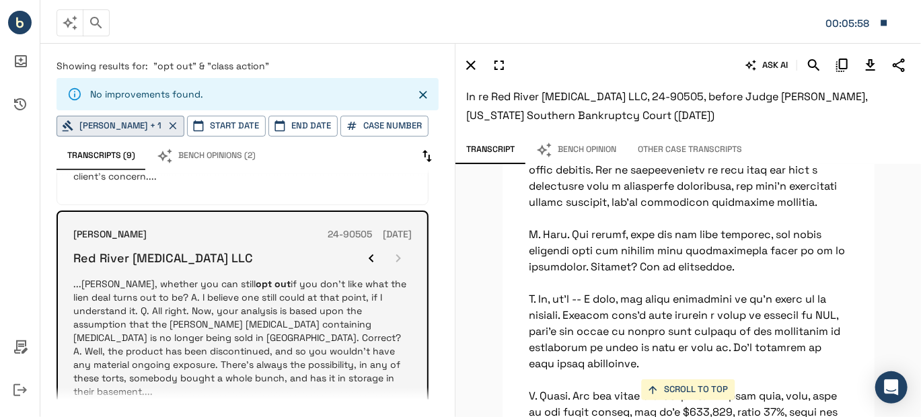
click at [395, 245] on div at bounding box center [385, 258] width 54 height 27
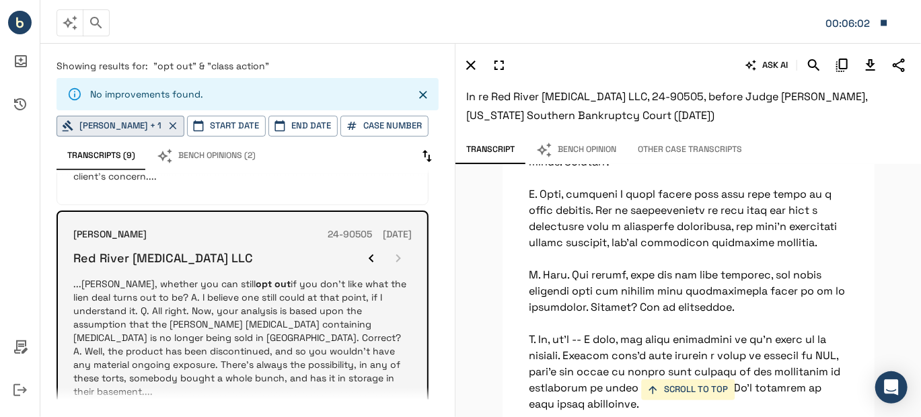
click at [376, 250] on icon "button" at bounding box center [371, 258] width 16 height 16
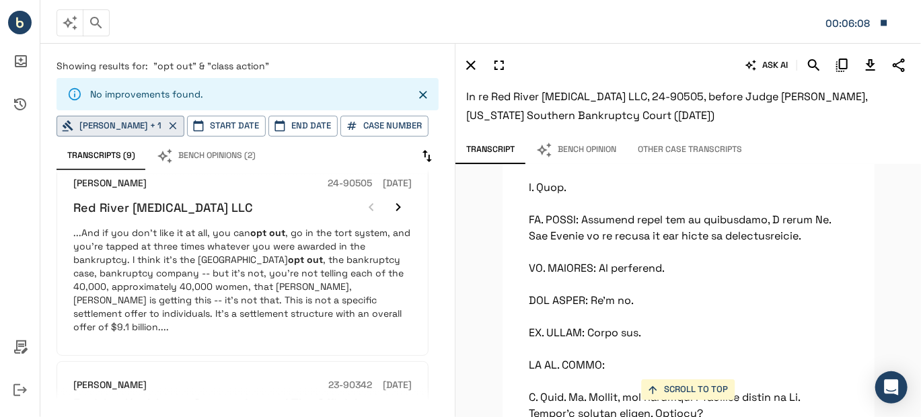
scroll to position [1345, 0]
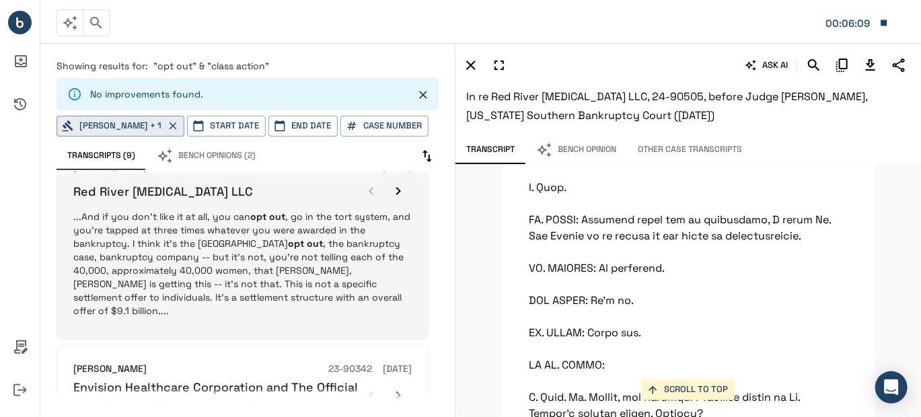
click at [331, 245] on p "...And if you don't like it at all, you can opt out , go in the tort system, an…" at bounding box center [242, 264] width 338 height 108
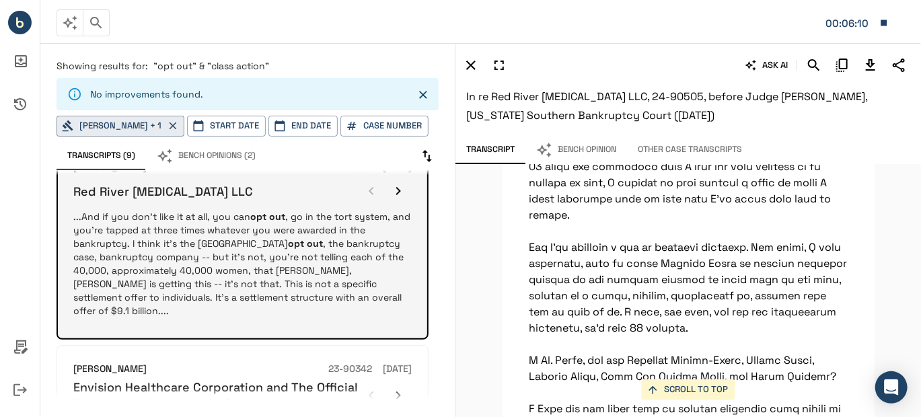
click at [397, 183] on icon "button" at bounding box center [398, 191] width 16 height 16
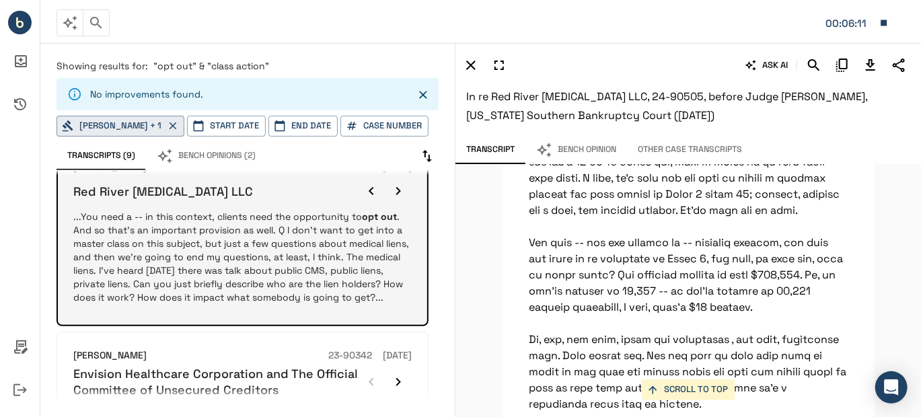
scroll to position [1210, 0]
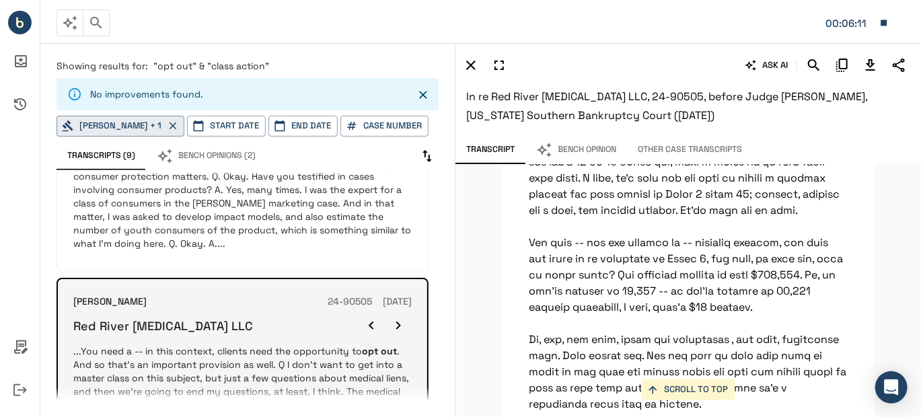
click at [397, 317] on icon "button" at bounding box center [398, 325] width 16 height 16
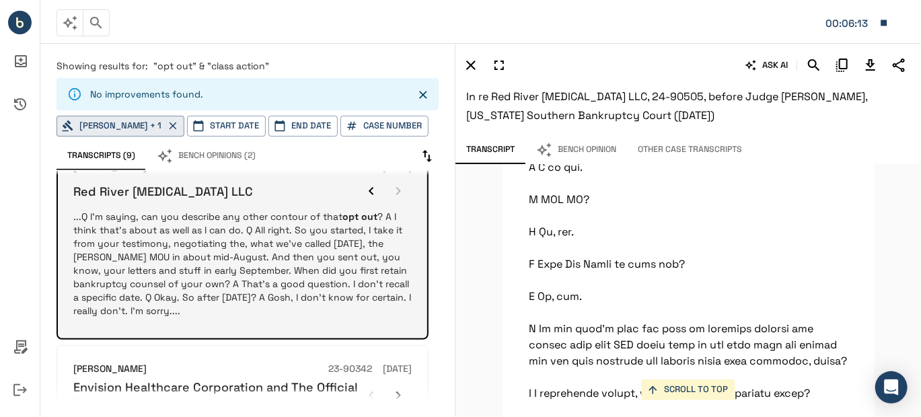
scroll to position [1479, 0]
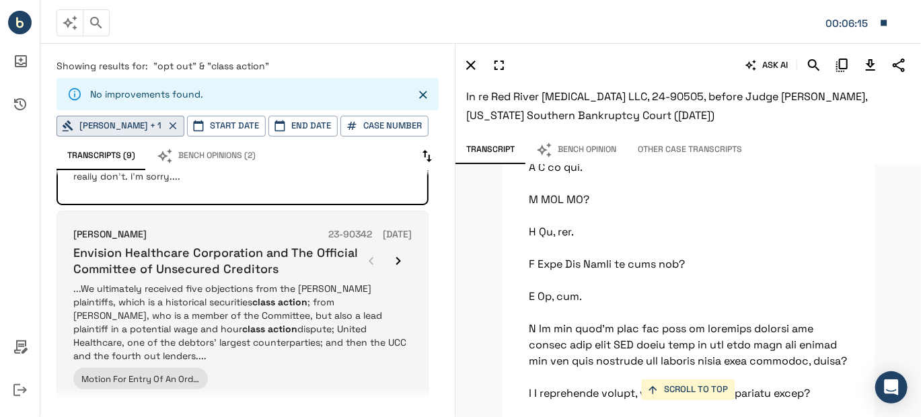
click at [295, 302] on p "...We ultimately received five objections from the Bettis plaintiffs, which is …" at bounding box center [242, 322] width 338 height 81
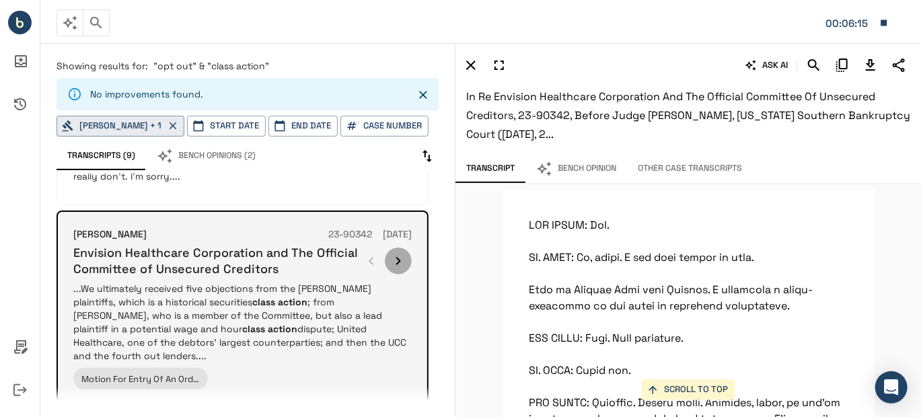
click at [398, 253] on icon "button" at bounding box center [398, 261] width 16 height 16
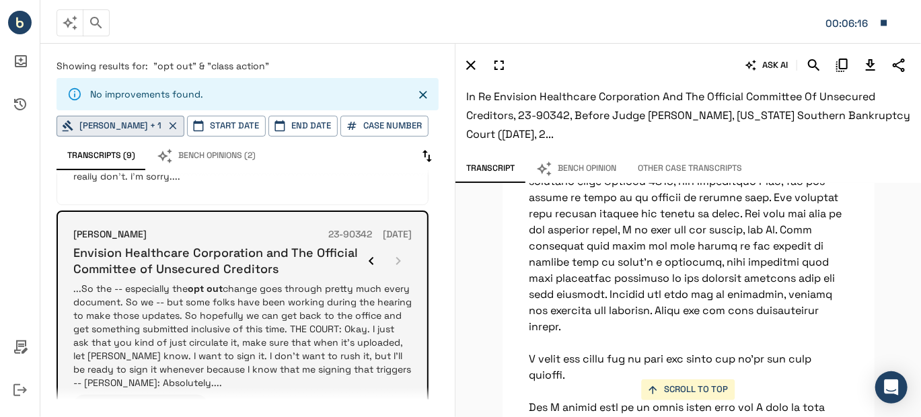
scroll to position [68584, 0]
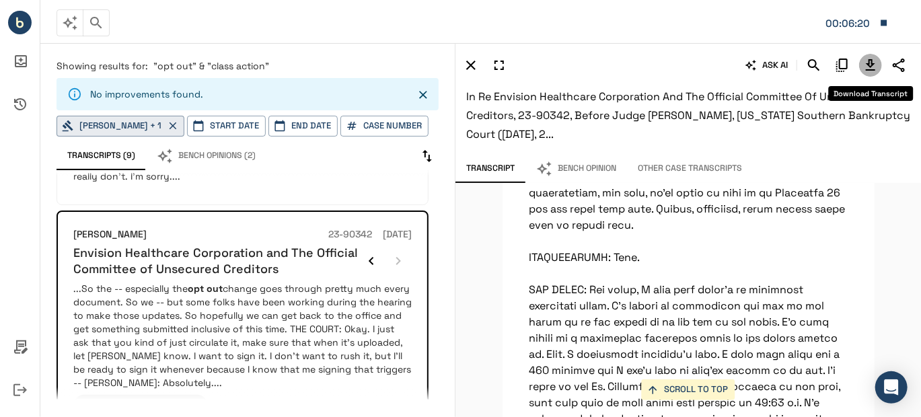
click at [864, 66] on icon "Download Transcript" at bounding box center [870, 65] width 16 height 16
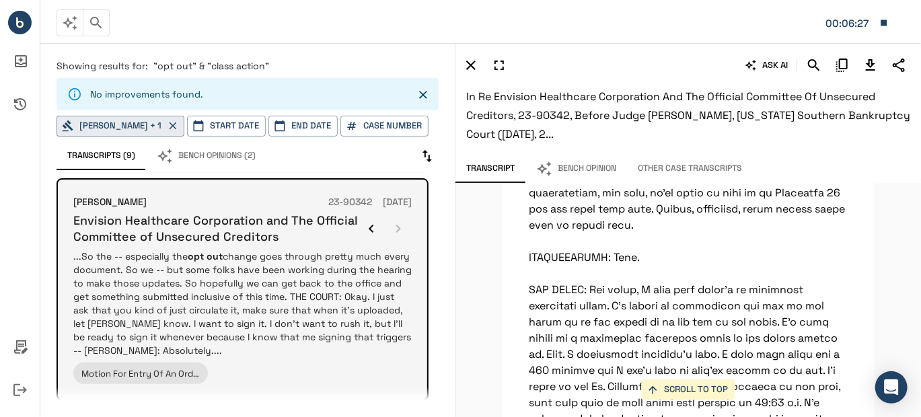
scroll to position [1542, 0]
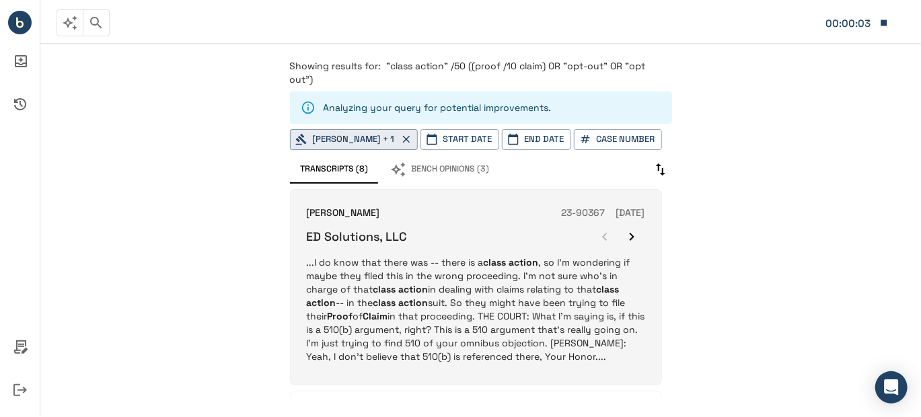
click at [467, 295] on p "...I do know that there was -- there is a class action , so I'm wondering if ma…" at bounding box center [476, 310] width 338 height 108
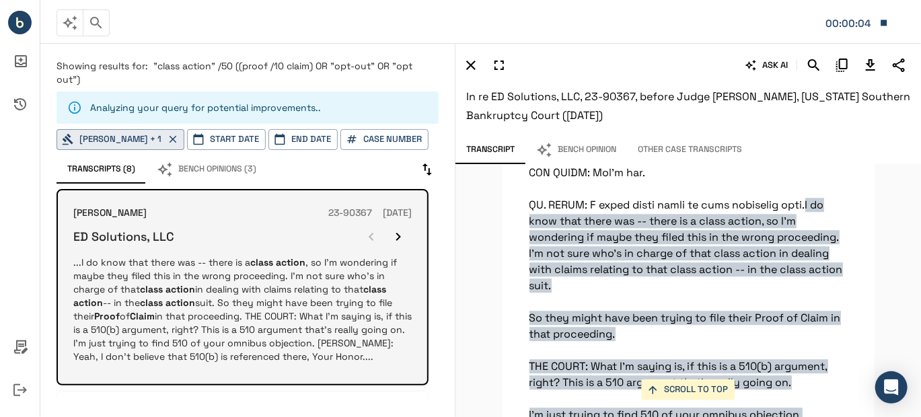
scroll to position [4223, 0]
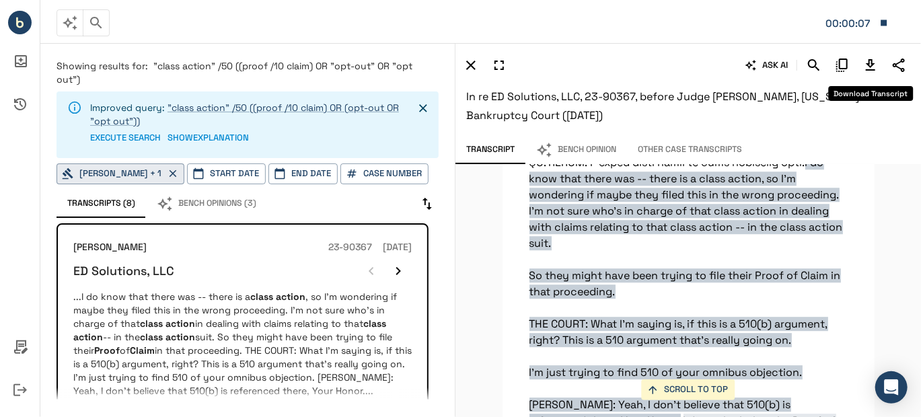
click at [866, 63] on icon "Download Transcript" at bounding box center [870, 65] width 16 height 16
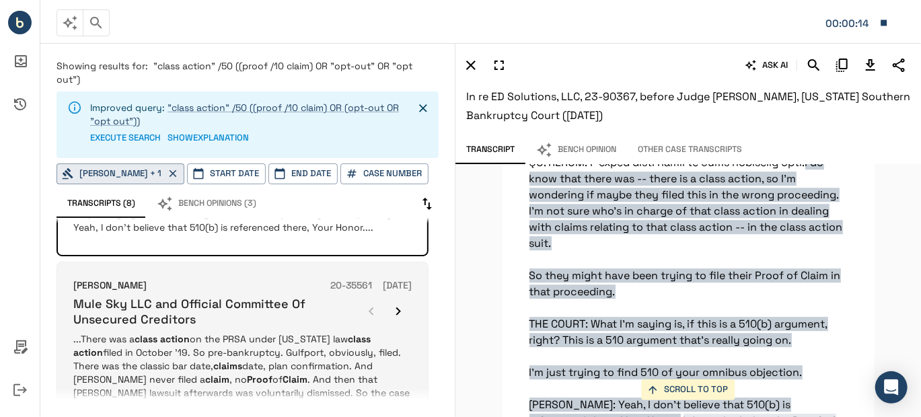
scroll to position [134, 0]
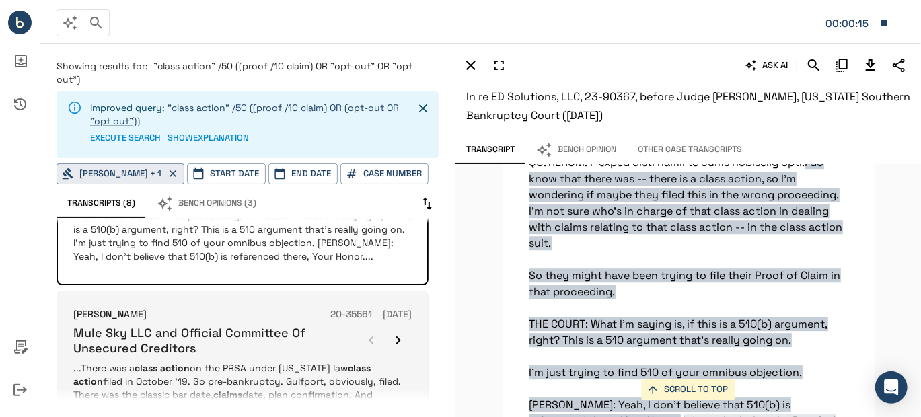
click at [249, 362] on p "...There was a class action on the PRSA under [US_STATE] law class action filed…" at bounding box center [242, 415] width 338 height 108
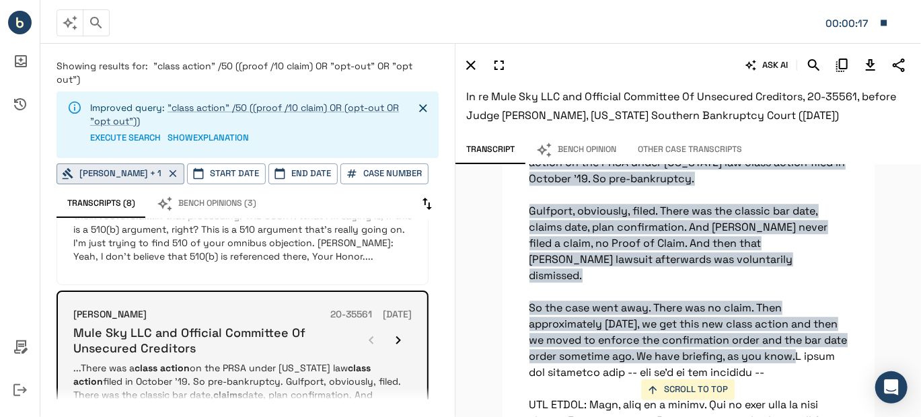
scroll to position [269, 0]
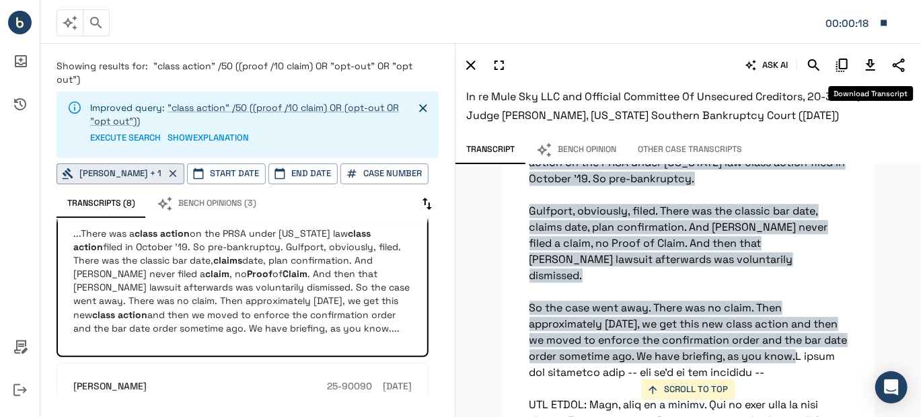
click at [864, 60] on icon "Download Transcript" at bounding box center [870, 65] width 16 height 16
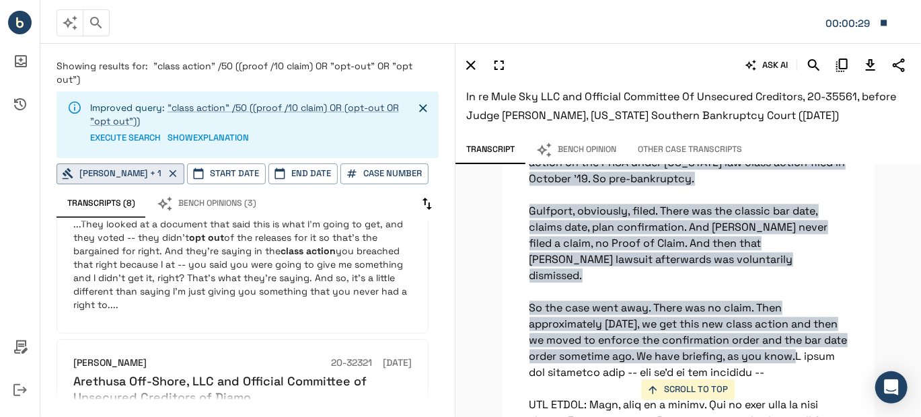
scroll to position [1210, 0]
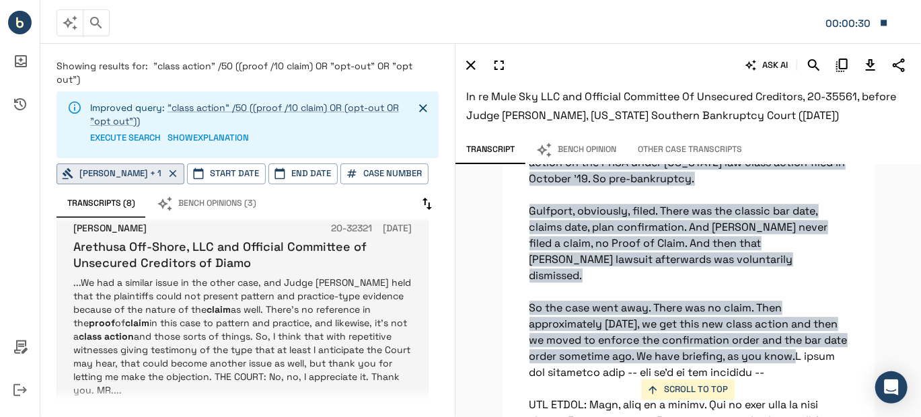
click at [315, 311] on p "...We had a similar issue in the other case, and Judge [PERSON_NAME] held that …" at bounding box center [242, 336] width 338 height 121
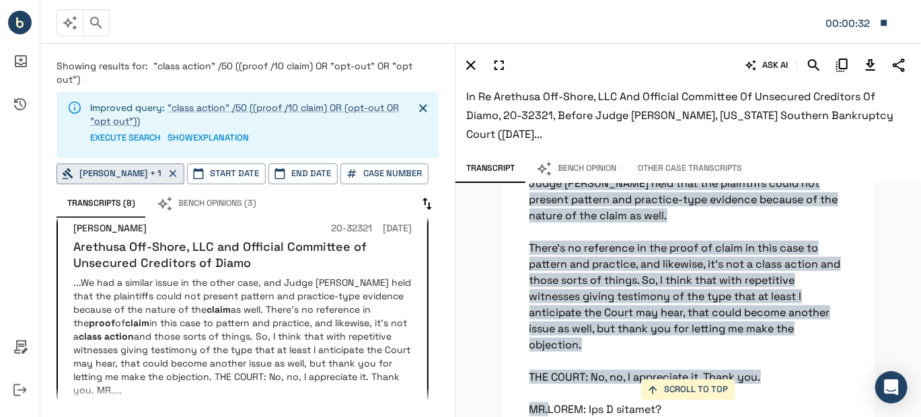
scroll to position [3095, 0]
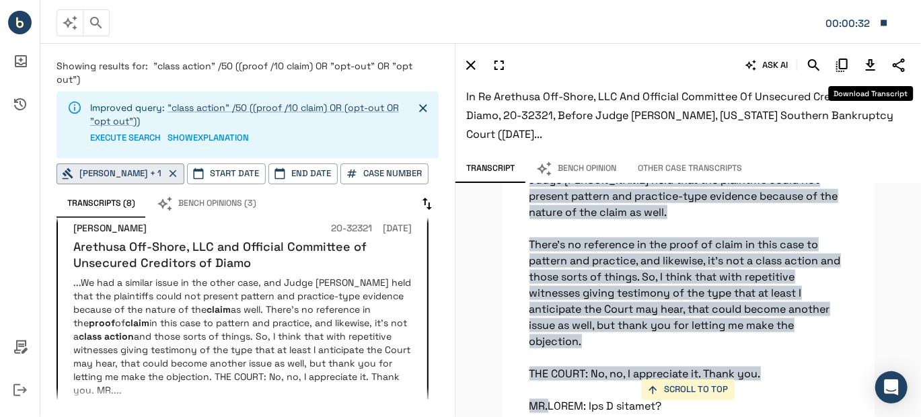
click at [867, 65] on icon "Download Transcript" at bounding box center [870, 65] width 16 height 16
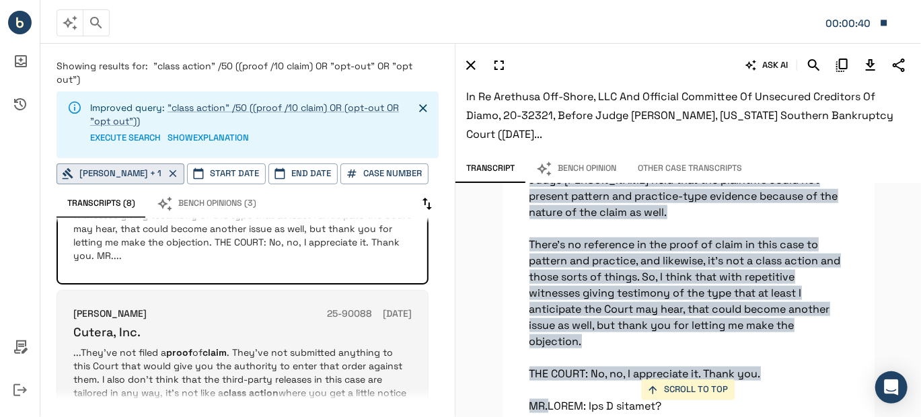
scroll to position [1437, 0]
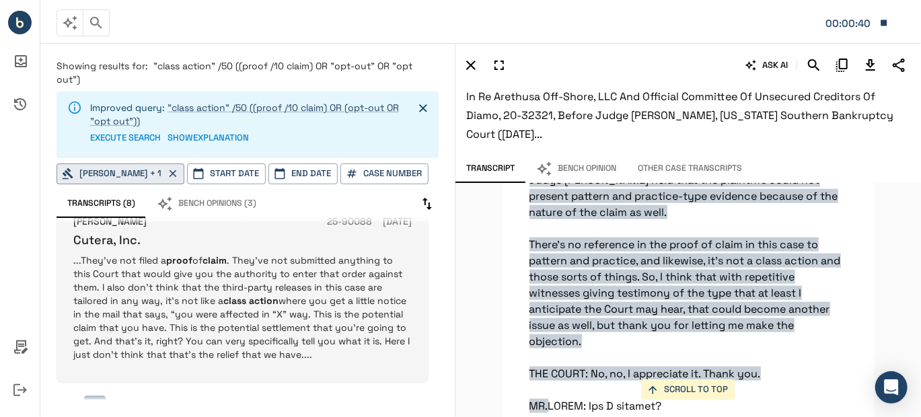
click at [270, 277] on p "...They’ve not filed a proof of claim . They’ve not submitted anything to this …" at bounding box center [242, 307] width 338 height 108
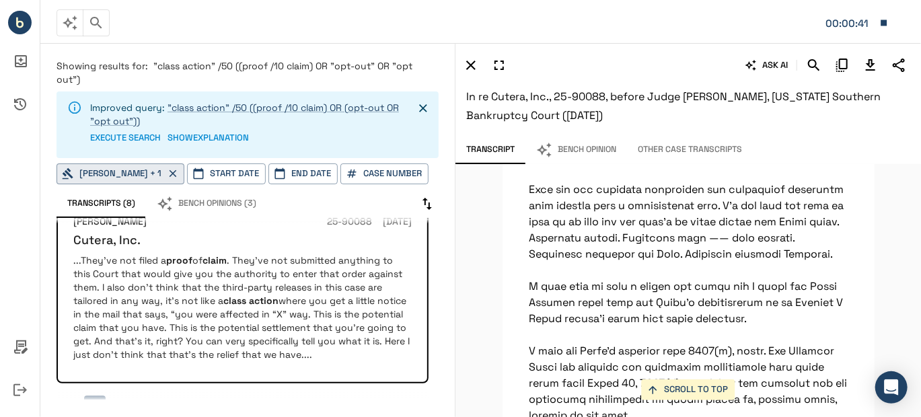
scroll to position [46915, 0]
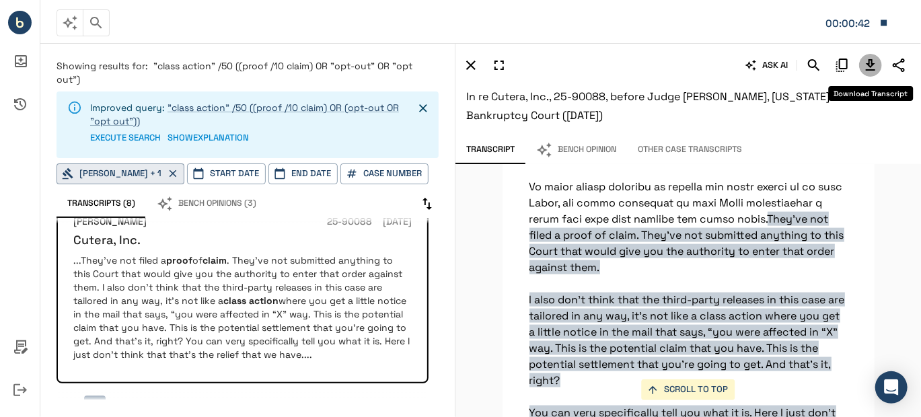
click at [874, 64] on icon "Download Transcript" at bounding box center [870, 65] width 16 height 16
